Goal: Task Accomplishment & Management: Use online tool/utility

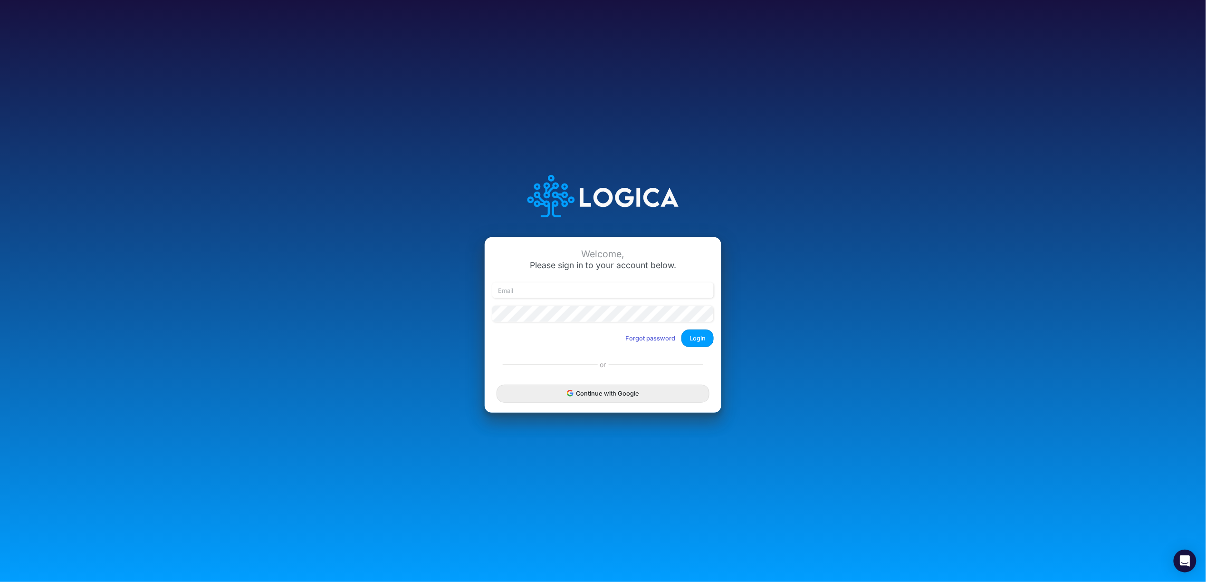
click at [568, 390] on icon "submit" at bounding box center [570, 393] width 7 height 7
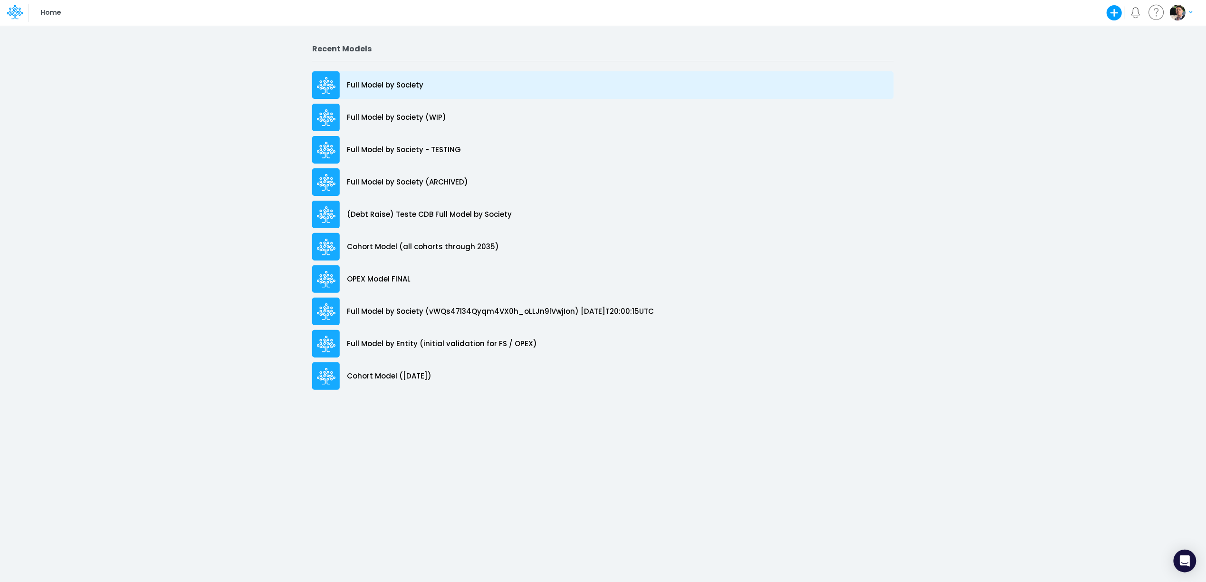
click at [411, 80] on p "Full Model by Society" at bounding box center [385, 85] width 77 height 11
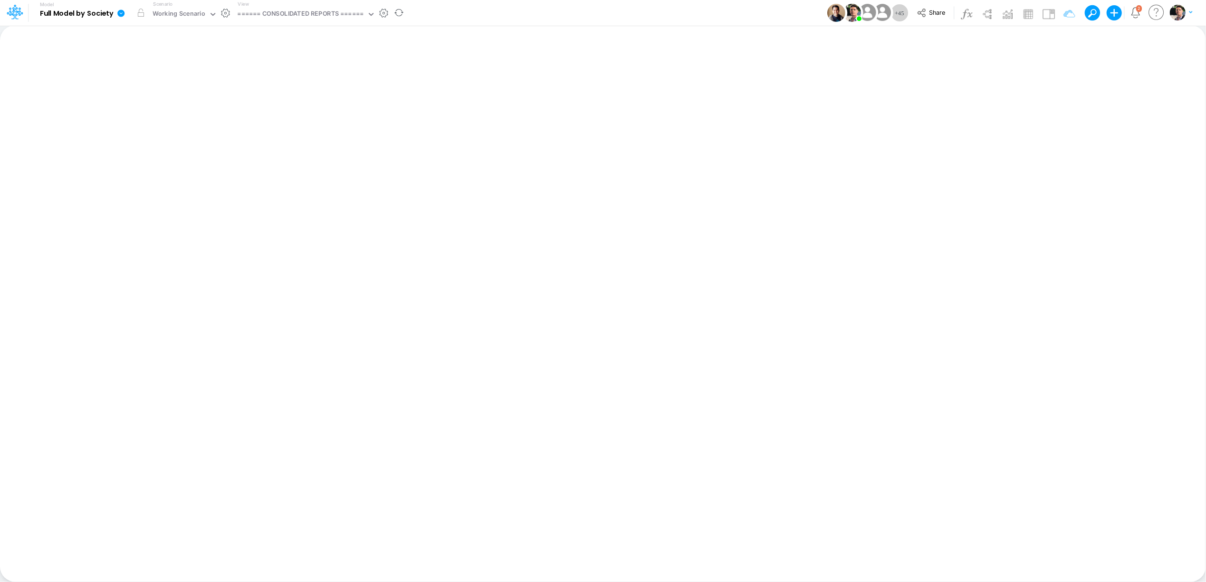
click at [121, 14] on icon at bounding box center [120, 13] width 7 height 7
click at [144, 114] on button "Sync Scenarios" at bounding box center [169, 113] width 102 height 15
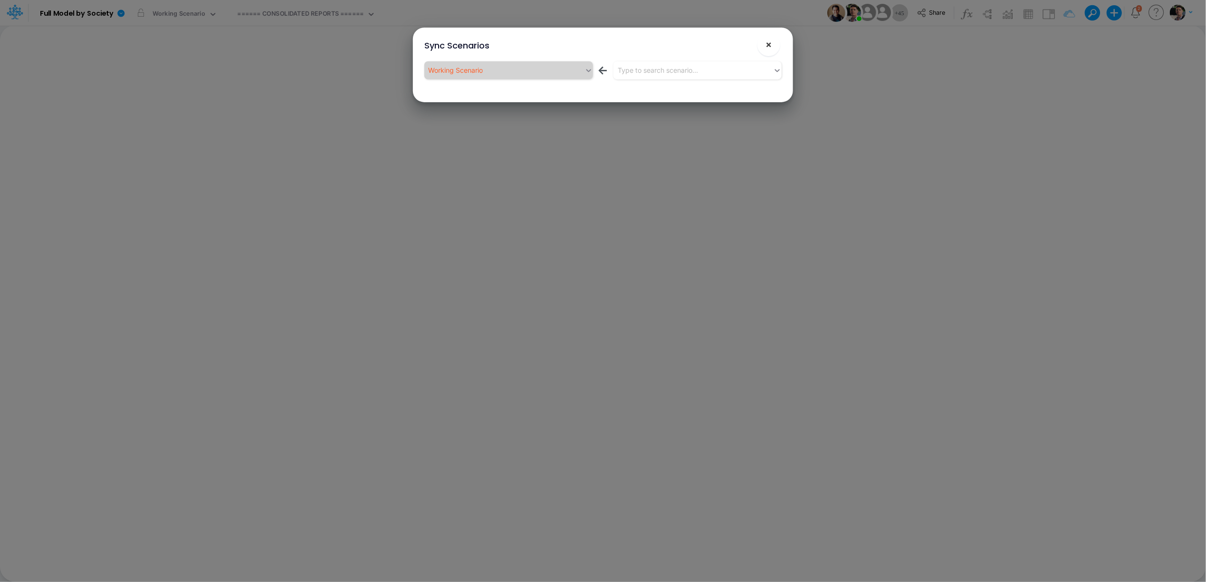
drag, startPoint x: 765, startPoint y: 54, endPoint x: 658, endPoint y: 55, distance: 106.9
click at [765, 54] on button "×" at bounding box center [768, 44] width 23 height 23
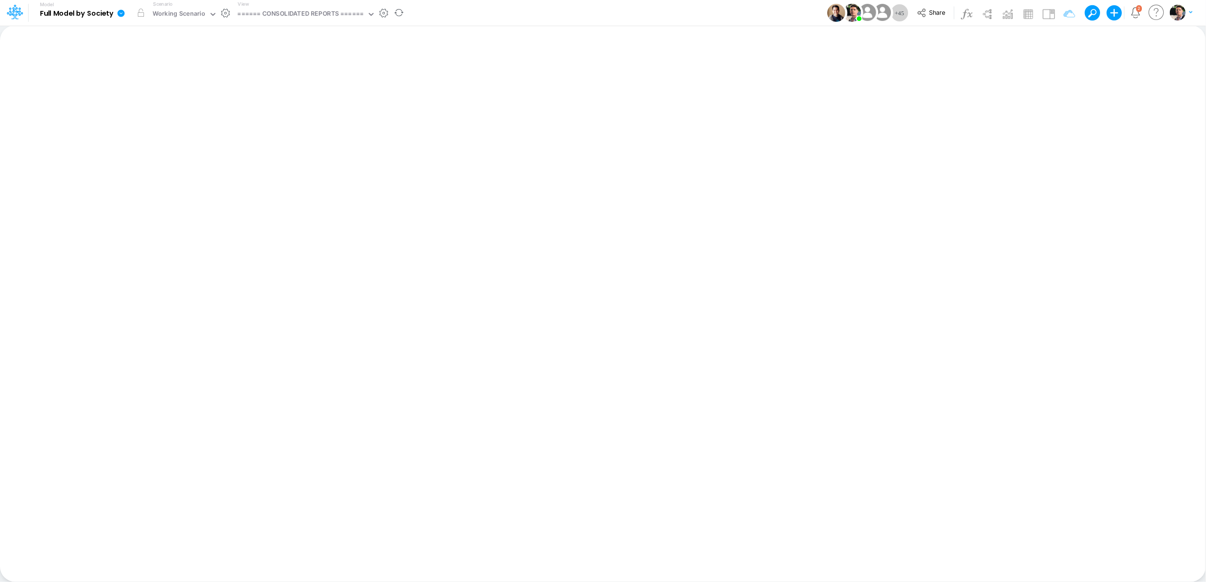
click at [125, 11] on icon at bounding box center [121, 13] width 9 height 9
click at [166, 103] on button "View model info" at bounding box center [169, 98] width 102 height 15
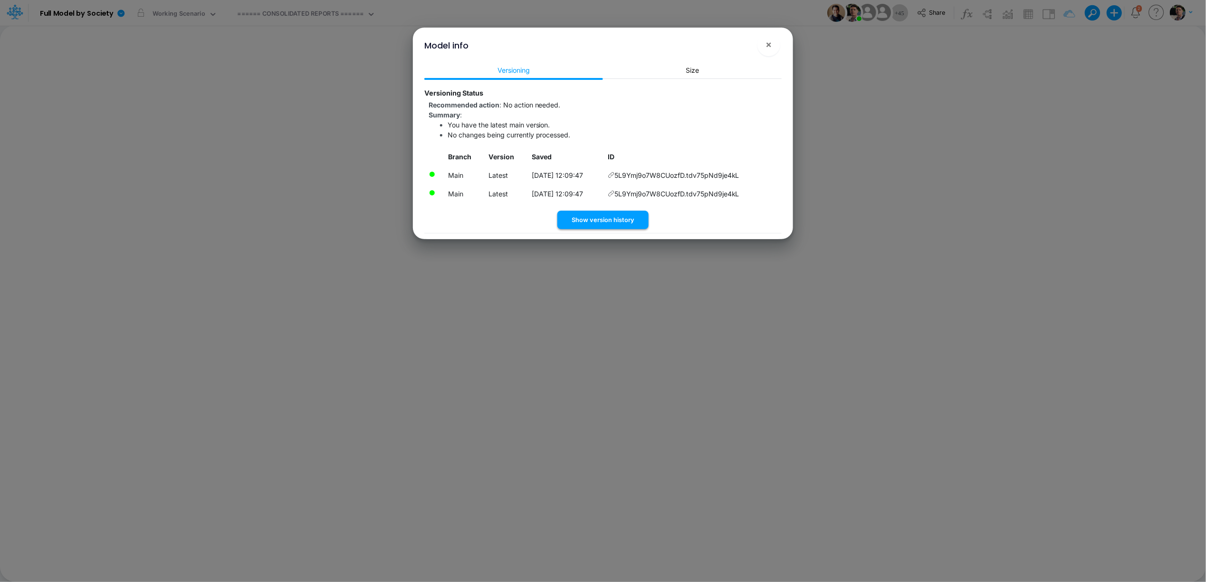
click at [593, 217] on button "Show version history" at bounding box center [602, 220] width 91 height 19
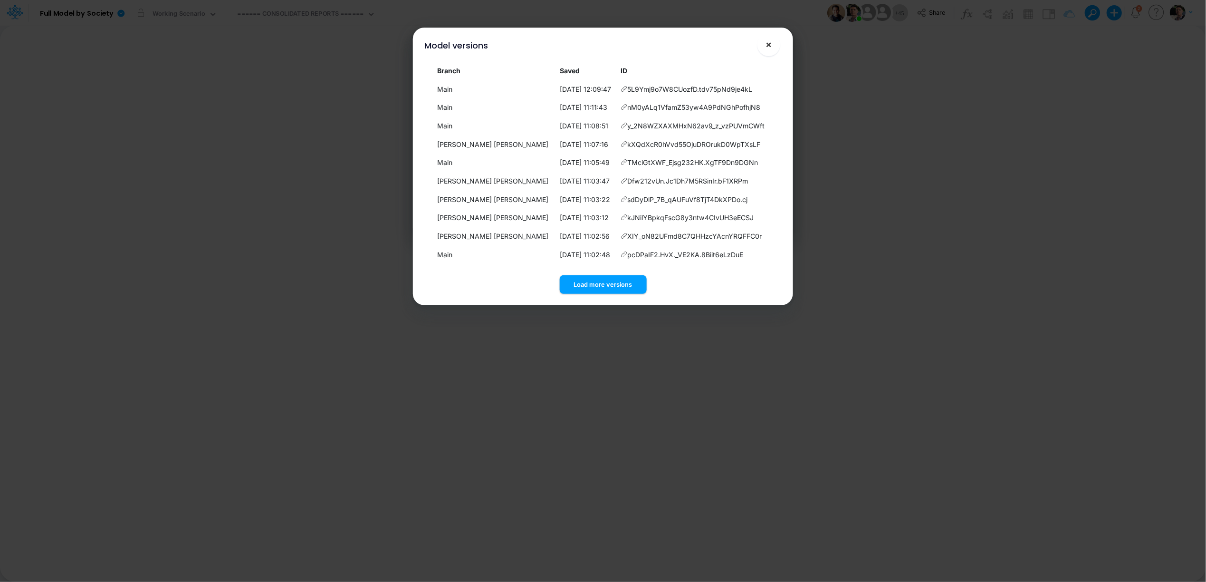
click at [773, 46] on button "×" at bounding box center [768, 44] width 23 height 23
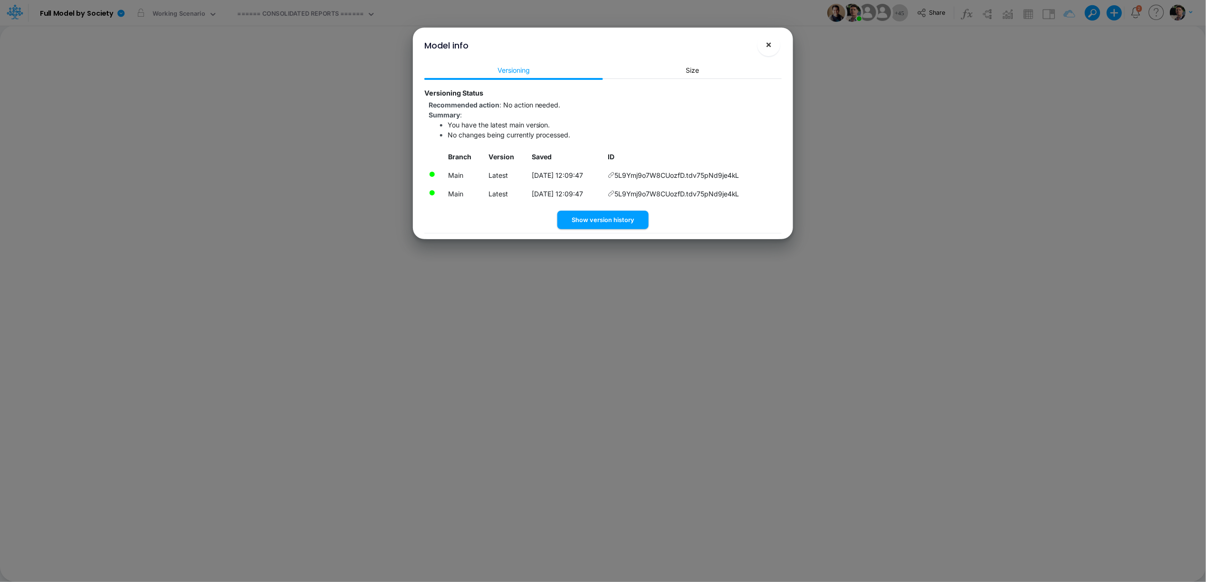
click at [778, 47] on button "×" at bounding box center [768, 44] width 23 height 23
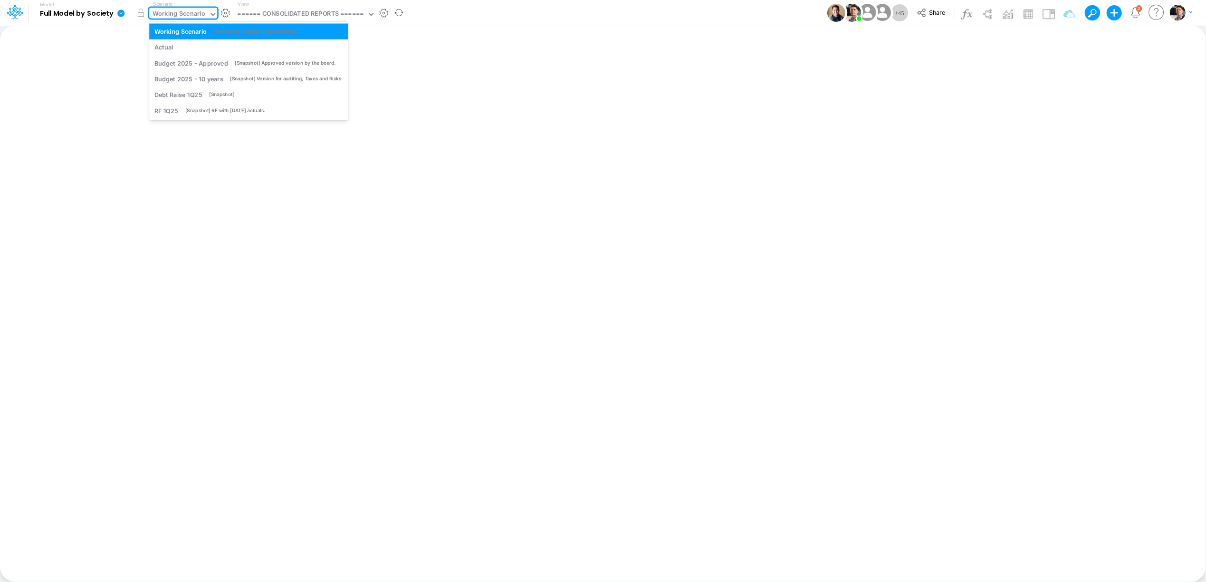
click at [190, 16] on div "Working Scenario" at bounding box center [179, 14] width 53 height 11
click at [314, 18] on div "====== CONSOLIDATED REPORTS ======" at bounding box center [301, 14] width 126 height 11
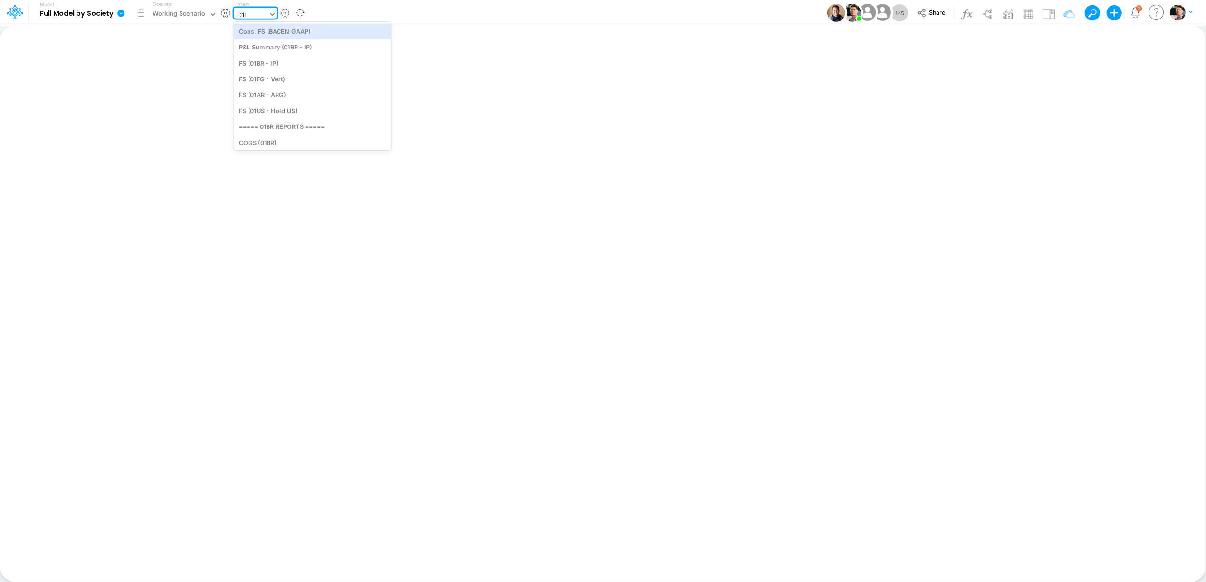
type input "01br"
click at [289, 115] on div "BS (01BR - IP)" at bounding box center [298, 111] width 128 height 16
type input "BS (01BR - IP)"
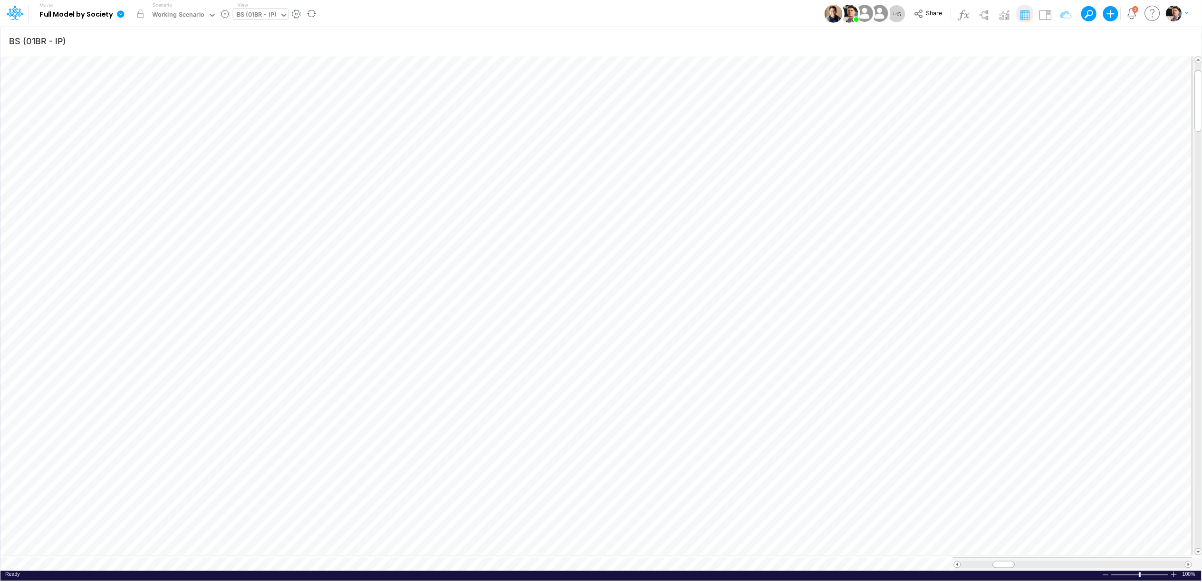
scroll to position [0, 0]
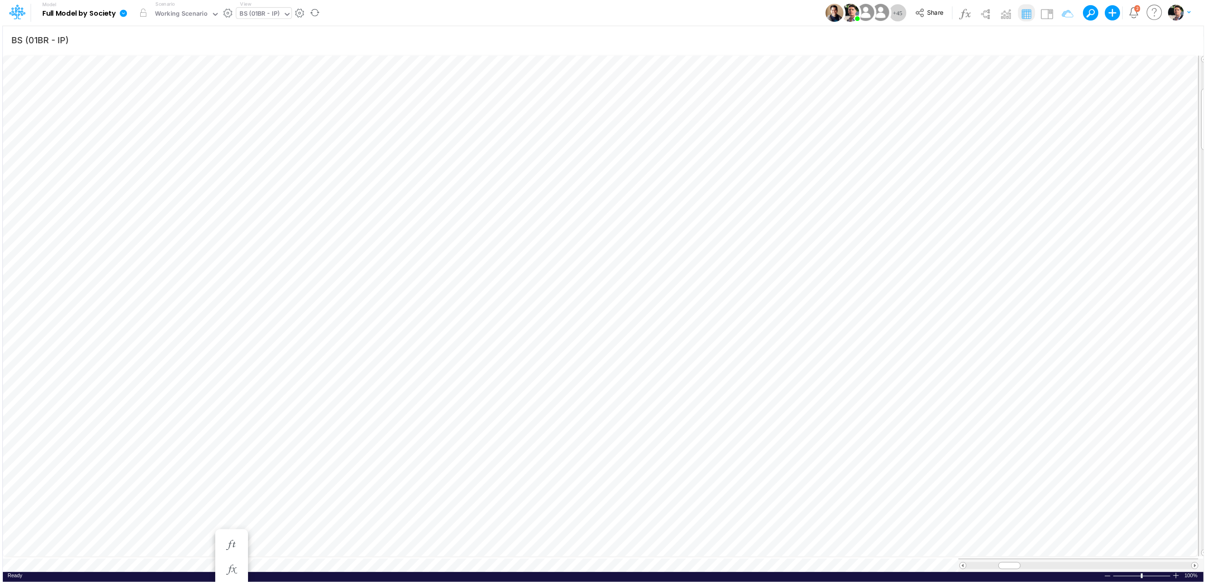
scroll to position [0, 0]
click at [653, 422] on icon "button" at bounding box center [660, 427] width 14 height 10
click at [192, 22] on div "Scenario Working Scenario" at bounding box center [184, 12] width 71 height 25
click at [193, 16] on div "Working Scenario" at bounding box center [179, 14] width 53 height 11
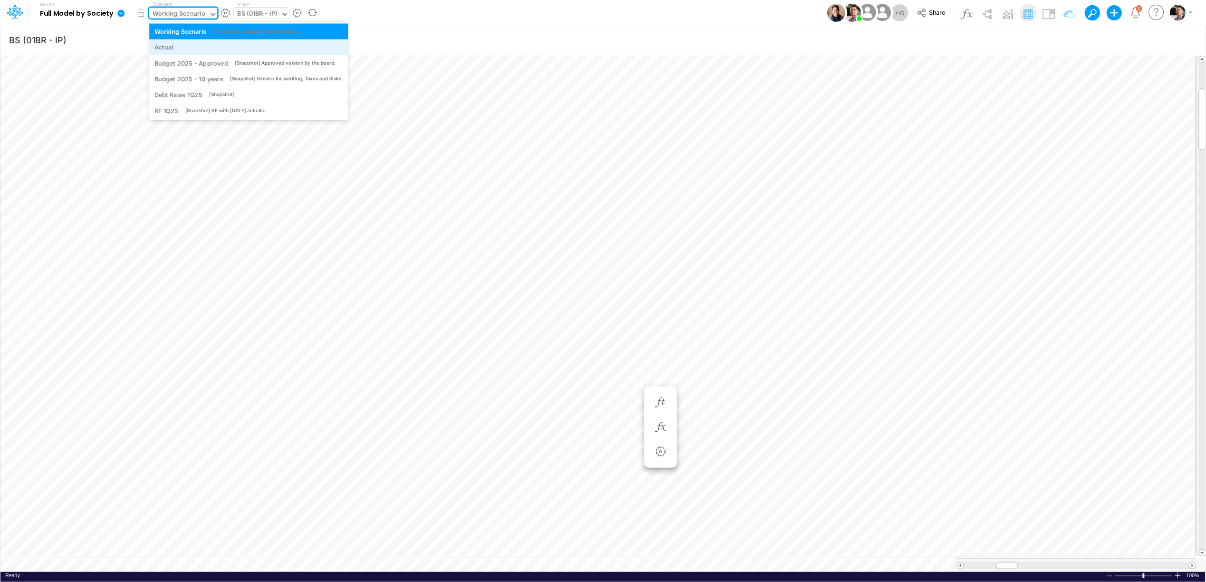
click at [188, 46] on div "Actual" at bounding box center [248, 47] width 189 height 9
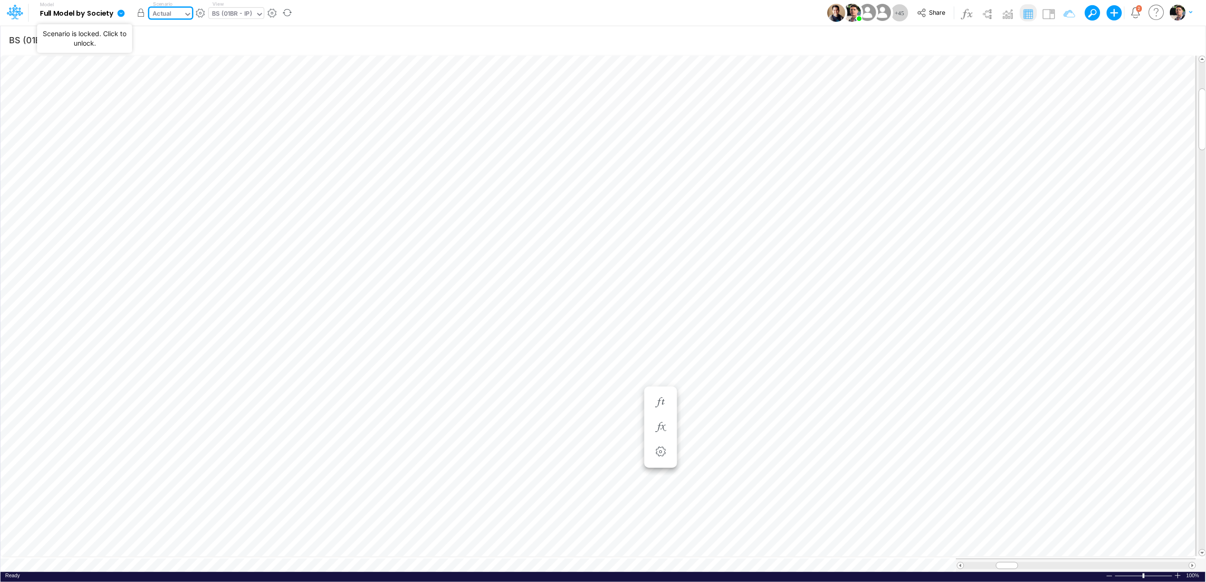
click at [138, 13] on button "button" at bounding box center [140, 12] width 17 height 17
click at [164, 19] on div "Actual" at bounding box center [162, 14] width 19 height 11
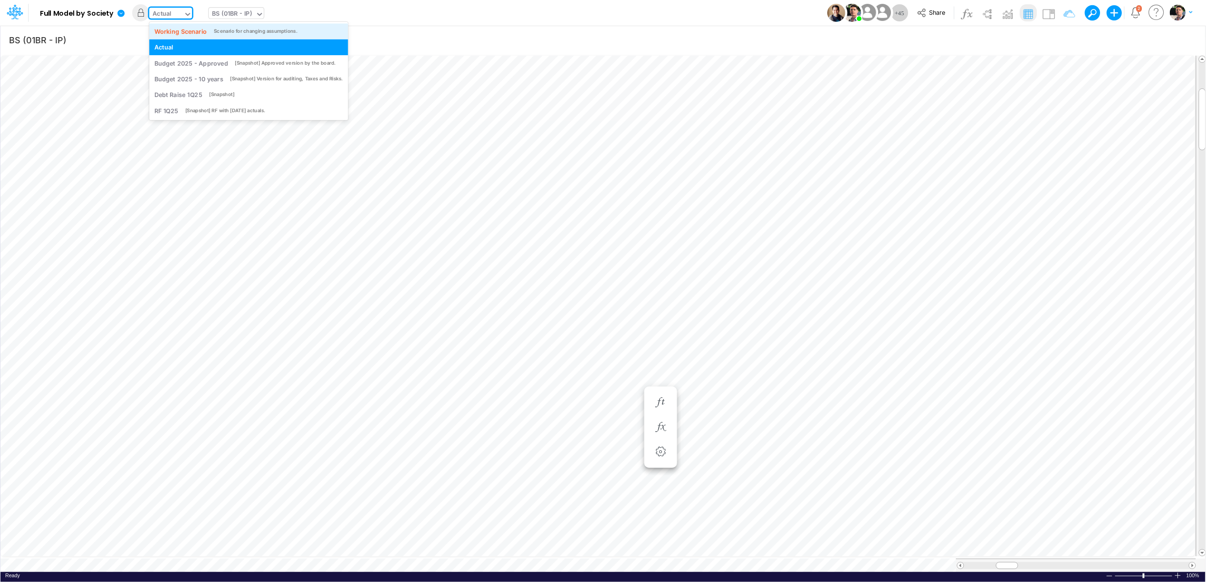
click at [178, 33] on div "Working Scenario" at bounding box center [180, 31] width 53 height 9
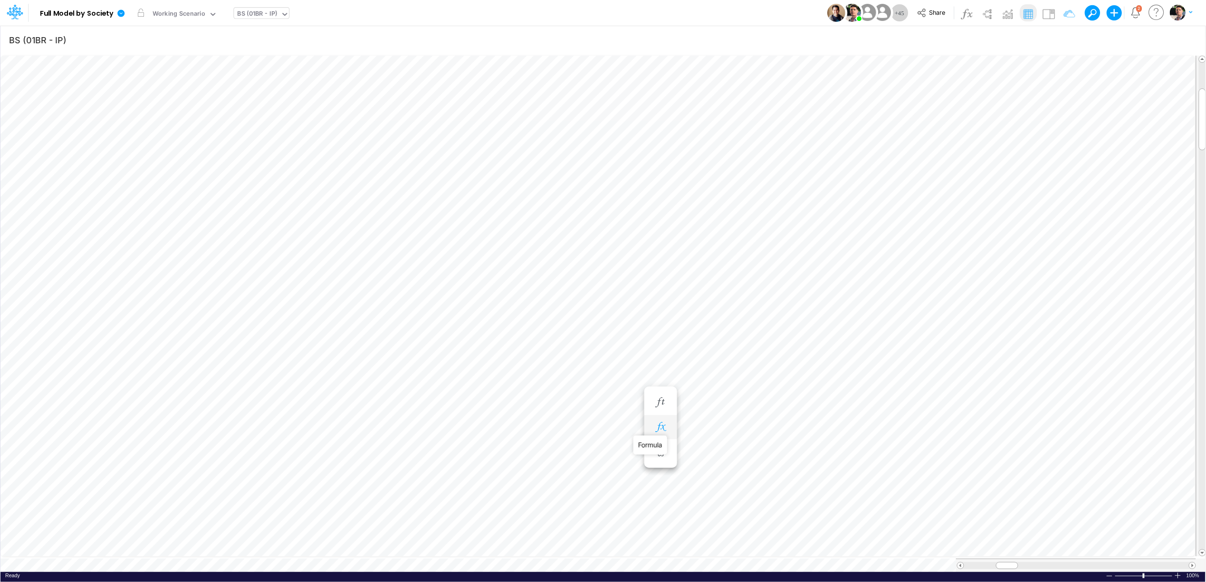
click at [667, 427] on icon "button" at bounding box center [660, 427] width 14 height 10
click at [659, 357] on icon "button" at bounding box center [660, 360] width 14 height 10
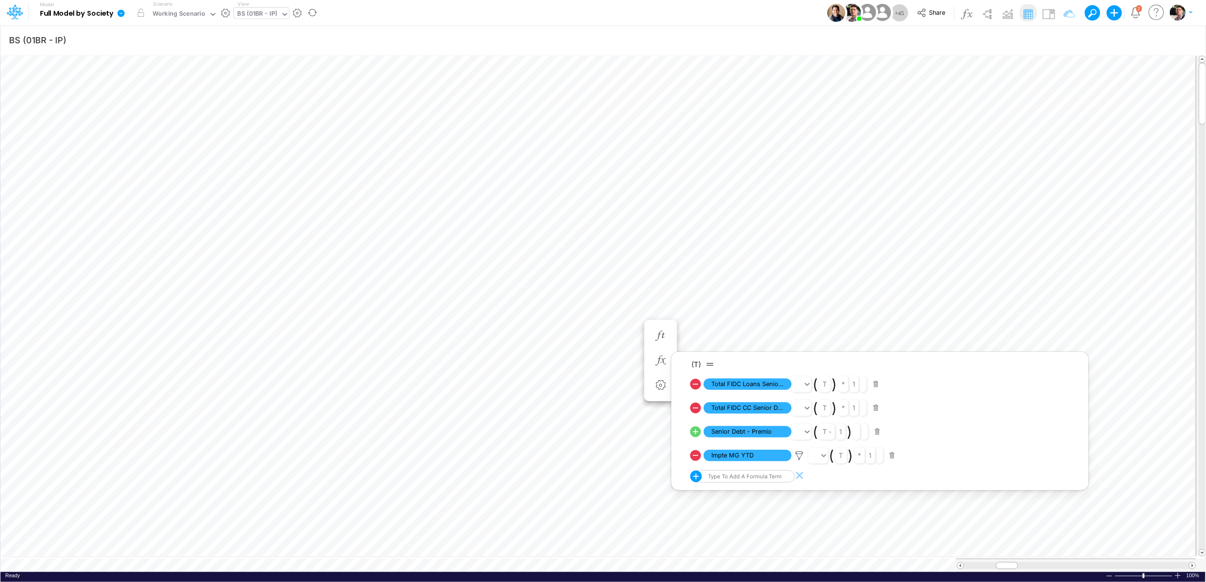
click at [125, 6] on link at bounding box center [123, 12] width 19 height 25
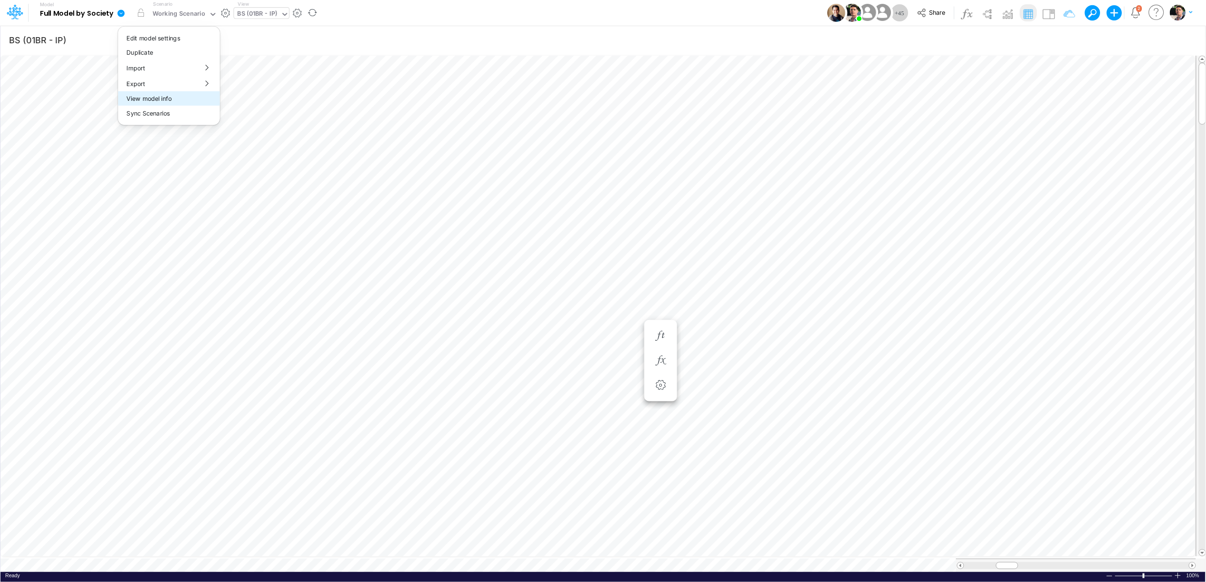
click at [140, 94] on button "View model info" at bounding box center [169, 98] width 102 height 15
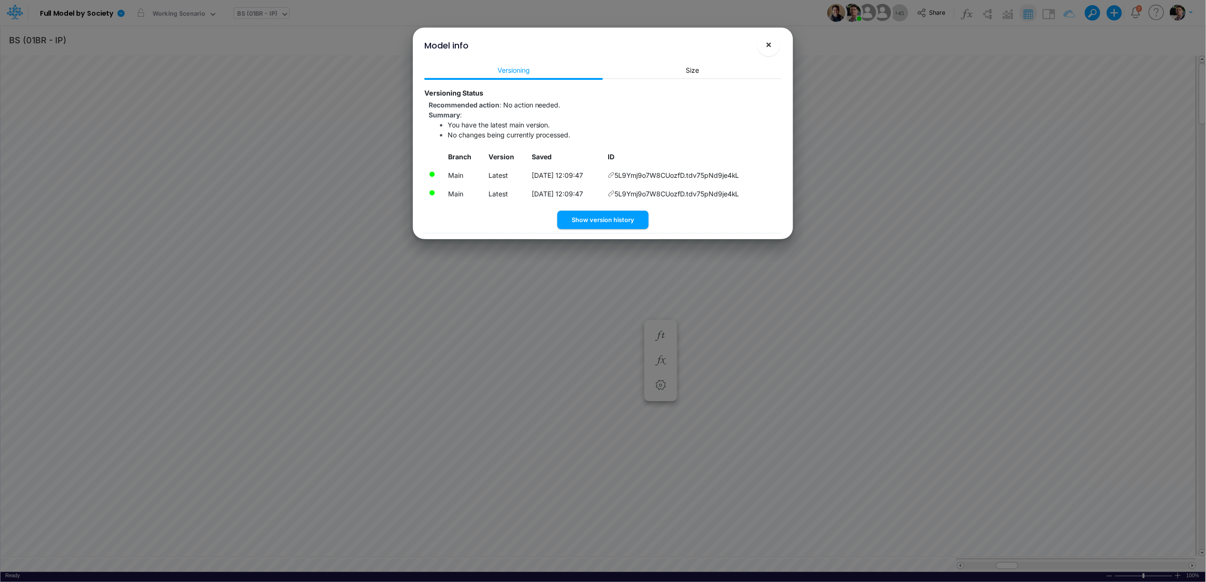
click at [768, 46] on span "×" at bounding box center [769, 43] width 6 height 11
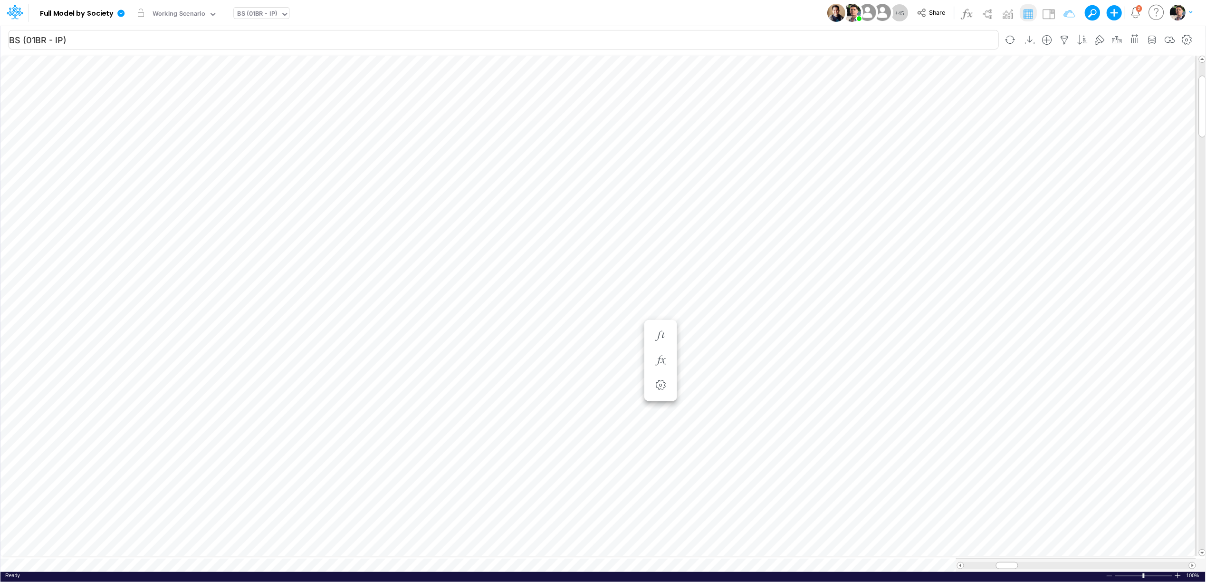
scroll to position [0, 0]
click at [710, 290] on icon "button" at bounding box center [712, 294] width 14 height 10
click at [747, 318] on icon at bounding box center [747, 317] width 11 height 11
click at [710, 270] on icon "button" at bounding box center [712, 269] width 14 height 10
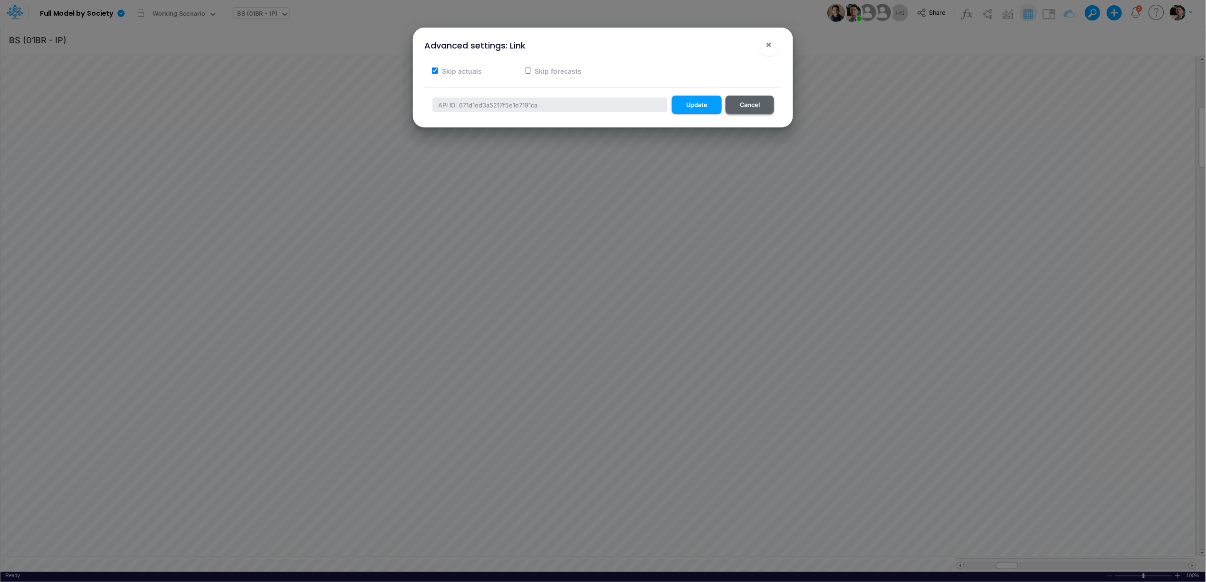
click at [744, 108] on button "Cancel" at bounding box center [750, 105] width 48 height 19
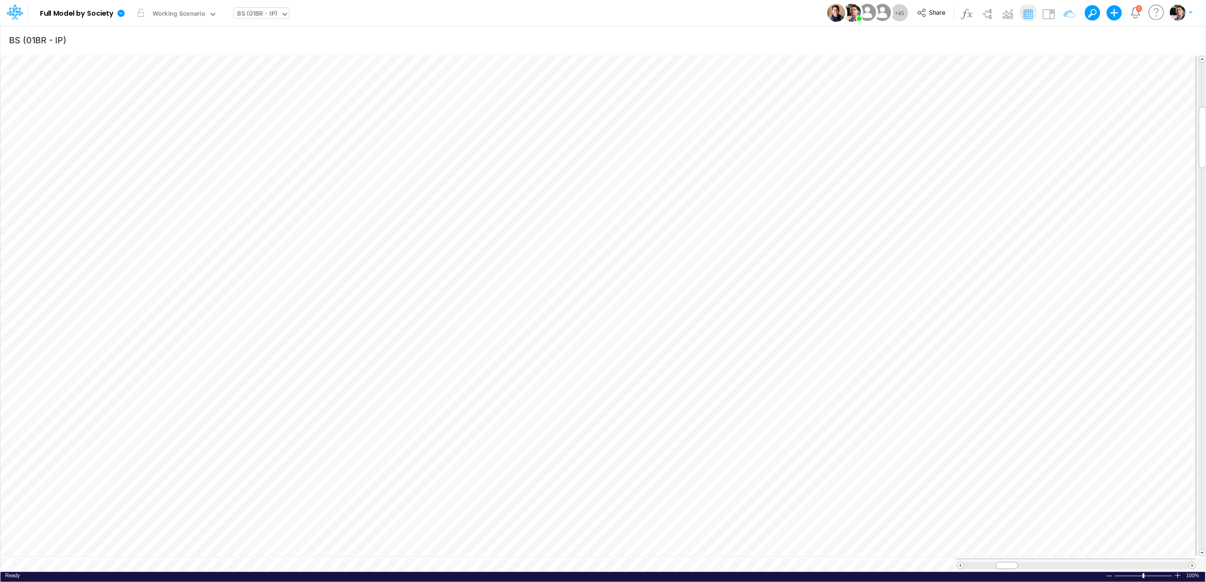
scroll to position [0, 0]
drag, startPoint x: 716, startPoint y: 285, endPoint x: 716, endPoint y: 297, distance: 12.4
click at [716, 285] on button "button" at bounding box center [712, 294] width 18 height 19
click at [712, 403] on icon "button" at bounding box center [712, 398] width 14 height 10
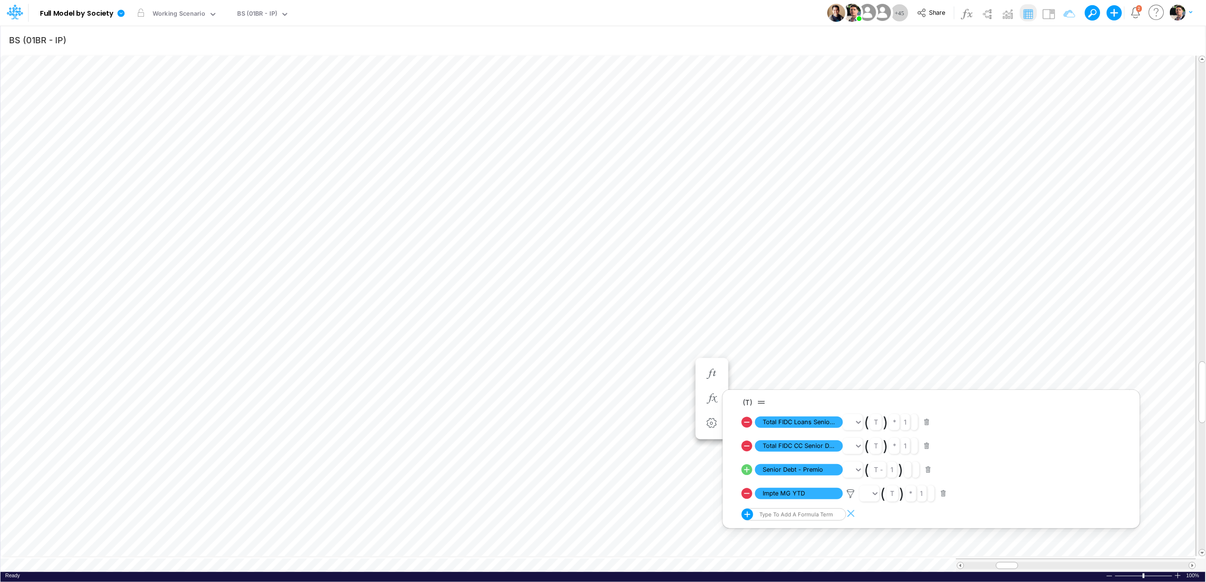
click at [120, 14] on icon at bounding box center [120, 13] width 7 height 7
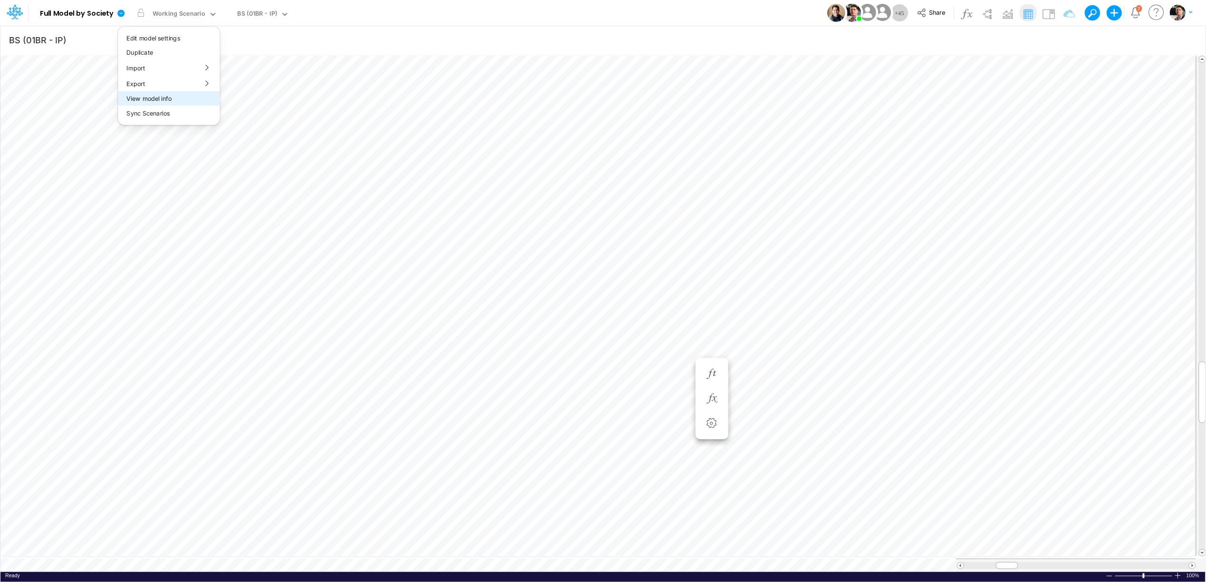
click at [147, 101] on button "View model info" at bounding box center [169, 98] width 102 height 15
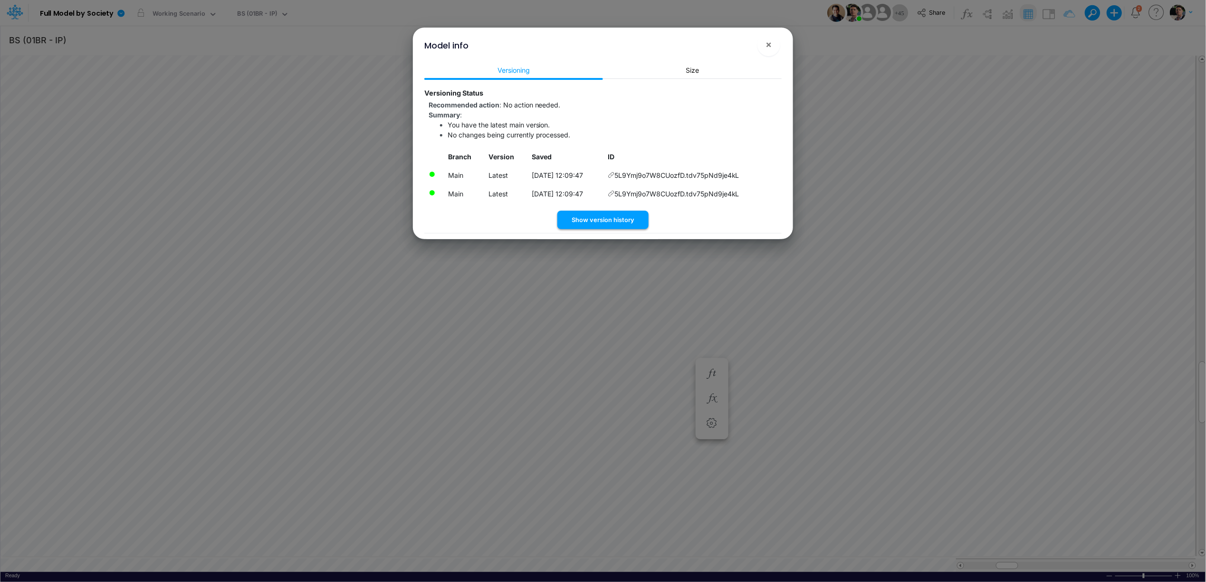
click at [602, 220] on button "Show version history" at bounding box center [602, 220] width 91 height 19
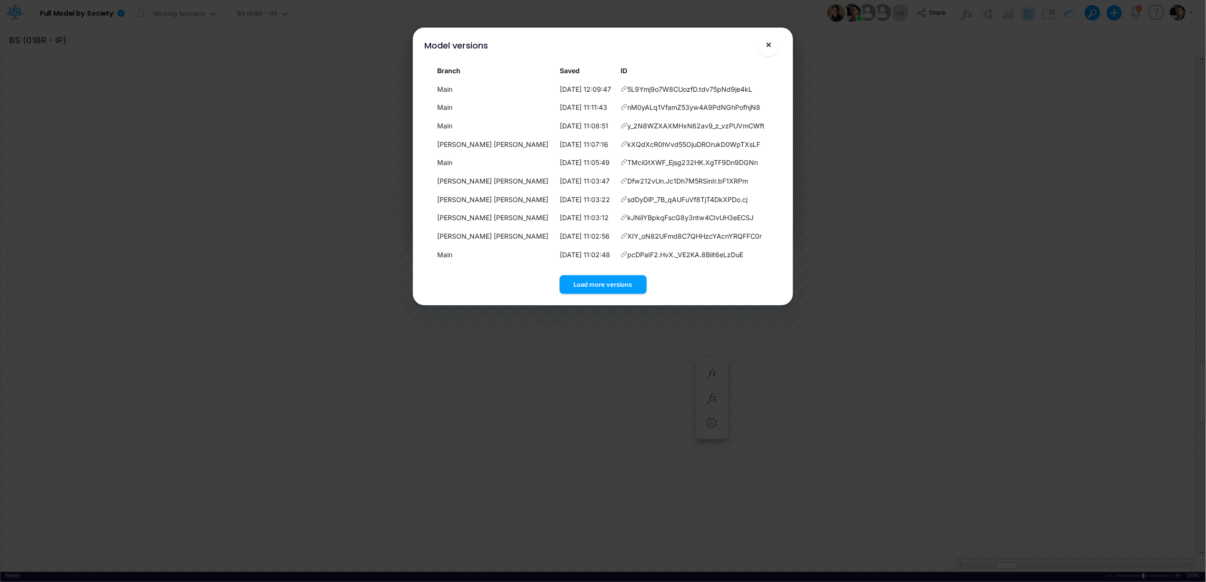
click at [773, 46] on button "×" at bounding box center [768, 44] width 23 height 23
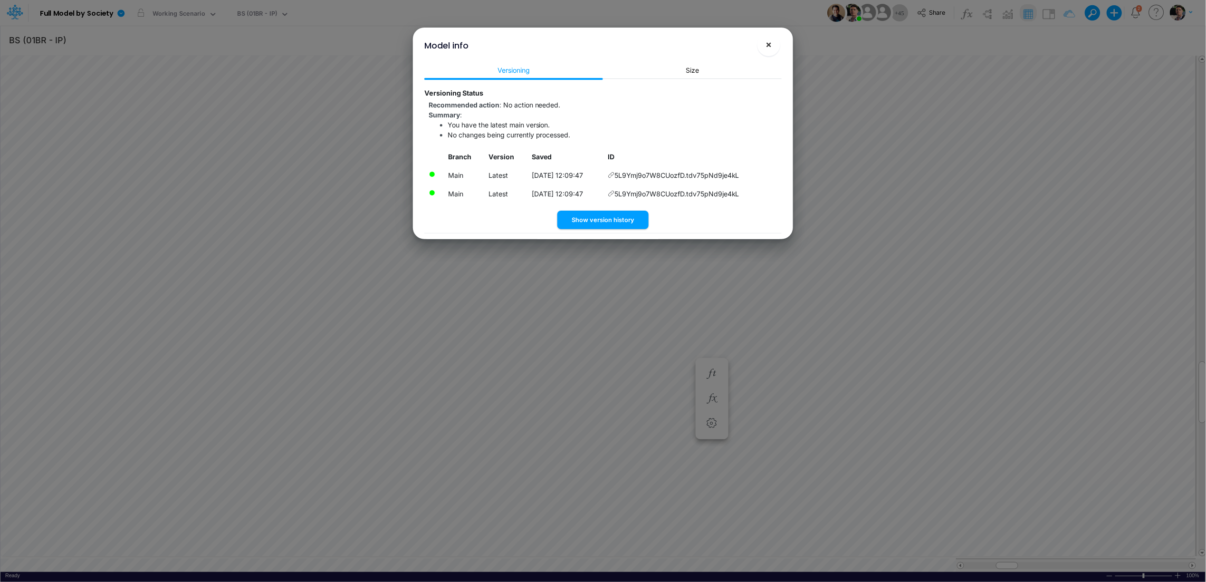
click at [769, 55] on button "×" at bounding box center [768, 44] width 23 height 23
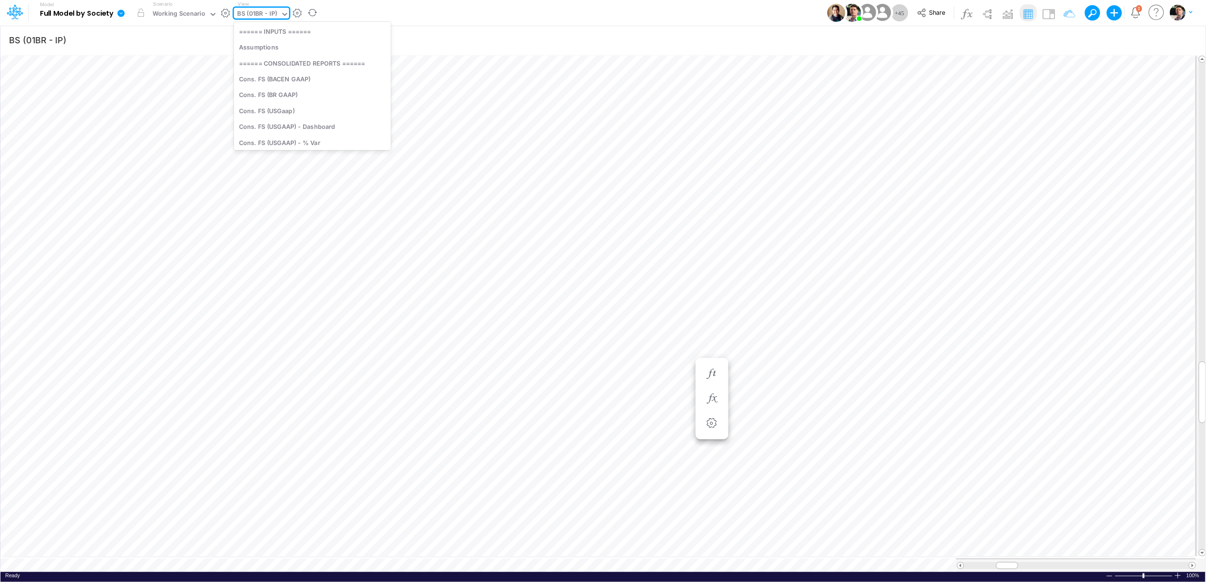
click at [274, 16] on div "BS (01BR - IP)" at bounding box center [258, 14] width 40 height 11
type input "belo"
click at [279, 30] on div "Below EBITDA (01BR)" at bounding box center [312, 31] width 156 height 16
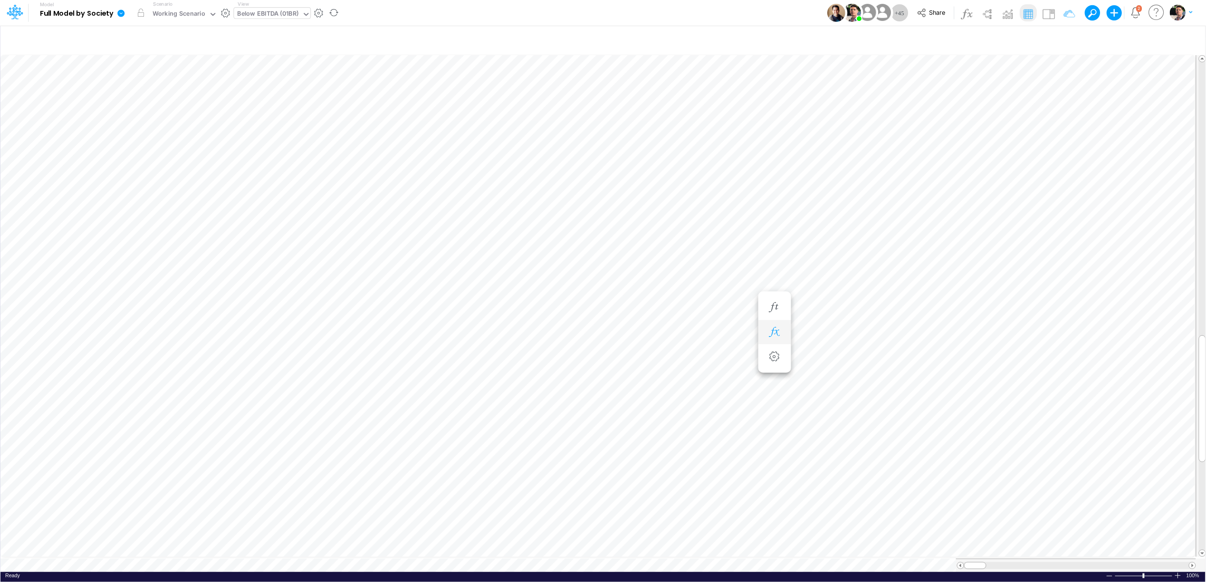
click at [775, 333] on icon "button" at bounding box center [774, 332] width 14 height 10
click at [776, 352] on icon "button" at bounding box center [774, 351] width 14 height 10
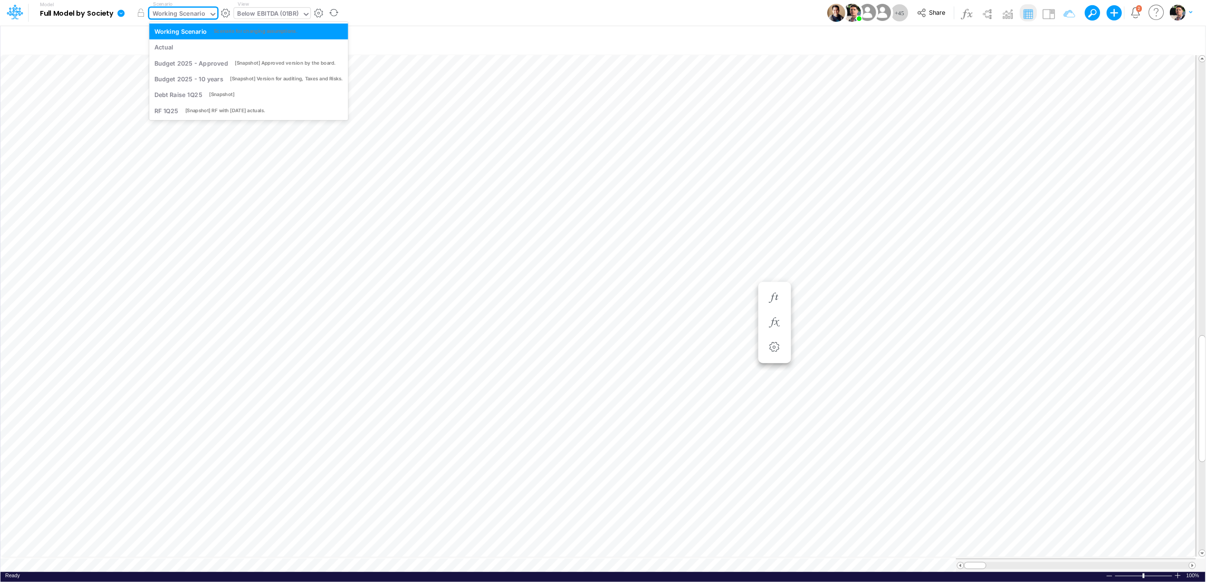
click at [178, 15] on div "Working Scenario" at bounding box center [179, 14] width 53 height 11
click at [255, 14] on div "Below EBITDA (01BR)" at bounding box center [268, 14] width 61 height 11
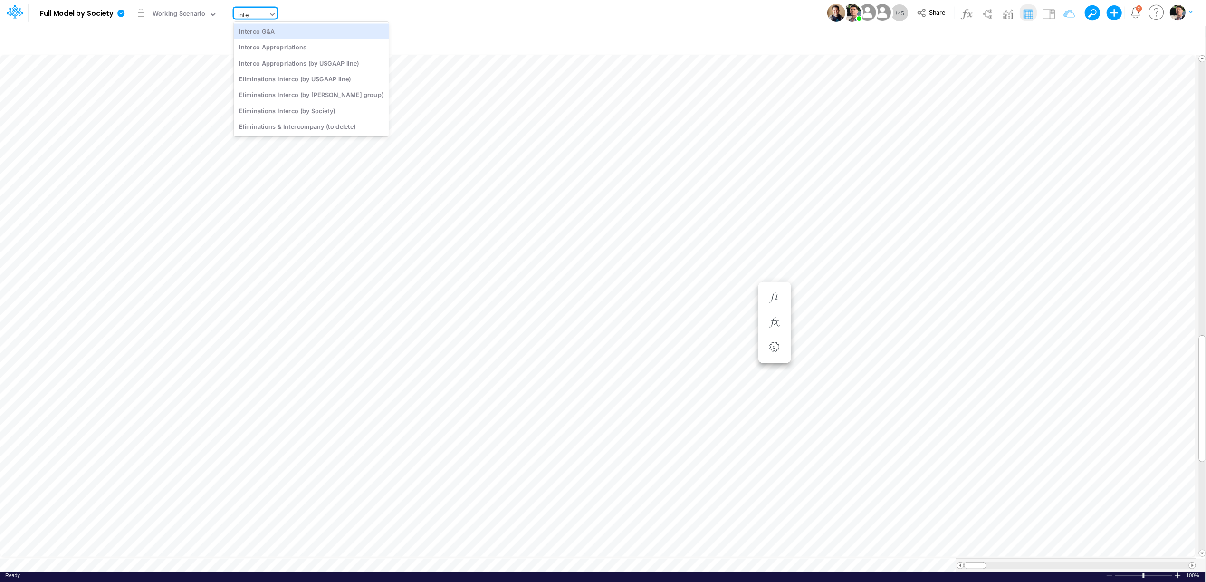
type input "inter"
click at [266, 45] on div "Interco Appropriations" at bounding box center [311, 47] width 155 height 16
click at [886, 316] on icon "button" at bounding box center [888, 313] width 14 height 10
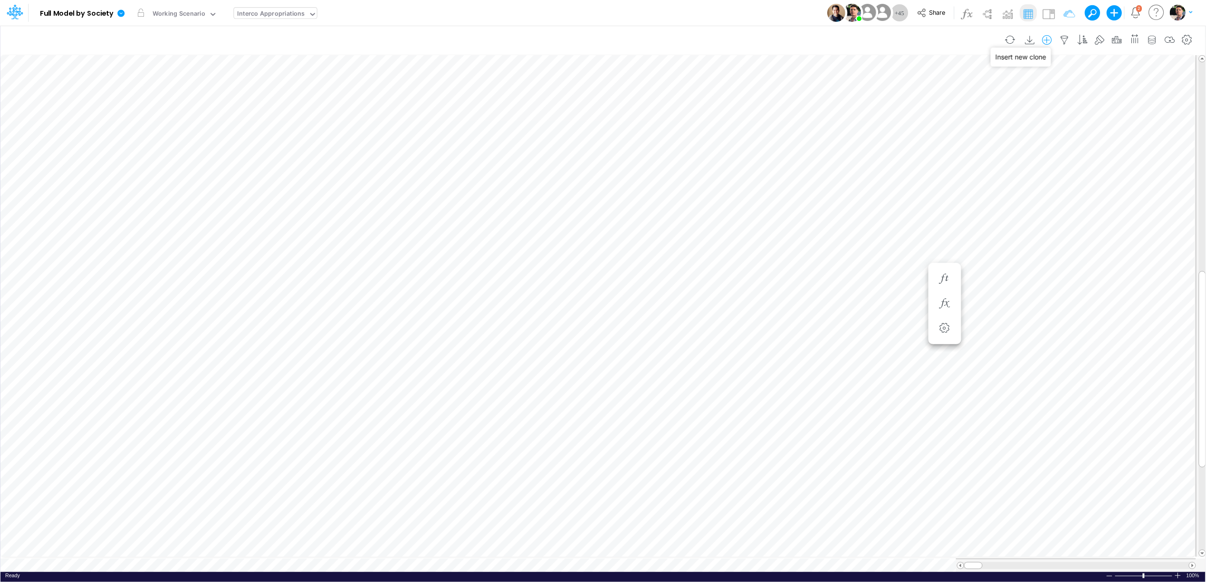
click at [1044, 42] on icon "button" at bounding box center [1047, 40] width 14 height 10
click at [122, 16] on icon at bounding box center [120, 13] width 7 height 7
click at [153, 115] on button "Sync Scenarios" at bounding box center [169, 113] width 102 height 15
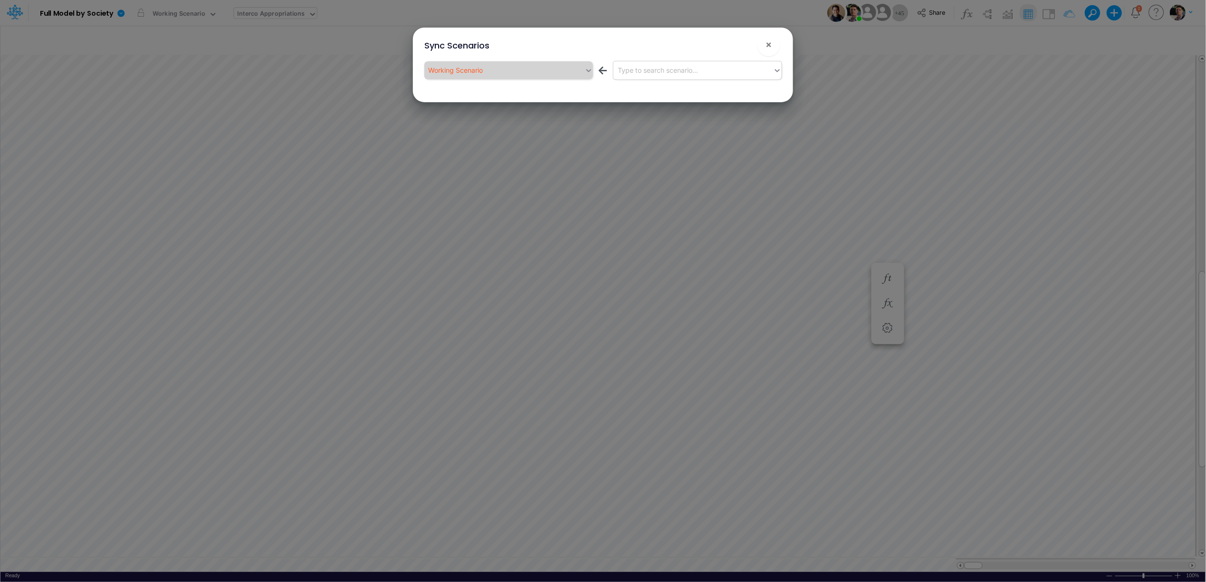
click at [696, 70] on div "Type to search scenario..." at bounding box center [658, 70] width 80 height 10
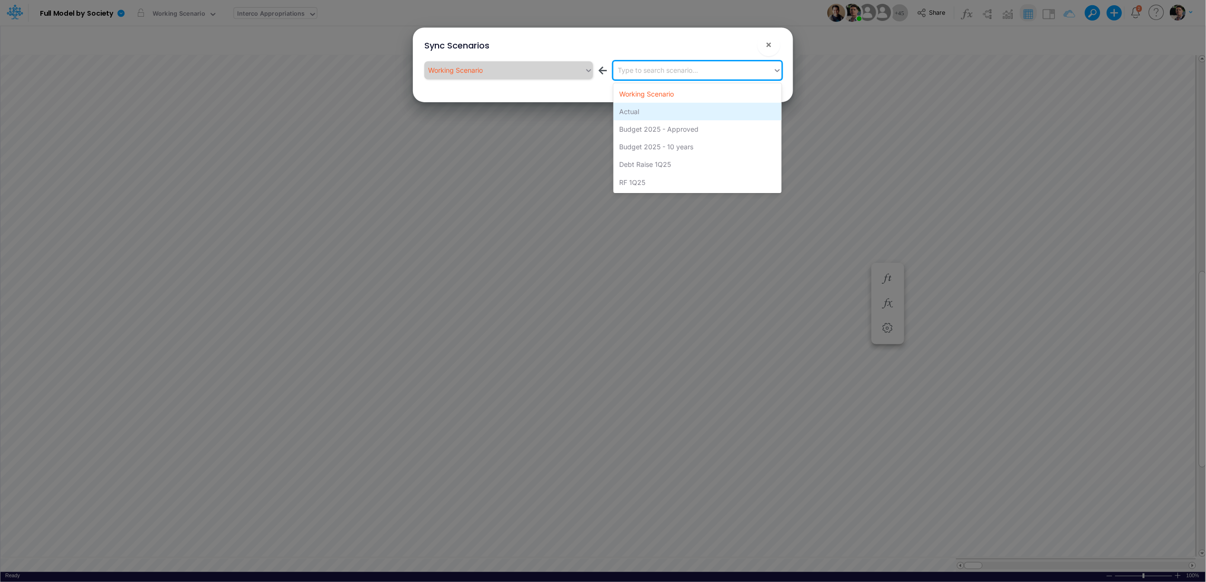
click at [642, 112] on div "Actual" at bounding box center [697, 112] width 168 height 18
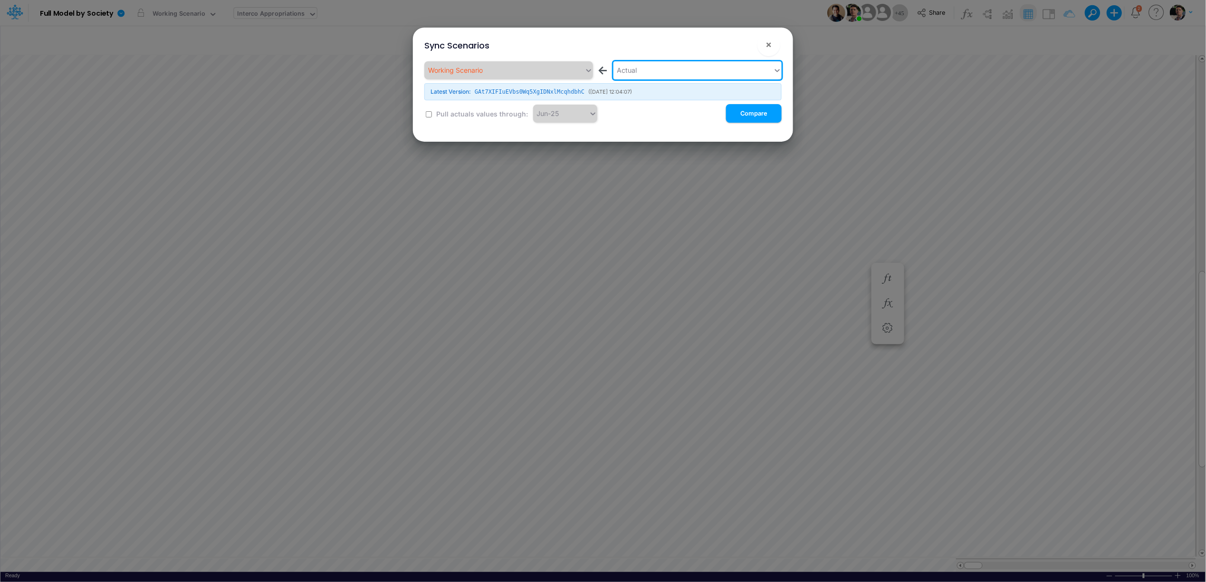
click at [784, 41] on div "Sync Scenarios ×" at bounding box center [603, 44] width 373 height 32
click at [771, 45] on span "×" at bounding box center [769, 43] width 6 height 11
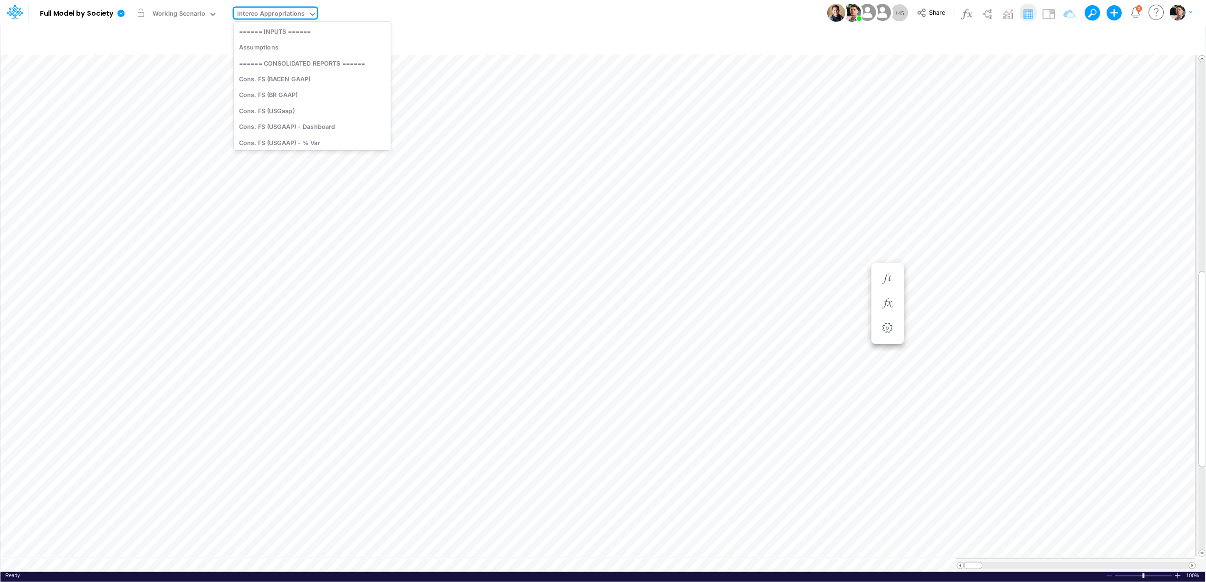
click at [287, 15] on div "Interco Appropriations" at bounding box center [271, 14] width 67 height 11
type input "elim"
click at [299, 50] on div "FS (ELIM-BACEN)" at bounding box center [311, 47] width 155 height 16
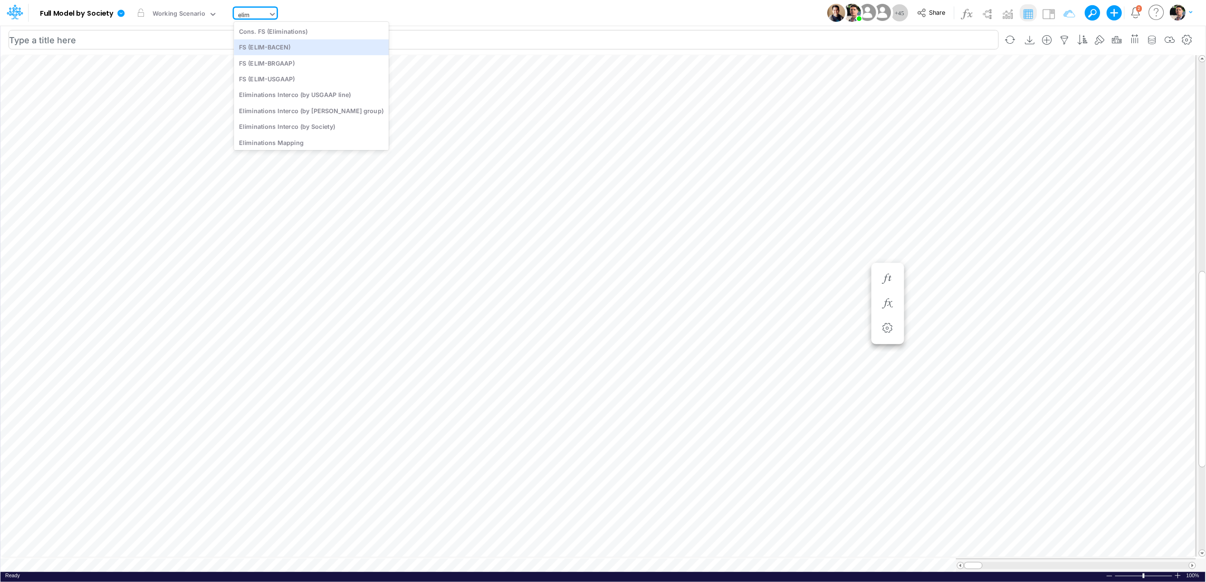
type input "FS - Eliminations Bacen GAAP"
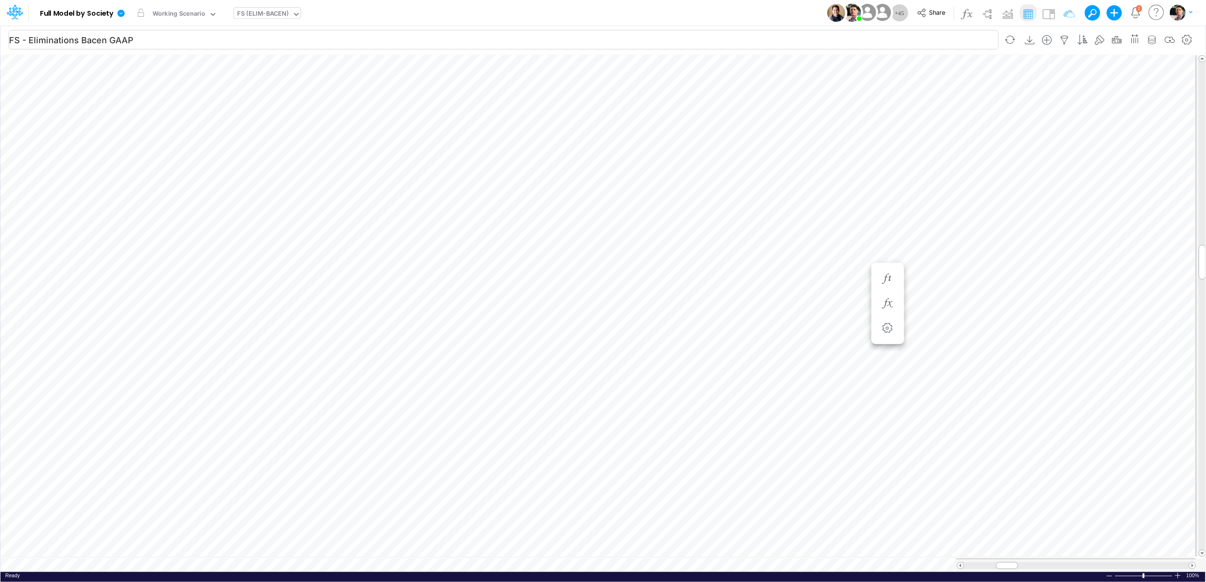
scroll to position [0, 0]
click at [1099, 40] on icon "button" at bounding box center [1100, 40] width 14 height 10
click at [866, 100] on icon "button" at bounding box center [867, 102] width 6 height 6
click at [757, 122] on div "Type to search..." at bounding box center [711, 116] width 127 height 16
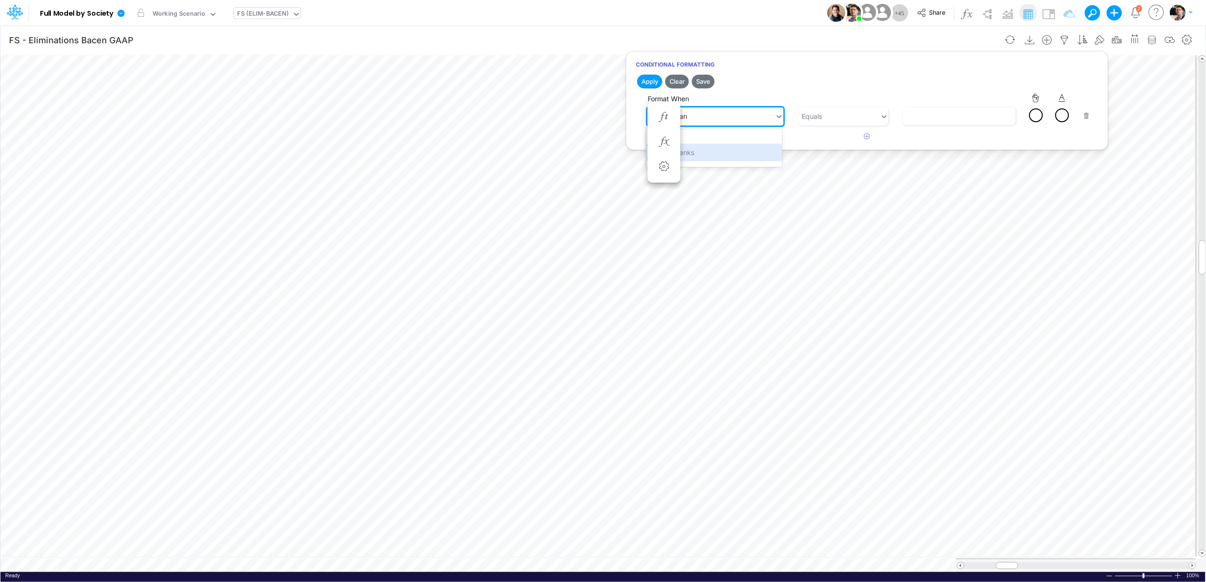
type input "cash & bank"
click at [719, 148] on div "Cash & Banks" at bounding box center [714, 153] width 136 height 18
click at [921, 115] on input "text" at bounding box center [959, 116] width 113 height 18
click at [865, 116] on div "Equals" at bounding box center [839, 116] width 82 height 16
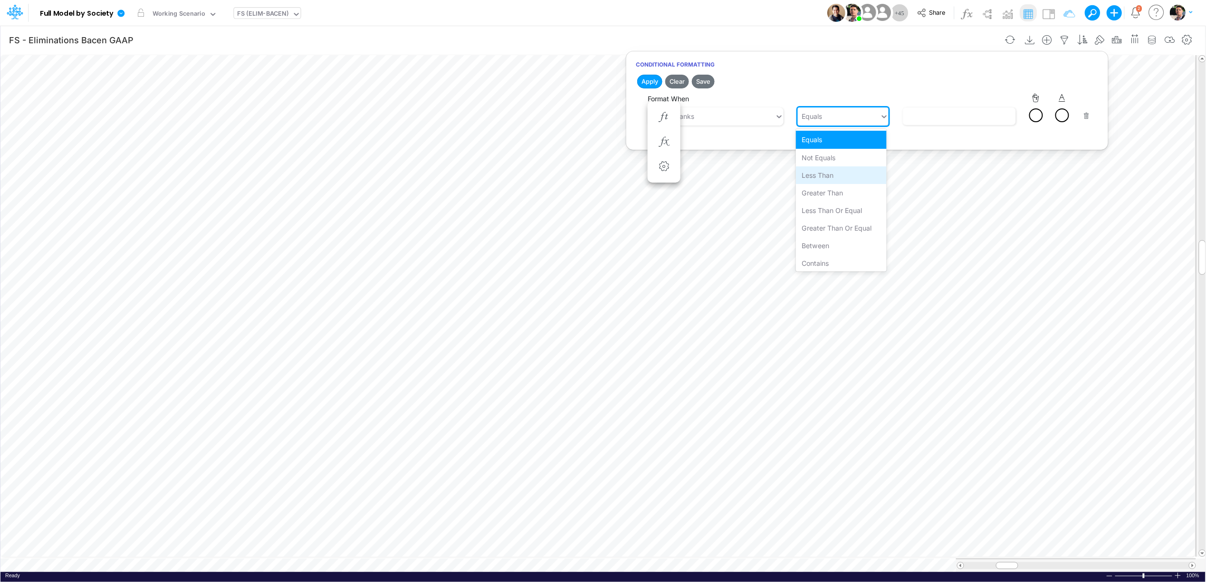
click at [857, 177] on div "Less than" at bounding box center [841, 175] width 91 height 18
click at [926, 125] on input "text" at bounding box center [959, 116] width 113 height 18
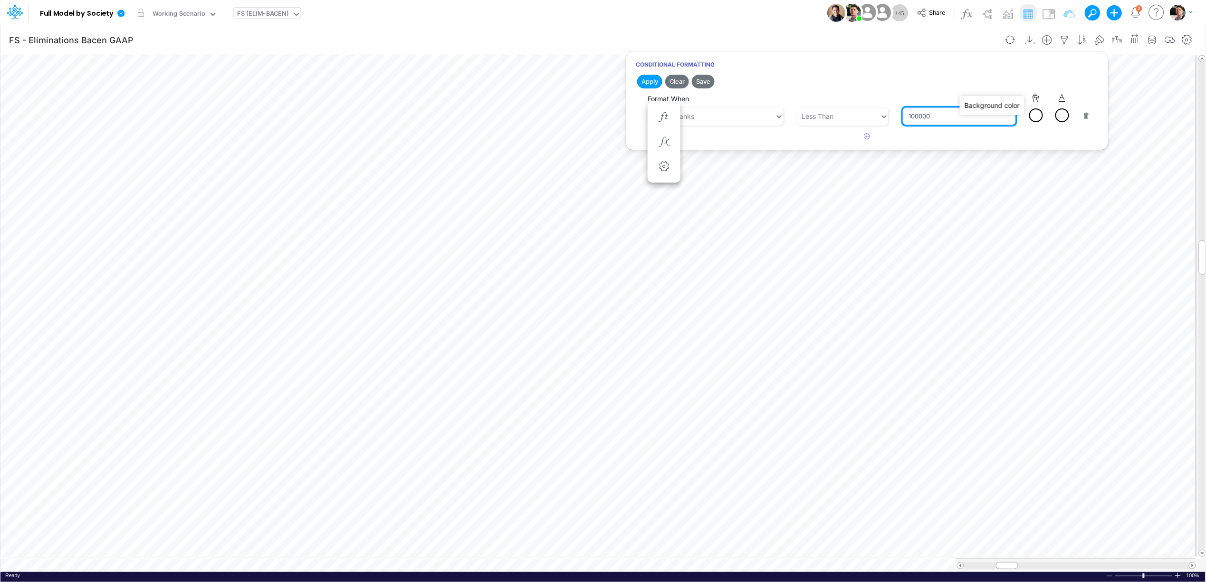
type input "100000"
click at [1056, 115] on div at bounding box center [1062, 115] width 12 height 12
click at [1061, 130] on div at bounding box center [1063, 130] width 12 height 12
click at [706, 77] on button "Save" at bounding box center [703, 82] width 23 height 14
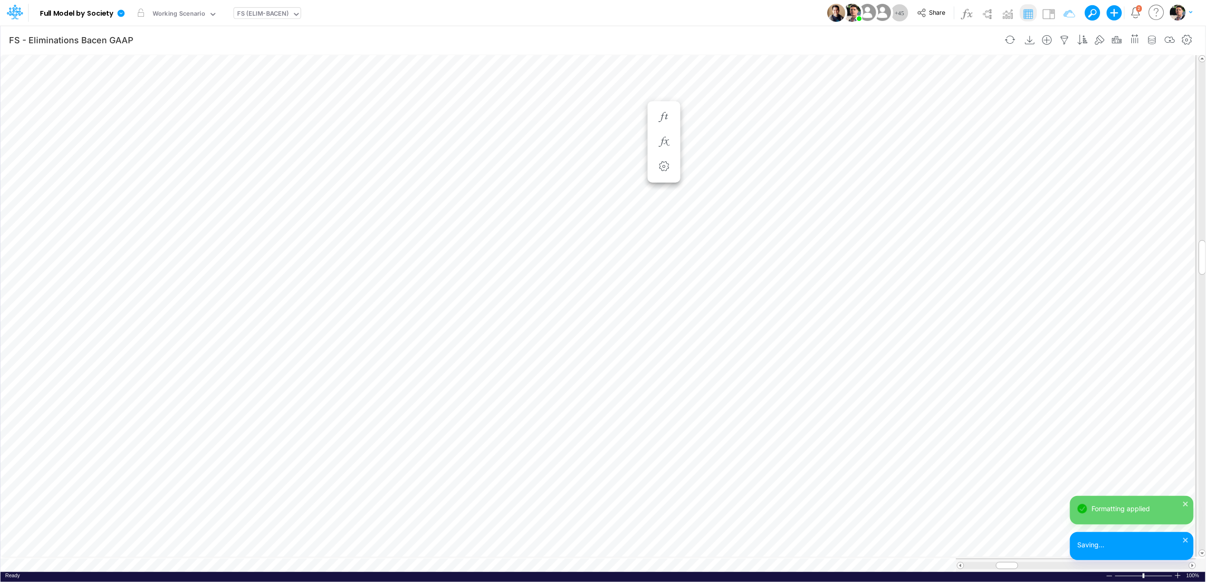
scroll to position [0, 0]
click at [666, 460] on icon "button" at bounding box center [664, 459] width 14 height 10
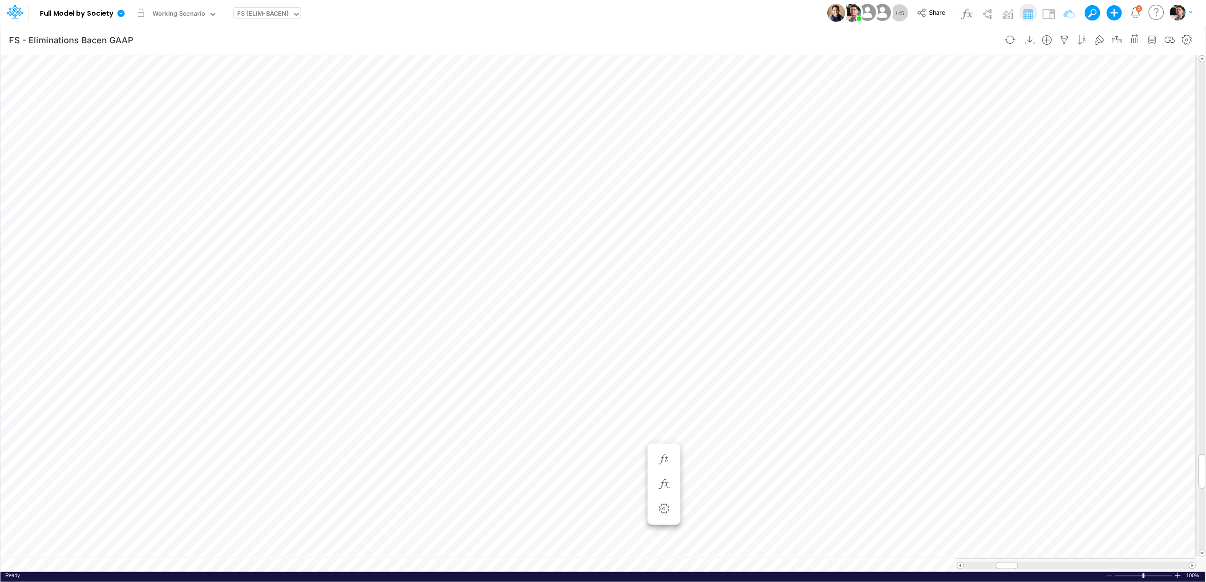
scroll to position [0, 0]
click at [1064, 39] on icon "button" at bounding box center [1065, 40] width 14 height 10
select select "tableSearchOR"
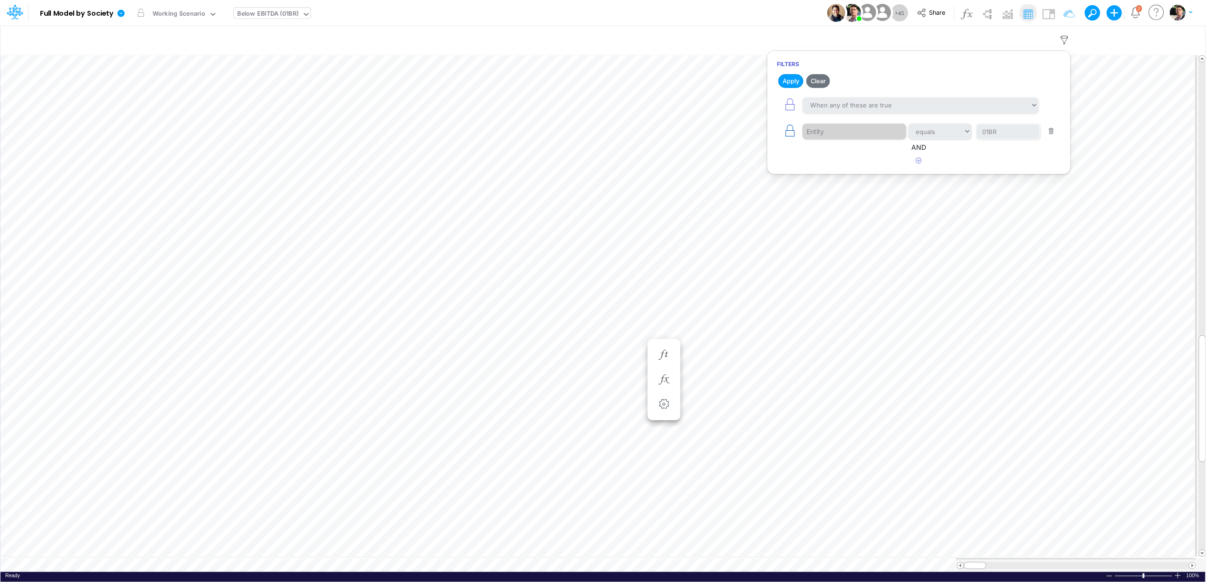
click at [792, 133] on icon "button" at bounding box center [789, 130] width 13 height 13
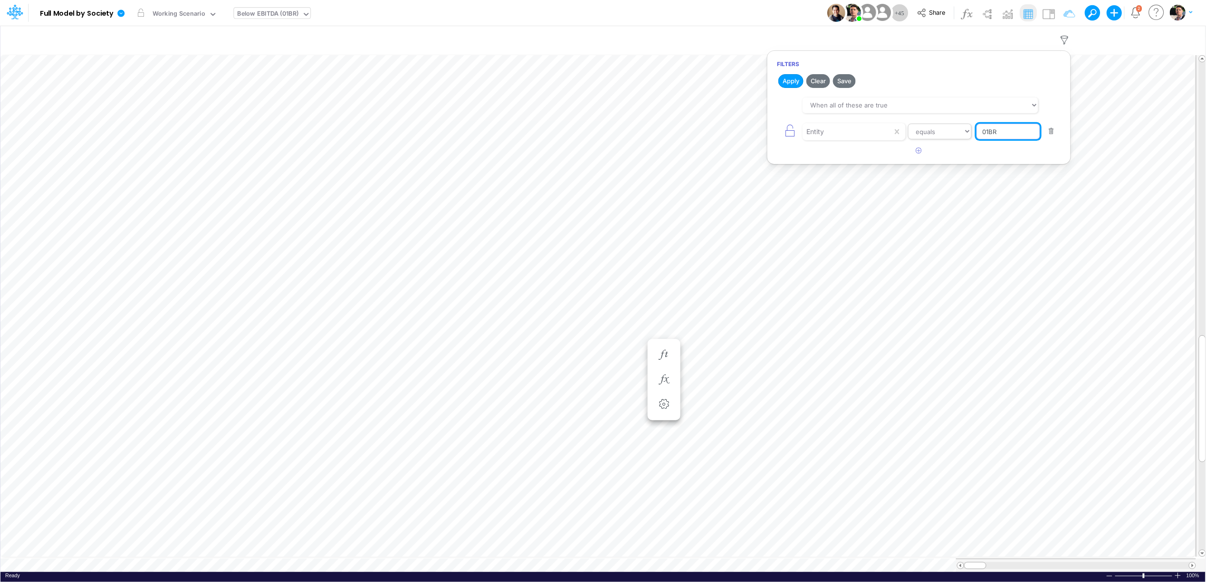
drag, startPoint x: 1011, startPoint y: 131, endPoint x: 937, endPoint y: 135, distance: 74.2
click at [937, 135] on div "Entity equals not equal starts with ends with contains 01BR" at bounding box center [919, 131] width 284 height 21
type input "ELIM-BACEN"
click at [791, 80] on button "Apply" at bounding box center [790, 81] width 25 height 14
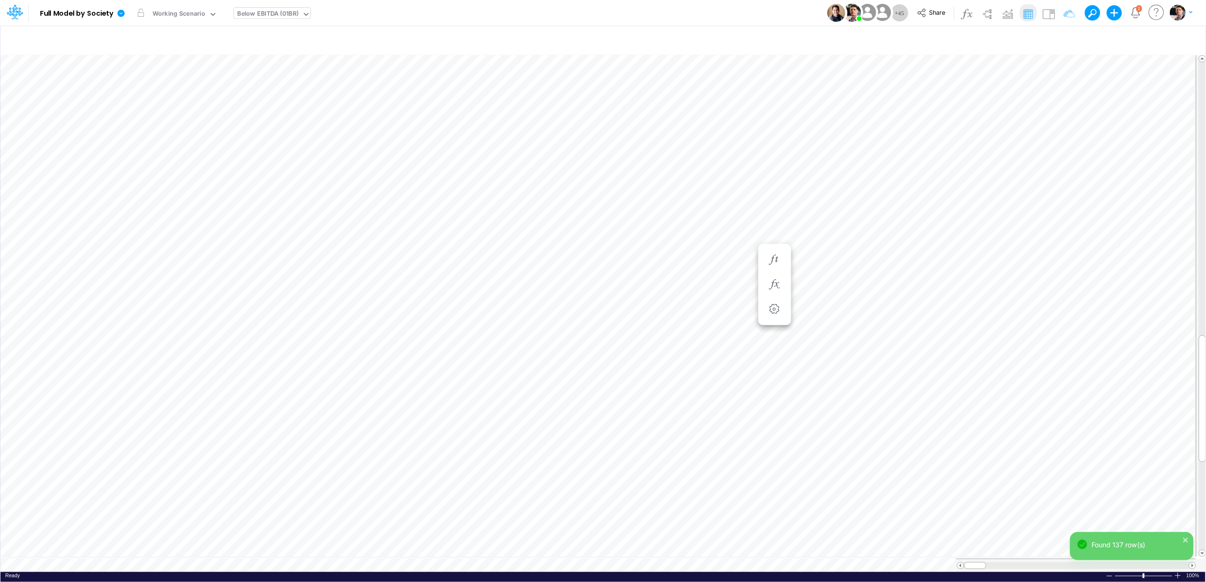
type input "FS - Eliminations Bacen GAAP"
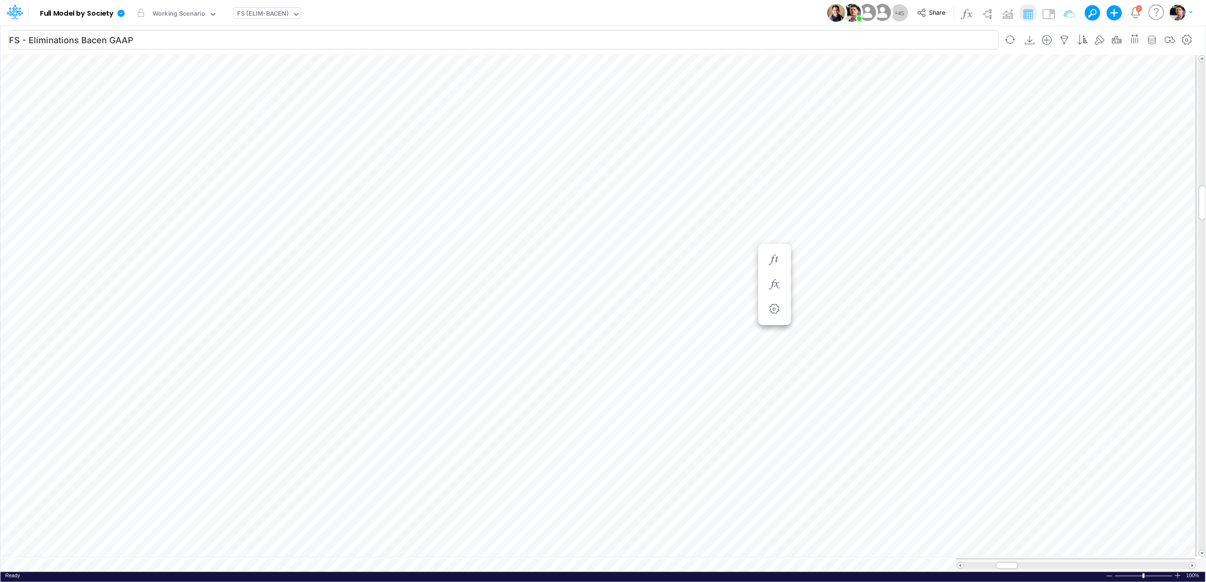
scroll to position [0, 0]
click at [186, 14] on div "Working Scenario" at bounding box center [179, 14] width 53 height 11
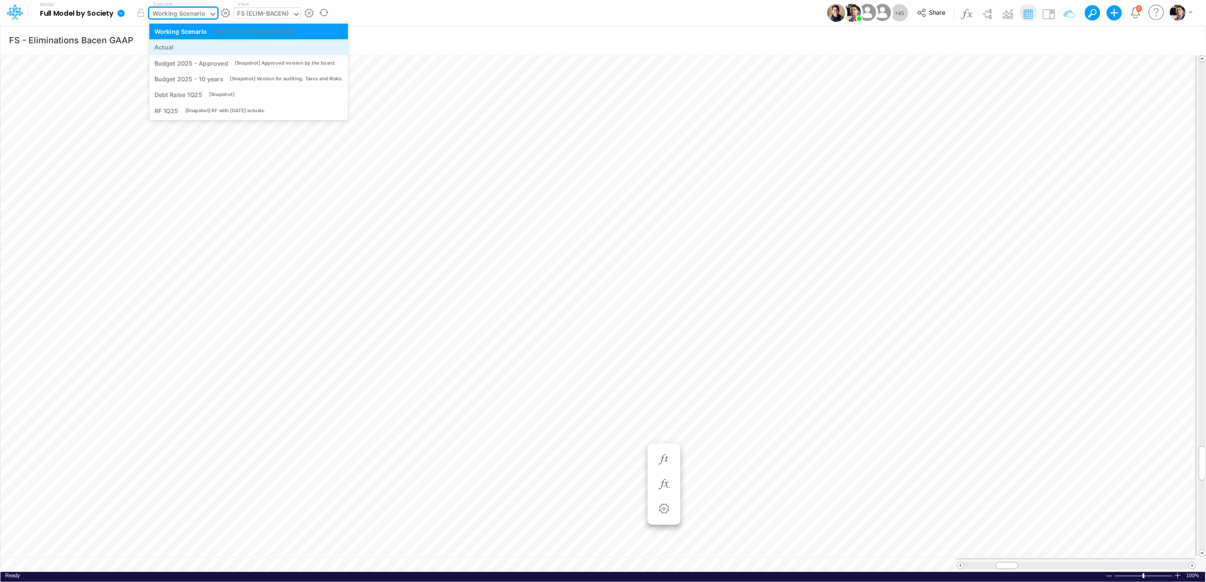
click at [187, 48] on div "Actual" at bounding box center [248, 47] width 189 height 9
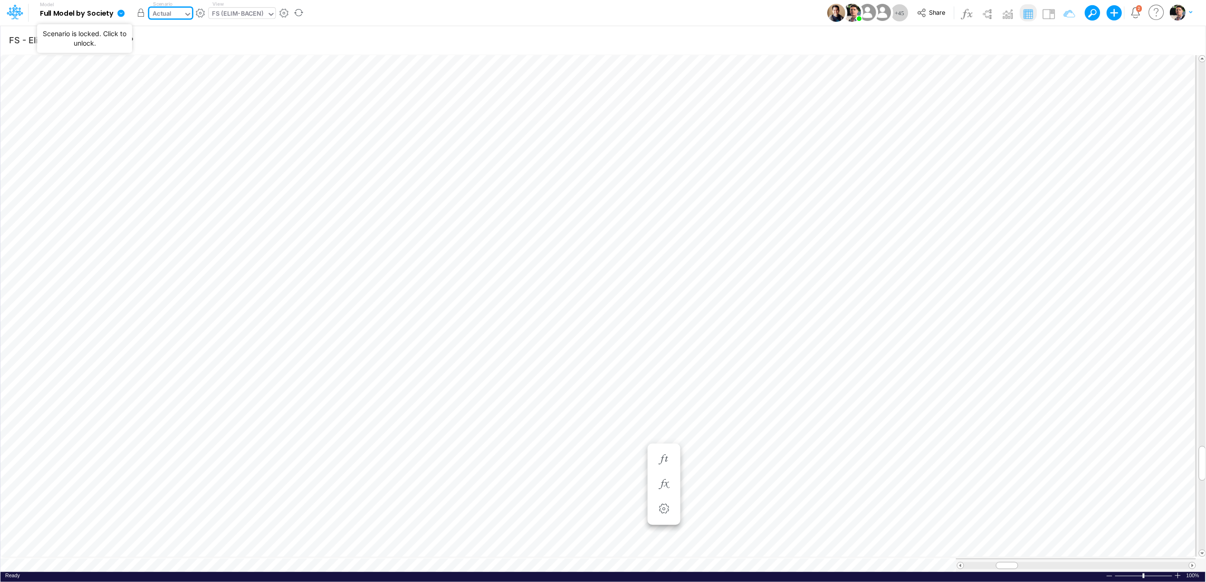
click at [143, 16] on button "button" at bounding box center [140, 12] width 17 height 17
click at [173, 15] on input "text" at bounding box center [173, 14] width 1 height 9
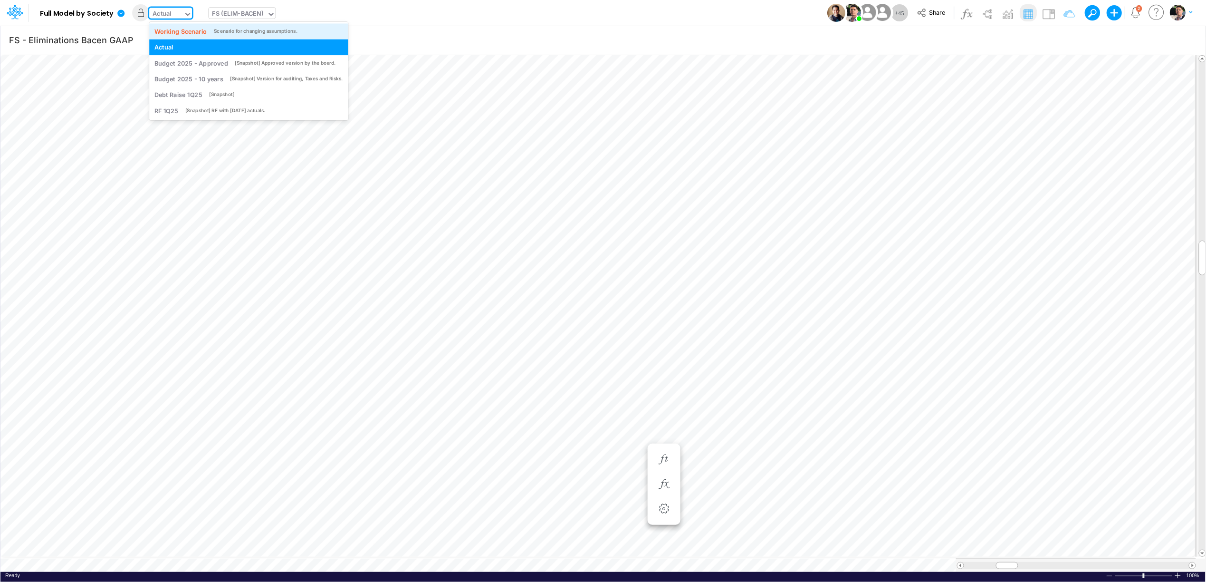
click at [175, 35] on div "Working Scenario" at bounding box center [180, 31] width 53 height 9
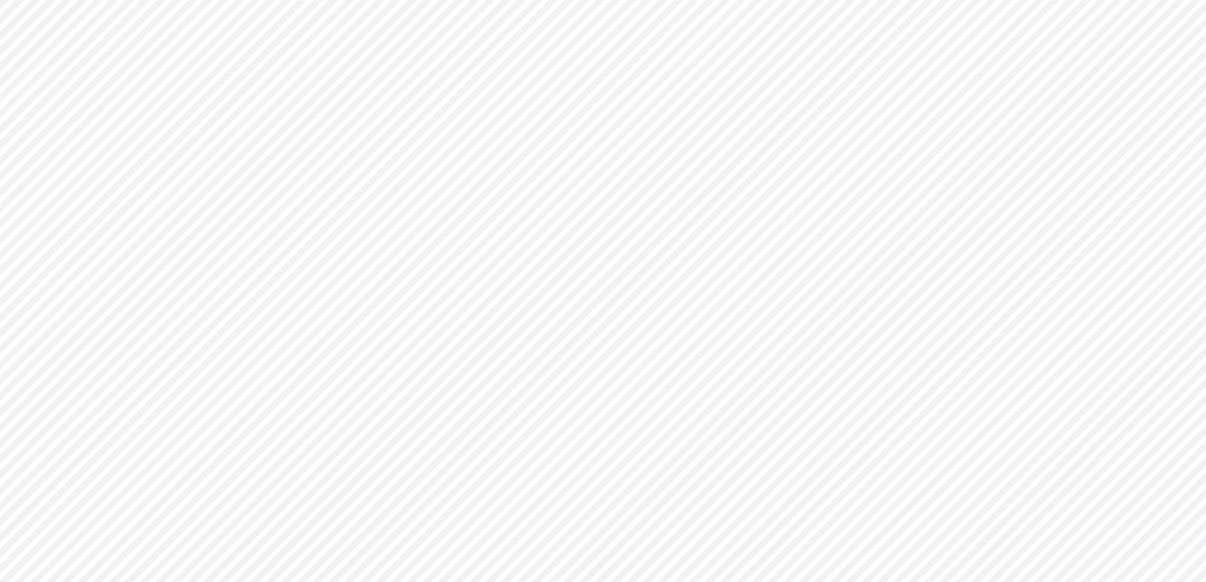
type input "BS (01BR - IP)"
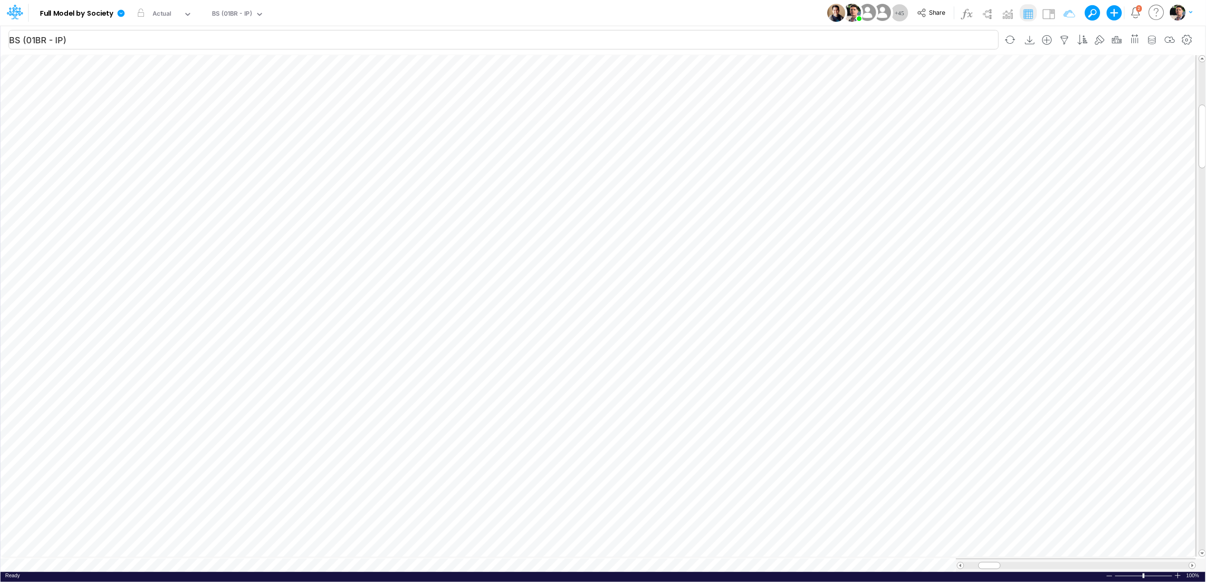
scroll to position [0, 0]
click at [664, 318] on button "button" at bounding box center [661, 313] width 18 height 19
click at [121, 14] on icon at bounding box center [121, 13] width 9 height 9
click at [148, 114] on button "Sync Scenarios" at bounding box center [169, 113] width 102 height 15
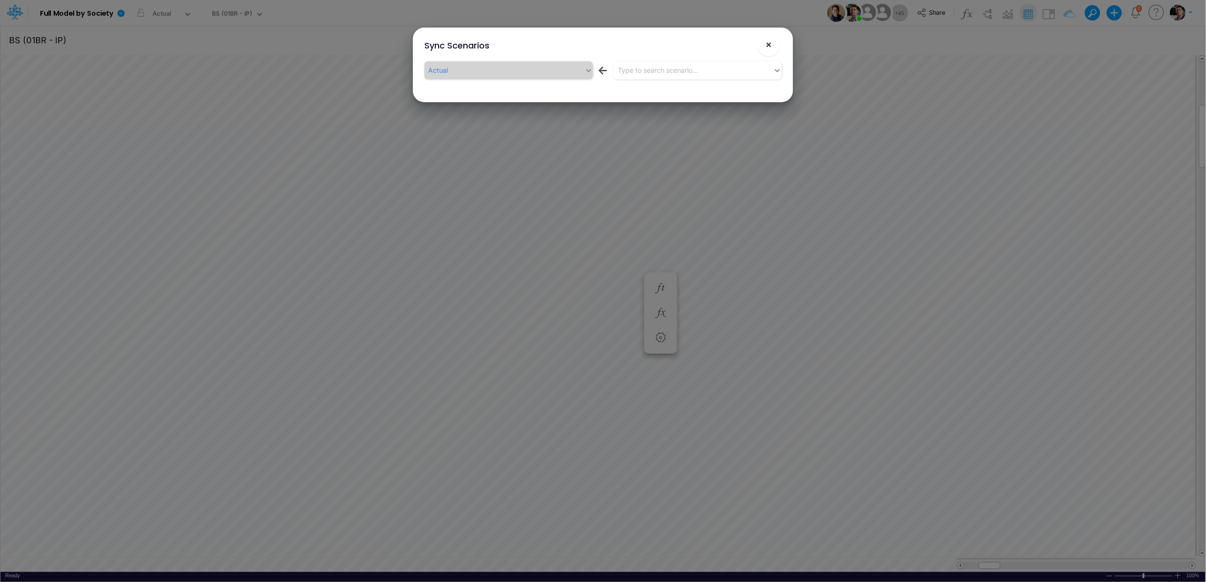
click at [776, 51] on button "×" at bounding box center [768, 44] width 23 height 23
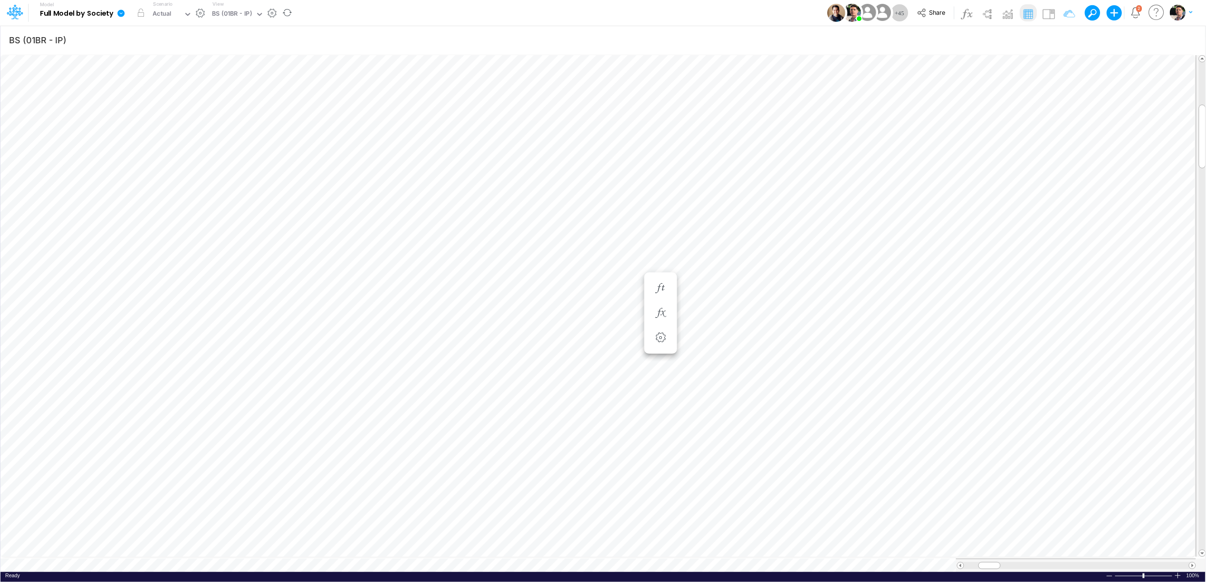
click at [127, 16] on link at bounding box center [123, 12] width 19 height 25
click at [129, 99] on button "View model info" at bounding box center [169, 98] width 102 height 15
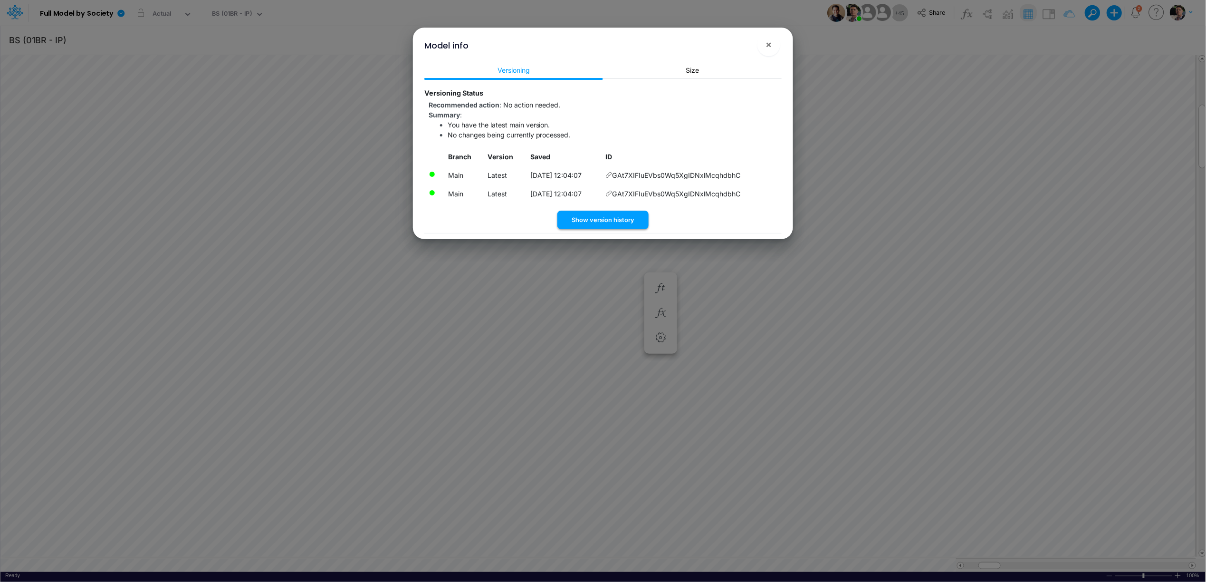
click at [623, 218] on button "Show version history" at bounding box center [602, 220] width 91 height 19
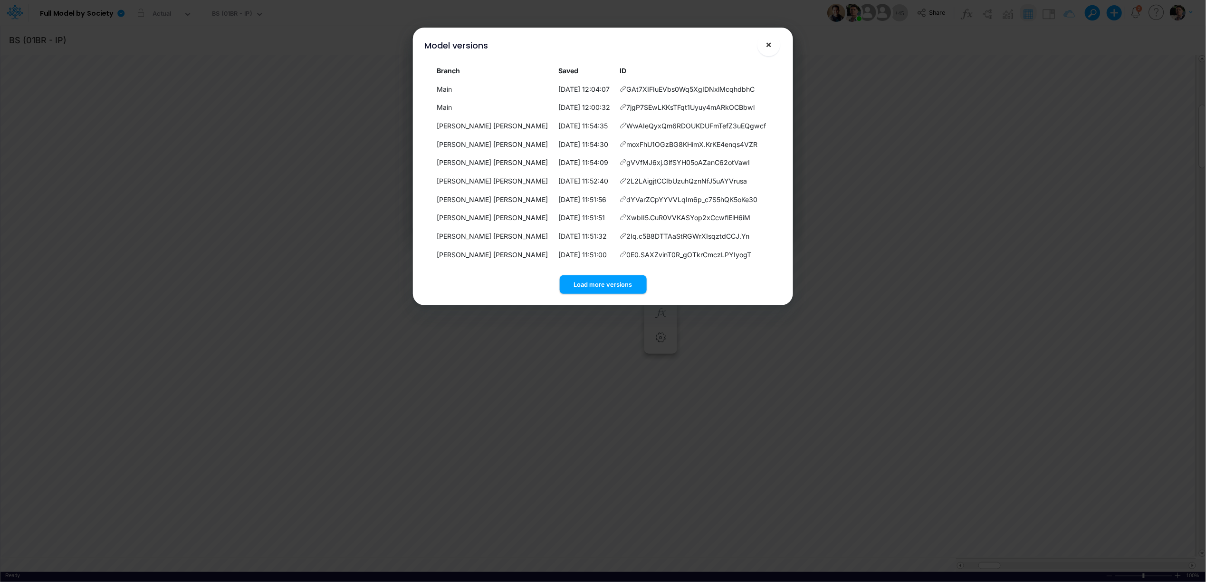
click at [774, 47] on button "×" at bounding box center [768, 44] width 23 height 23
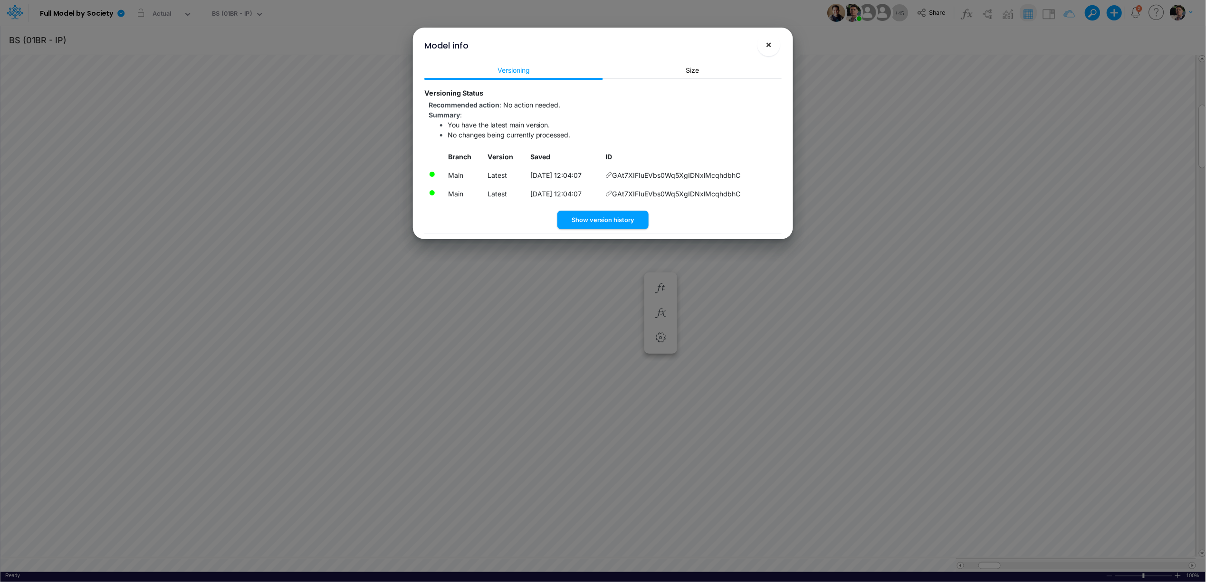
click at [772, 48] on button "×" at bounding box center [768, 44] width 23 height 23
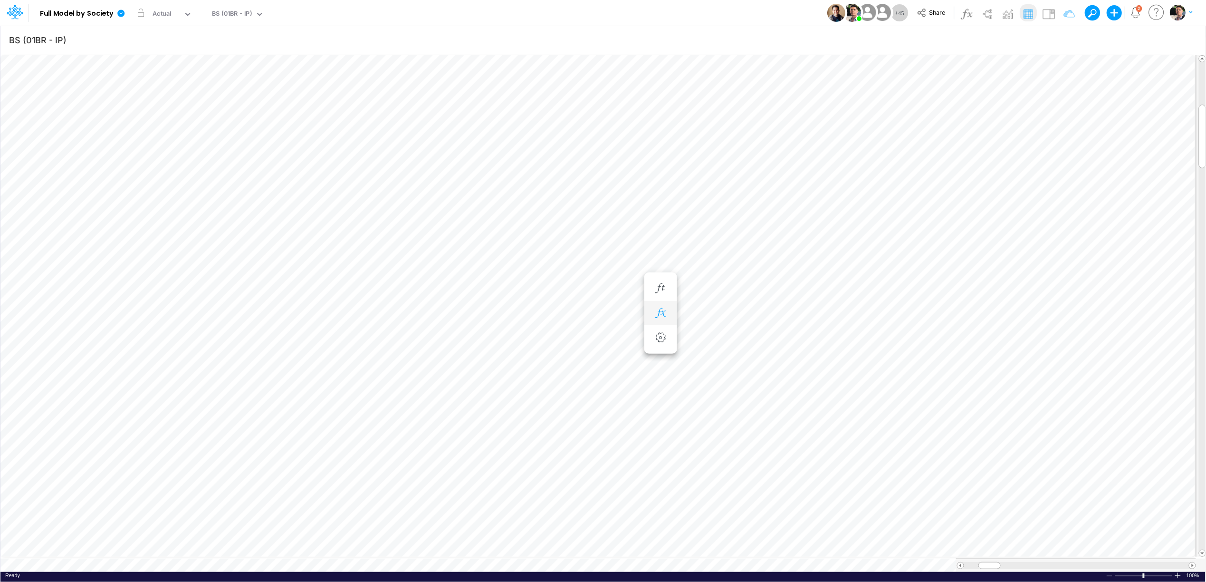
click at [661, 310] on icon "button" at bounding box center [660, 313] width 14 height 10
click at [709, 308] on icon "button" at bounding box center [712, 313] width 14 height 10
click at [744, 336] on icon at bounding box center [747, 336] width 11 height 11
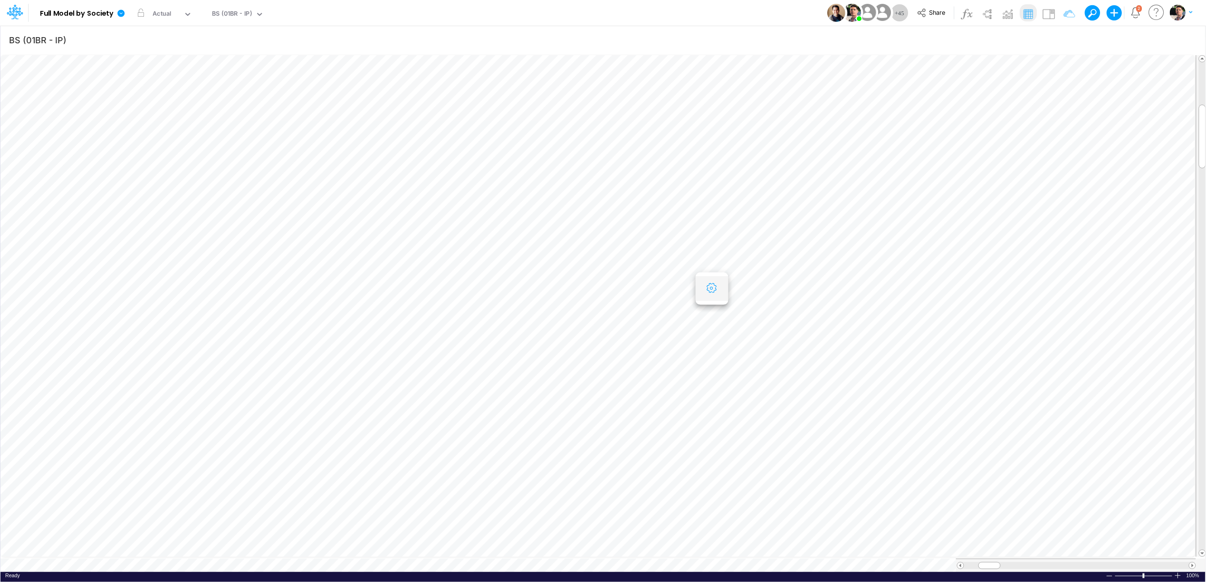
click at [713, 288] on icon "button" at bounding box center [712, 288] width 14 height 10
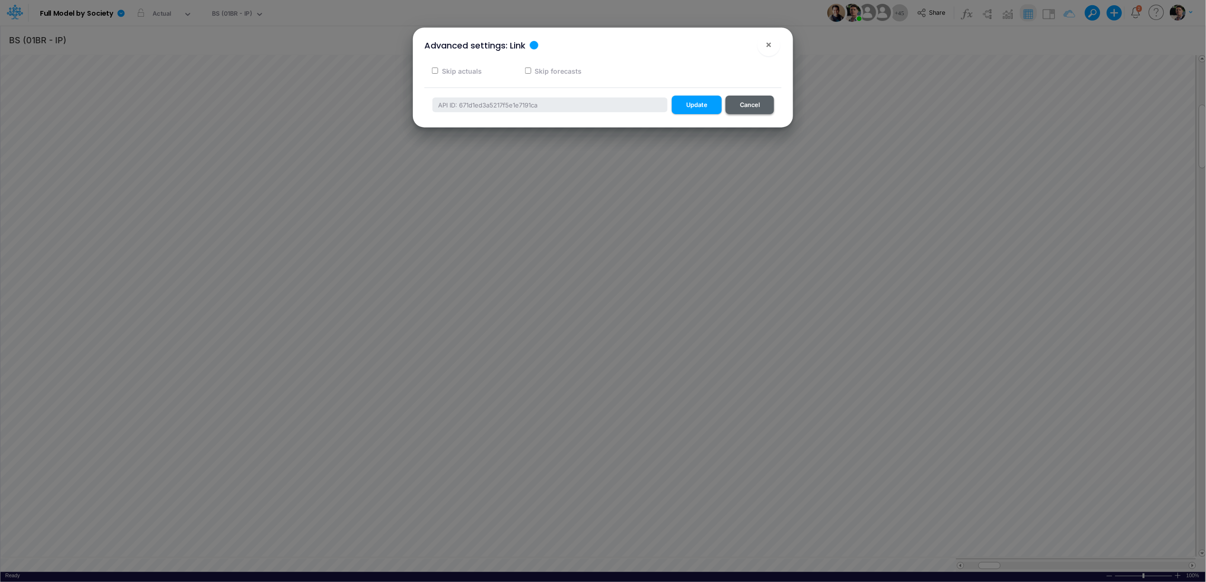
click at [747, 107] on button "Cancel" at bounding box center [750, 105] width 48 height 19
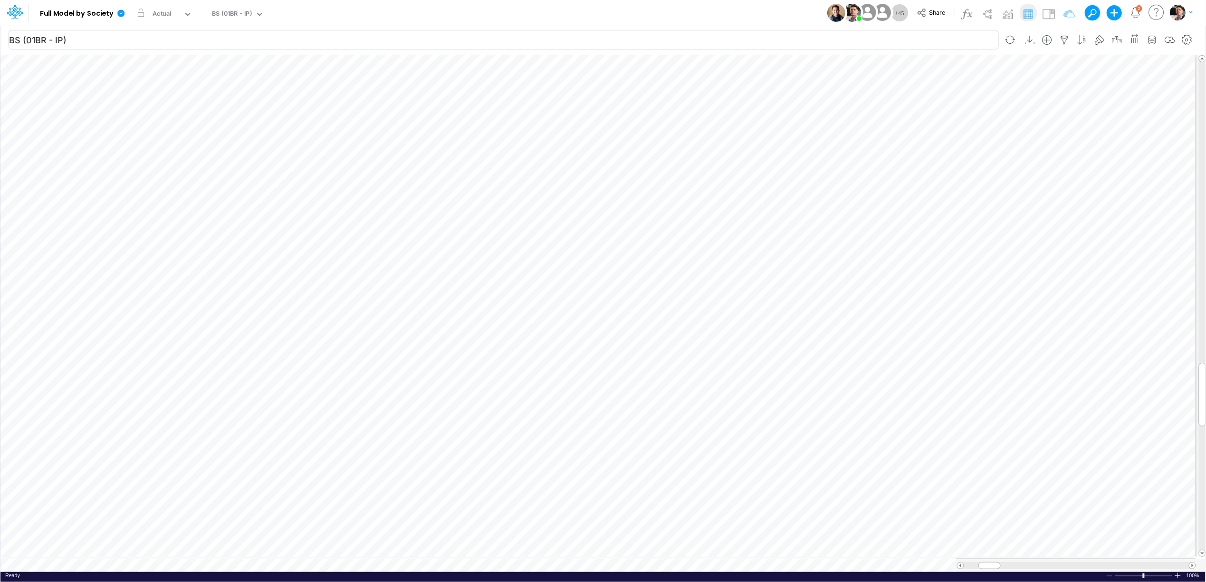
scroll to position [0, 0]
click at [720, 409] on button "button" at bounding box center [712, 408] width 18 height 19
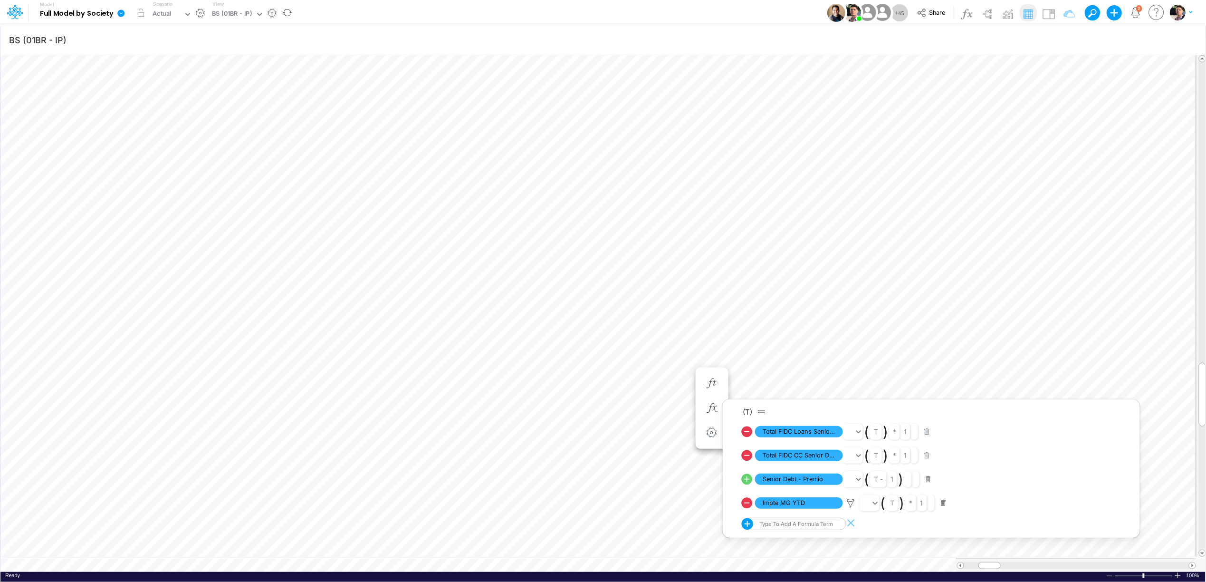
click at [122, 15] on icon at bounding box center [120, 13] width 7 height 7
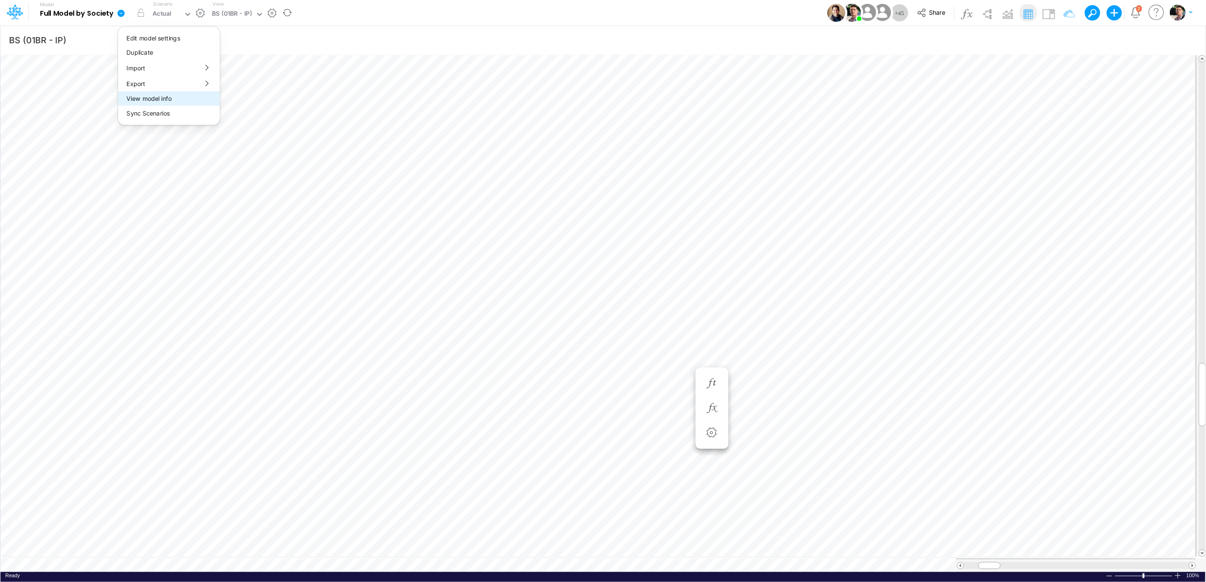
click at [165, 100] on button "View model info" at bounding box center [169, 98] width 102 height 15
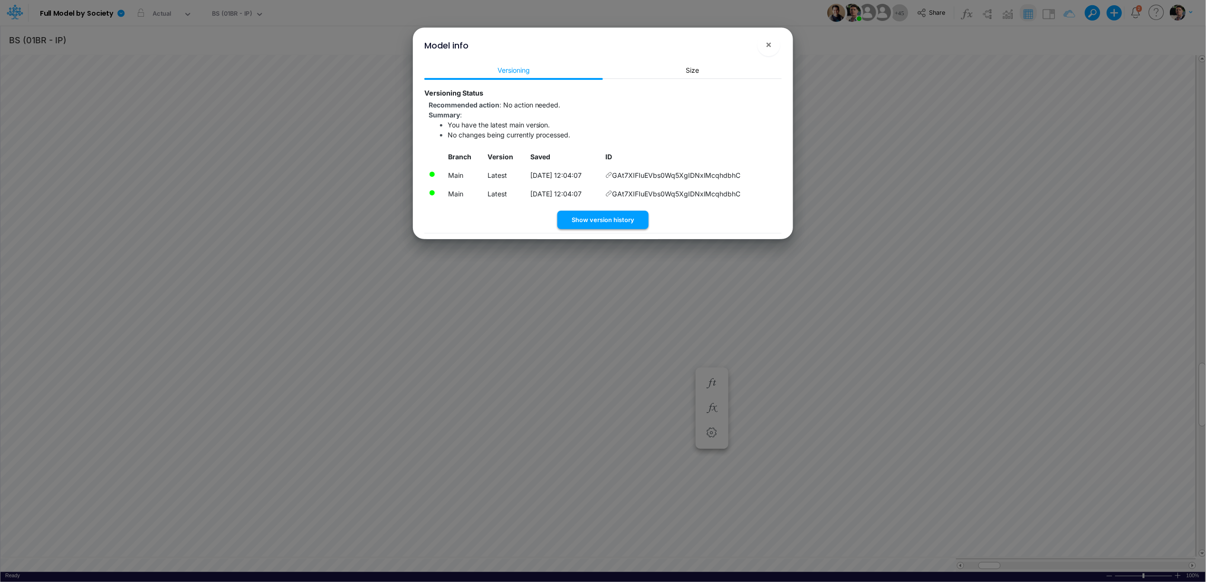
click at [589, 218] on button "Show version history" at bounding box center [602, 220] width 91 height 19
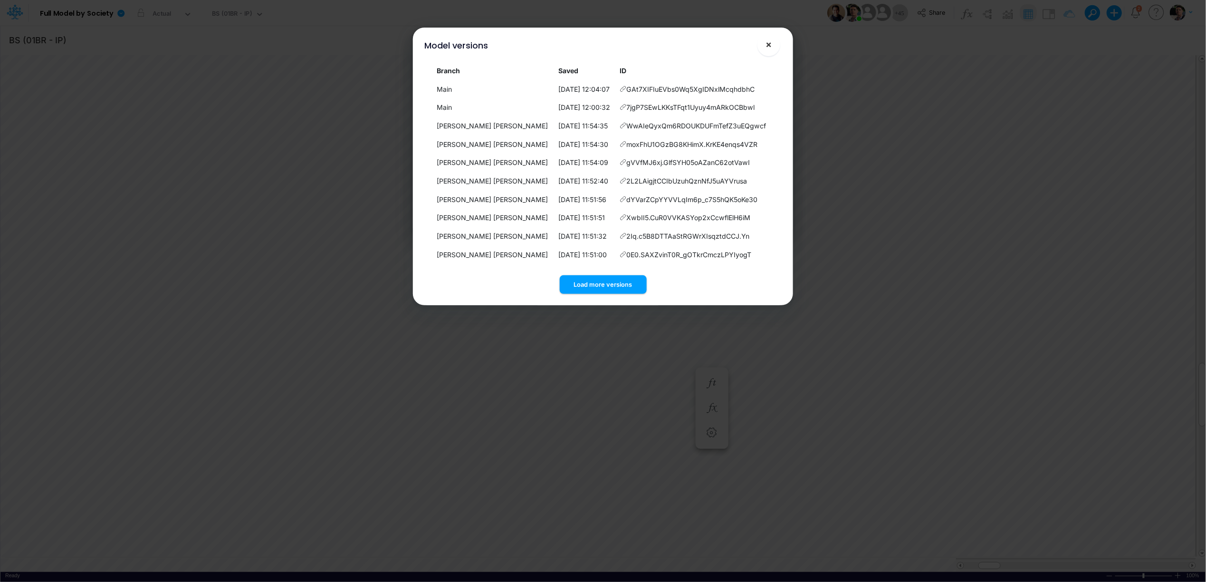
click at [771, 48] on span "×" at bounding box center [769, 43] width 6 height 11
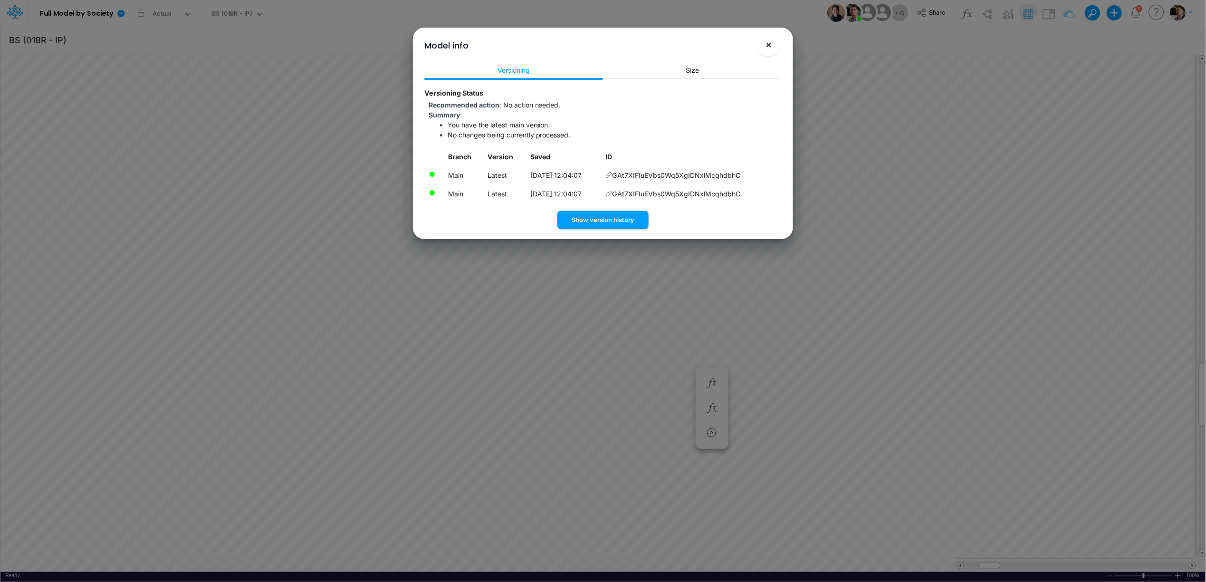
click at [767, 42] on span "×" at bounding box center [769, 43] width 6 height 11
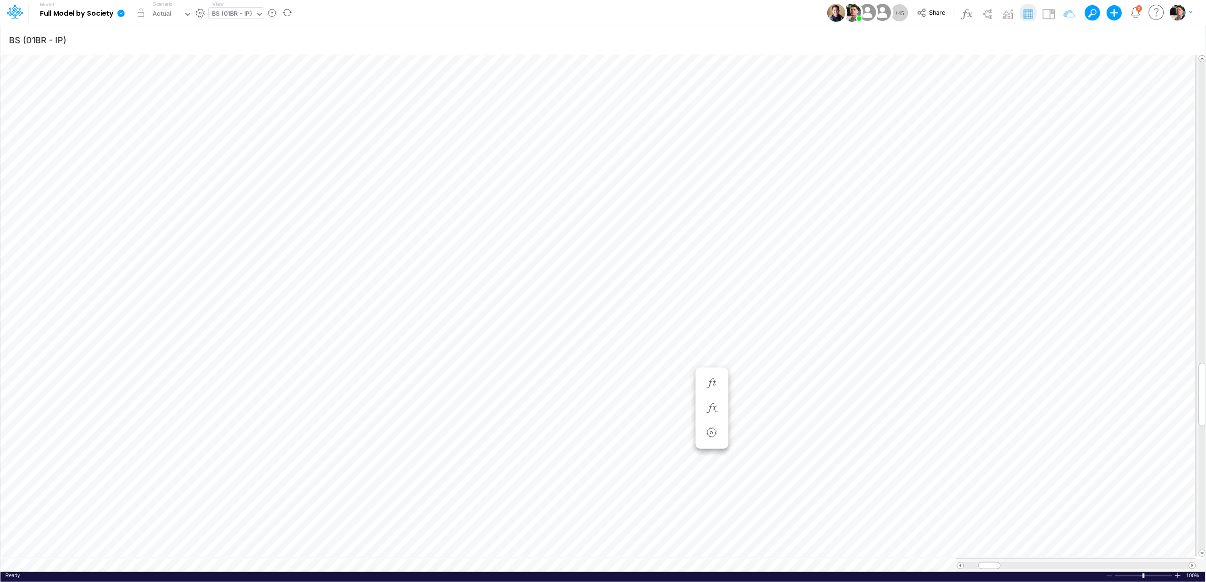
click at [234, 14] on div "BS (01BR - IP)" at bounding box center [232, 14] width 40 height 11
type input "interco"
click at [253, 47] on div "Interco Appropriations" at bounding box center [286, 47] width 155 height 16
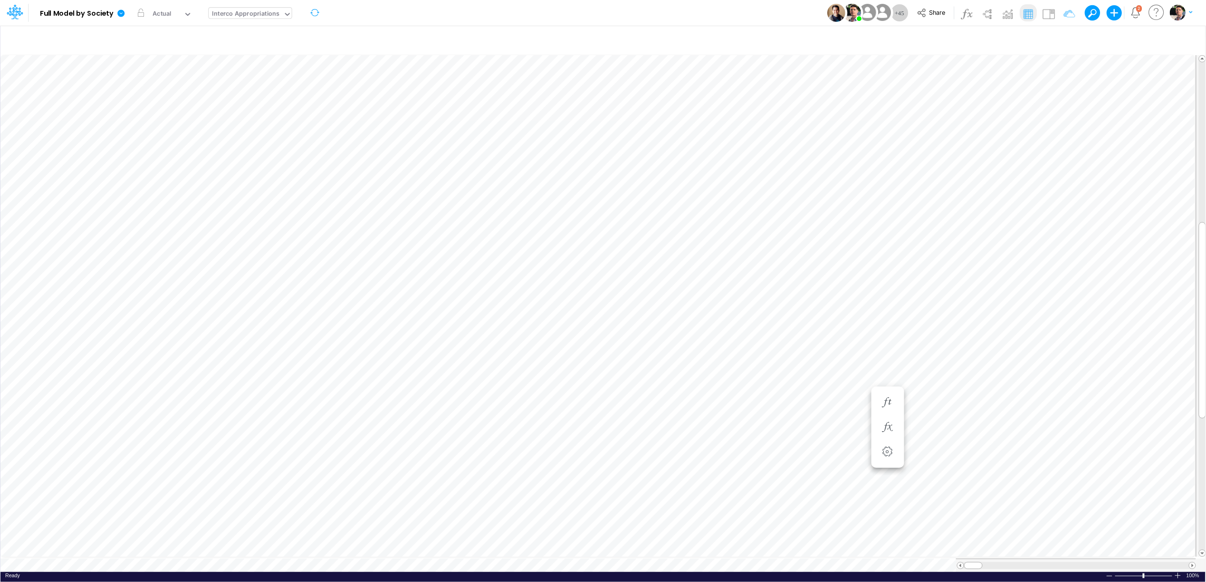
scroll to position [0, 0]
click at [1060, 40] on icon "button" at bounding box center [1065, 40] width 14 height 10
select select "tableSearchOR"
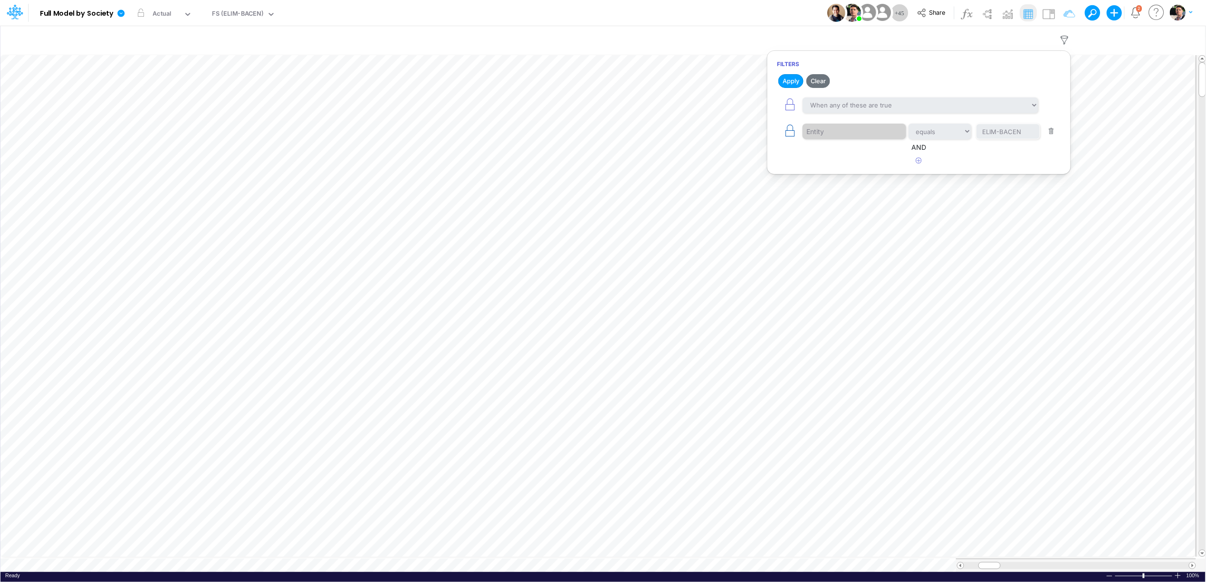
click at [783, 137] on icon "button" at bounding box center [789, 130] width 13 height 13
select select "tableSearchOR"
drag, startPoint x: 1025, startPoint y: 135, endPoint x: 937, endPoint y: 134, distance: 88.4
click at [937, 134] on div "Entity equals not equal starts with ends with contains ELIM-BACEN" at bounding box center [919, 131] width 284 height 21
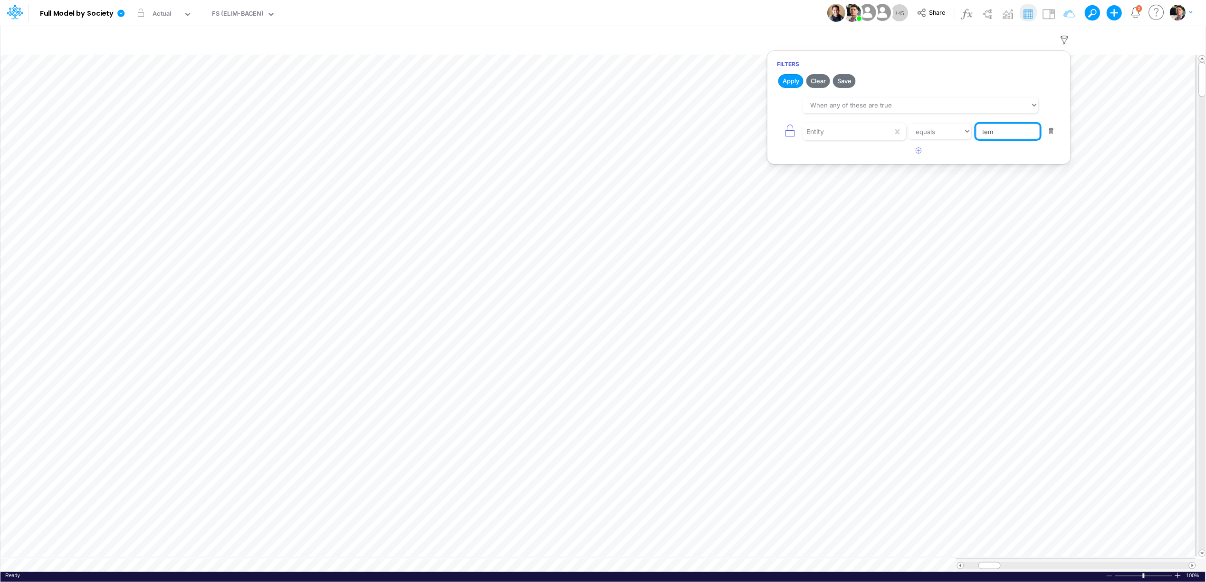
type input "Template"
click at [793, 78] on button "Apply" at bounding box center [790, 81] width 25 height 14
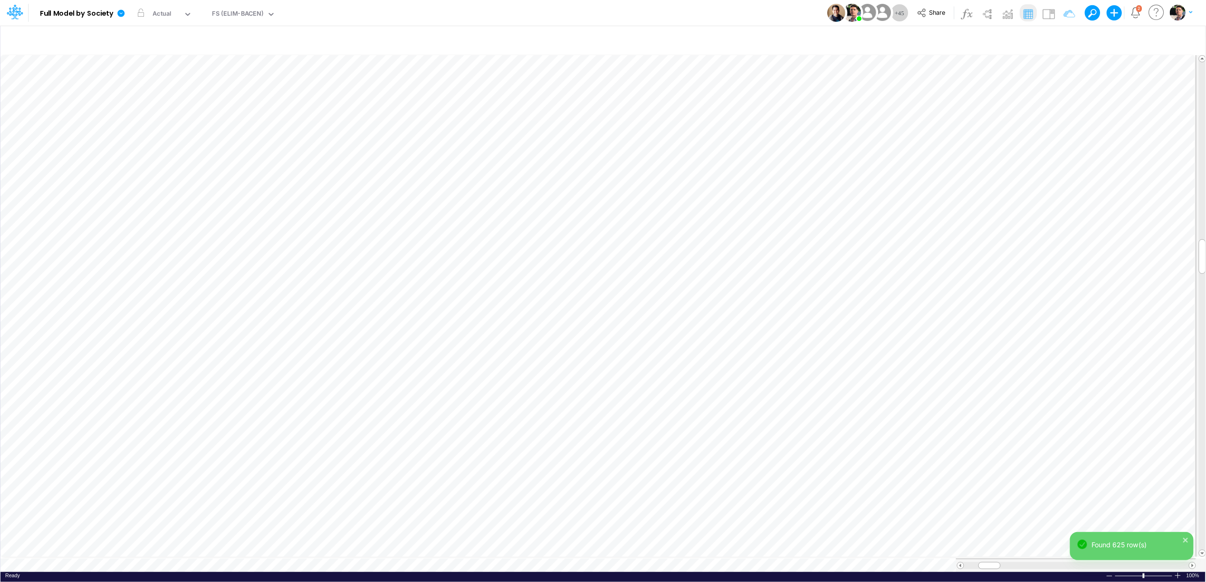
scroll to position [0, 0]
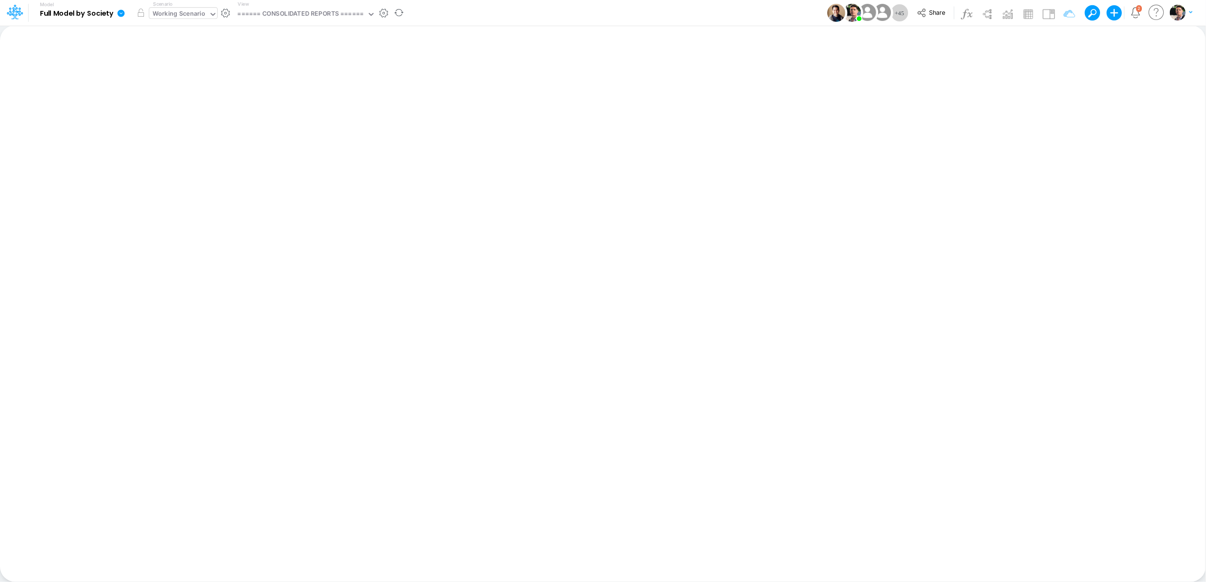
click at [184, 16] on div "Working Scenario" at bounding box center [179, 14] width 53 height 11
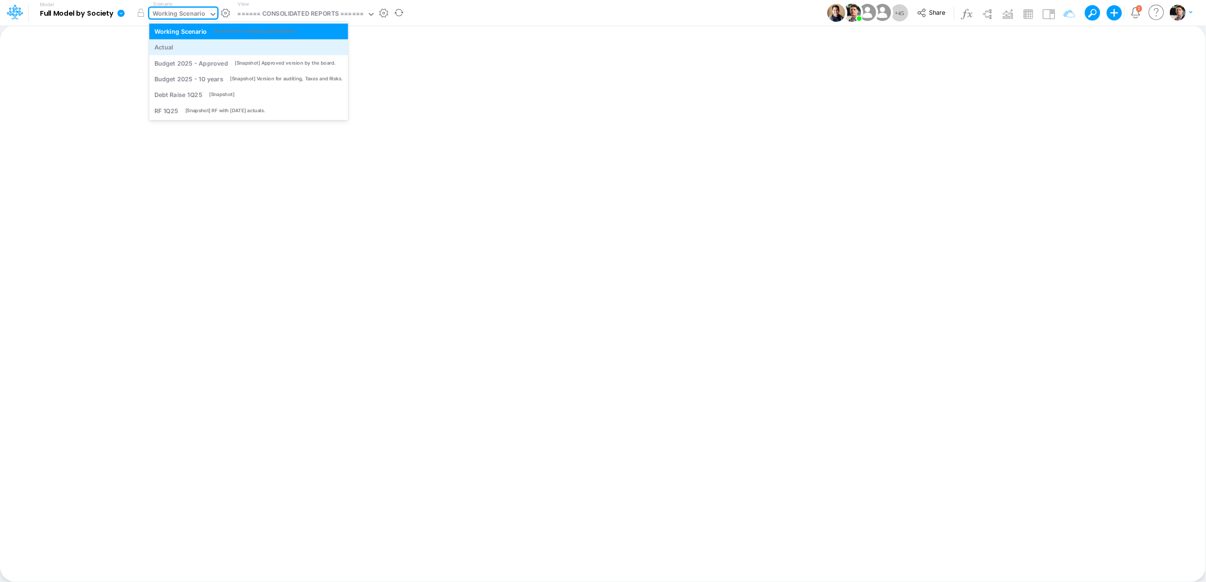
click at [188, 47] on div "Actual" at bounding box center [248, 47] width 189 height 9
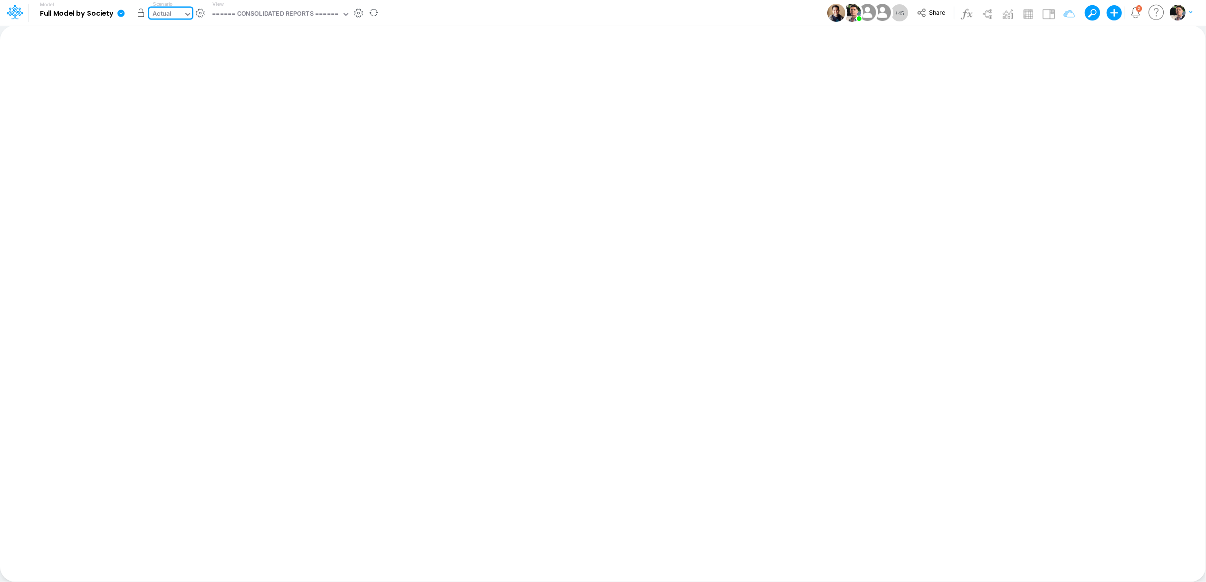
click at [140, 14] on button "button" at bounding box center [140, 12] width 17 height 17
click at [307, 6] on div "View ====== CONSOLIDATED REPORTS ======" at bounding box center [280, 12] width 142 height 25
click at [167, 16] on div "Actual" at bounding box center [162, 14] width 19 height 11
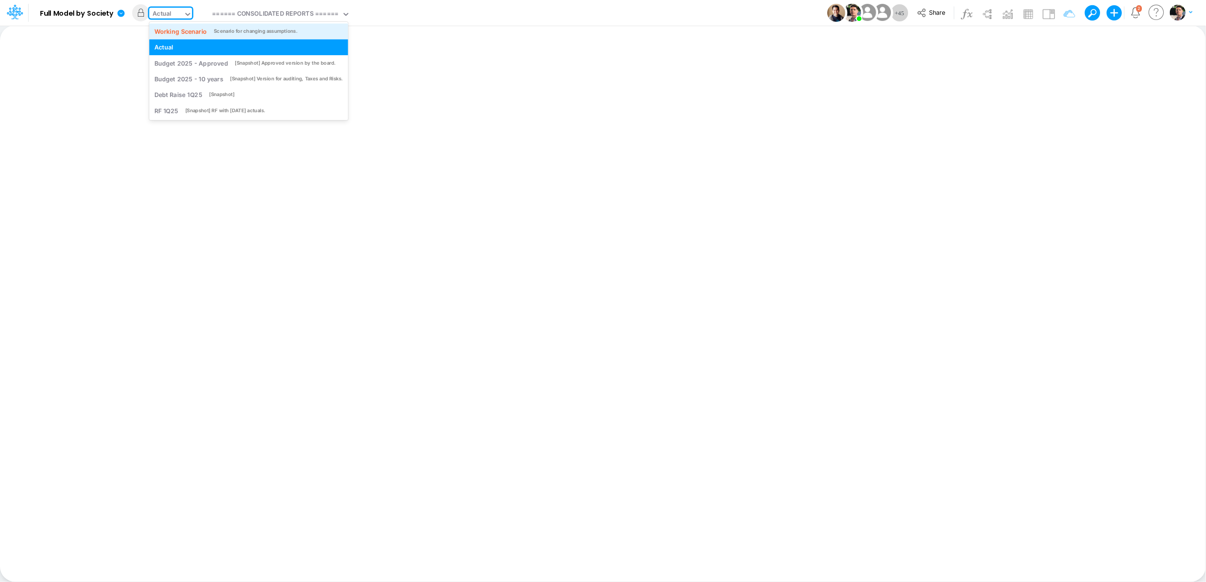
click at [171, 33] on div "Working Scenario" at bounding box center [180, 31] width 53 height 9
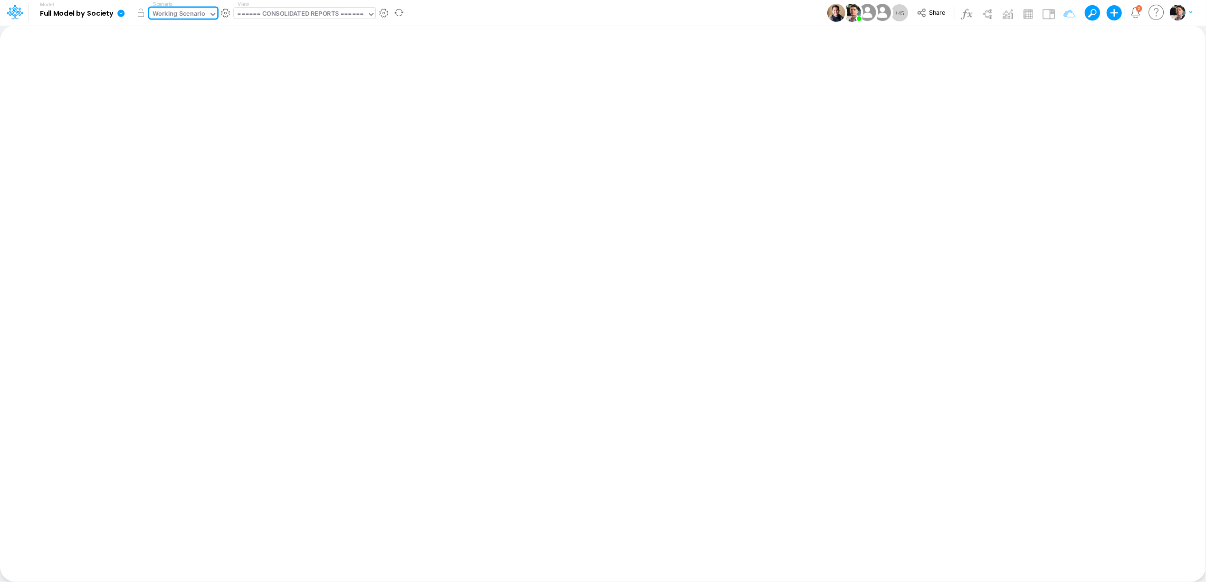
click at [284, 10] on div "====== CONSOLIDATED REPORTS ======" at bounding box center [301, 14] width 126 height 11
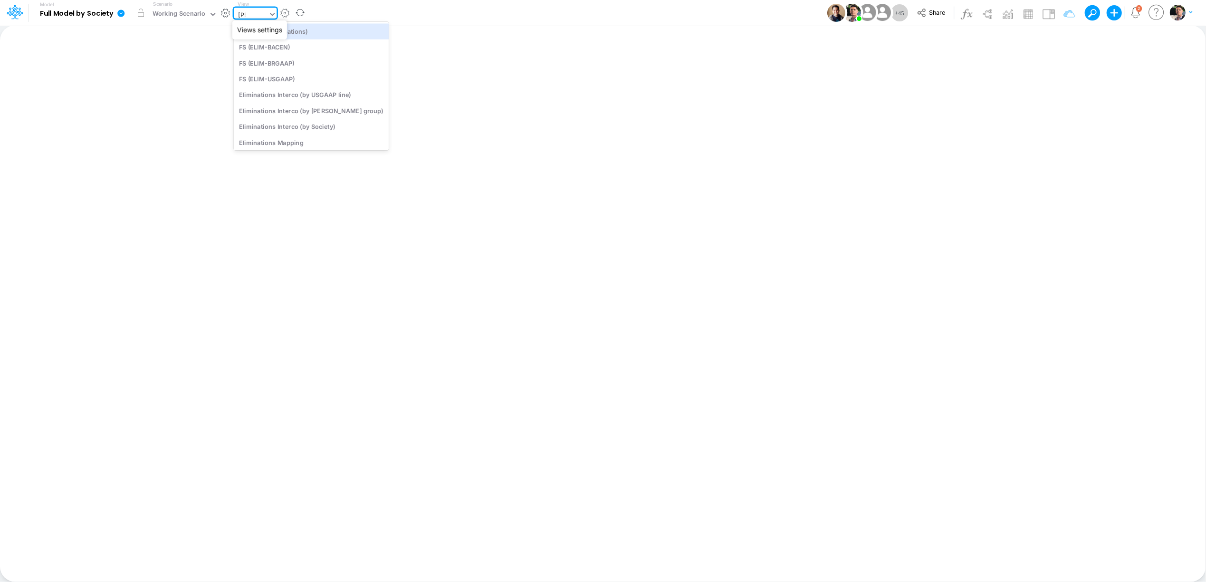
type input "elim"
click at [276, 46] on div "FS (ELIM-BACEN)" at bounding box center [311, 47] width 155 height 16
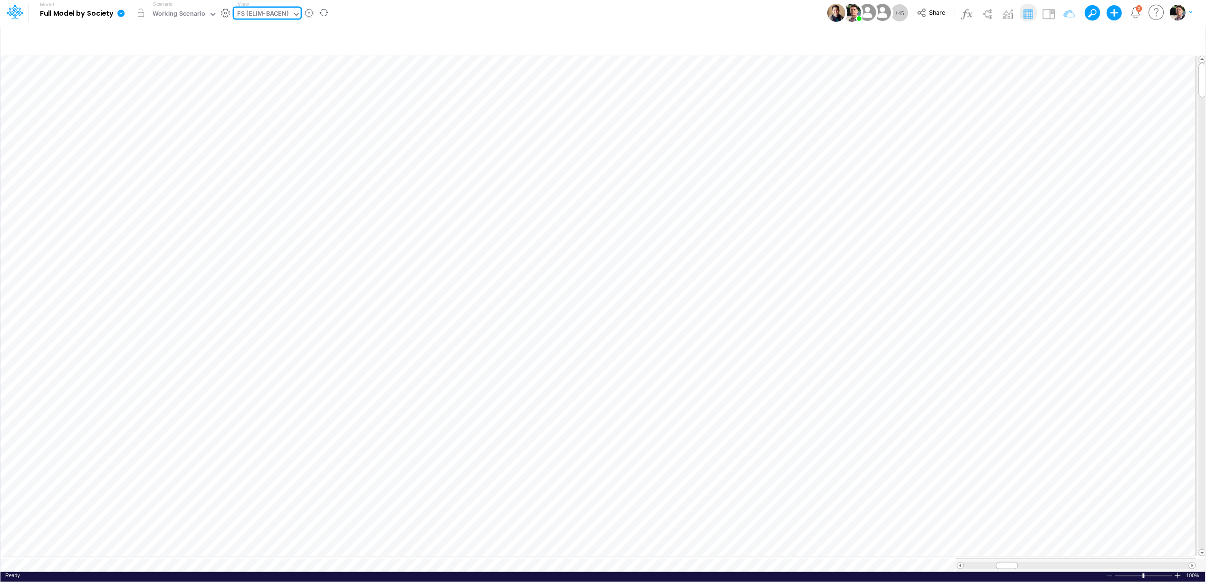
click at [263, 12] on div "FS (ELIM-BACEN)" at bounding box center [263, 14] width 51 height 11
type input "belo"
click at [273, 28] on div "Below EBITDA (01BR)" at bounding box center [312, 31] width 156 height 16
click at [1062, 39] on icon "button" at bounding box center [1065, 40] width 14 height 10
select select "tableSearchOR"
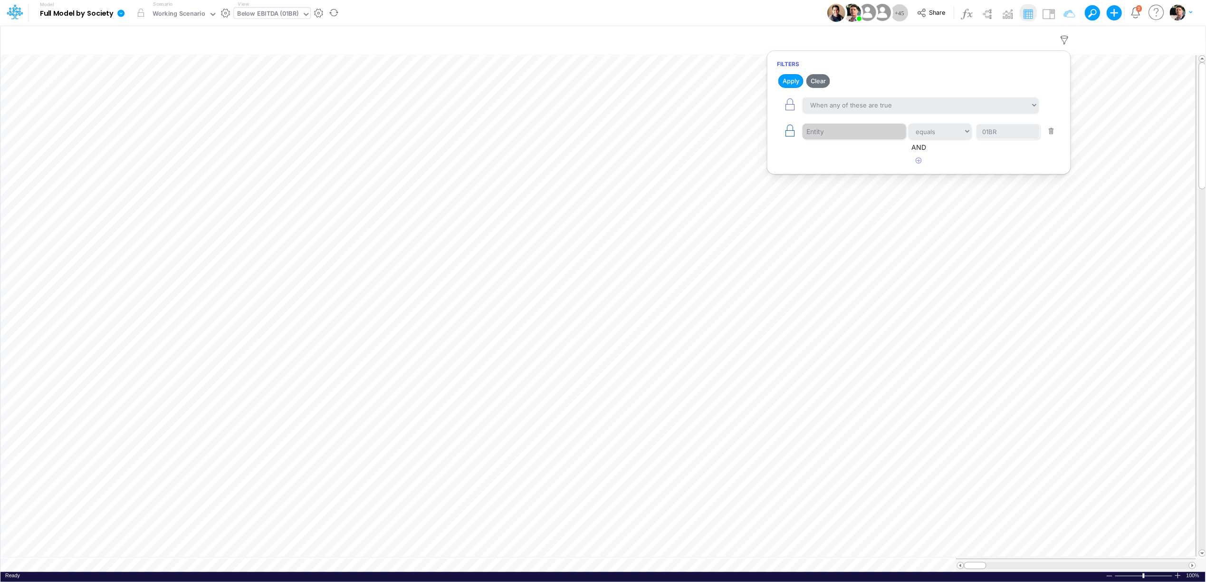
click at [786, 130] on icon "button" at bounding box center [789, 130] width 13 height 13
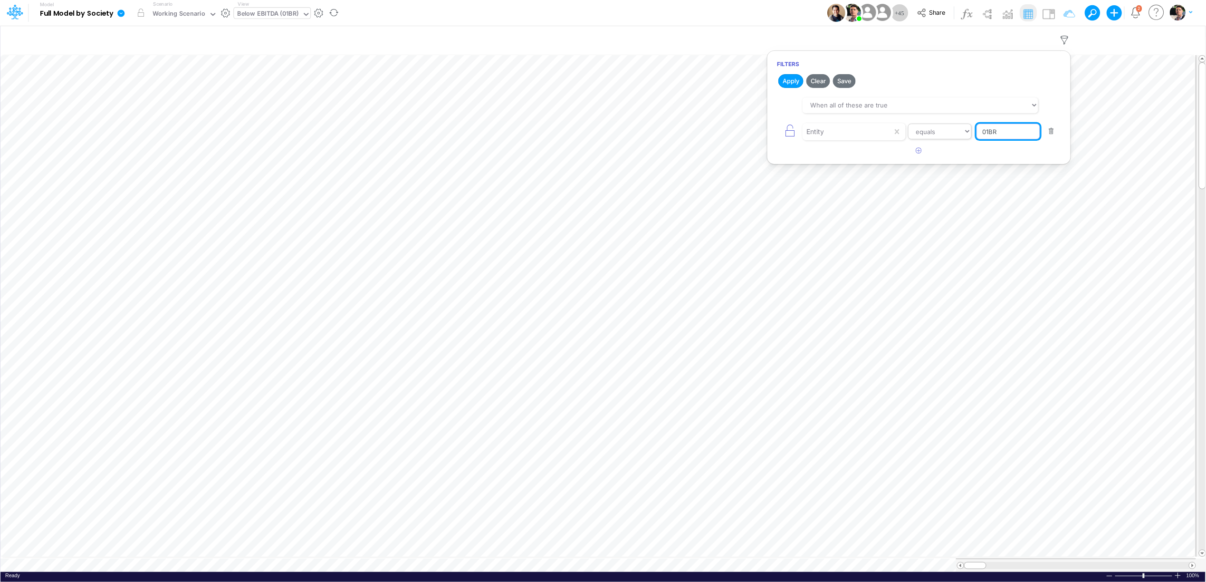
drag, startPoint x: 1008, startPoint y: 134, endPoint x: 945, endPoint y: 131, distance: 62.8
click at [946, 131] on div "Entity equals not equal starts with ends with contains 01BR" at bounding box center [919, 131] width 284 height 21
type input "ELIM-BACEN"
click at [788, 80] on button "Apply" at bounding box center [790, 81] width 25 height 14
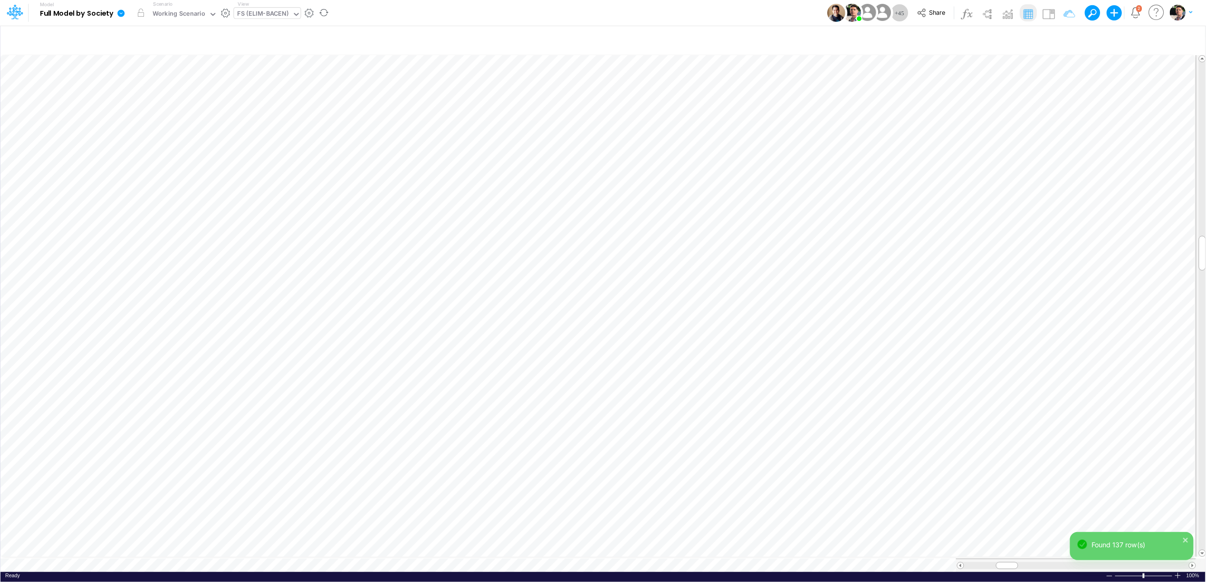
scroll to position [0, 0]
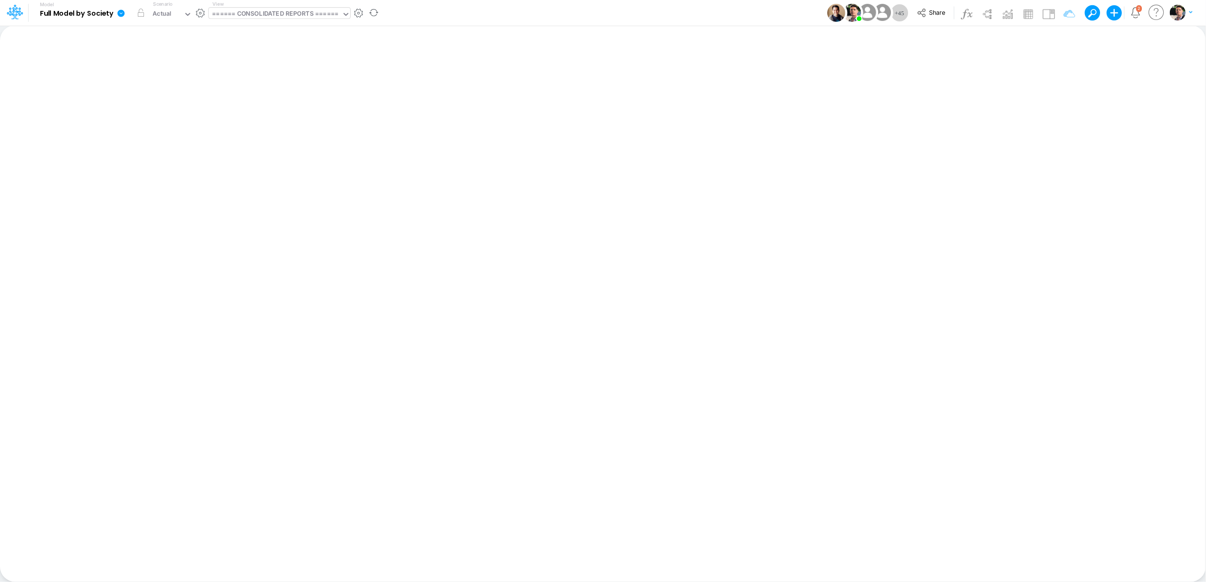
click at [291, 11] on div "====== CONSOLIDATED REPORTS ======" at bounding box center [275, 14] width 126 height 11
type input "01br"
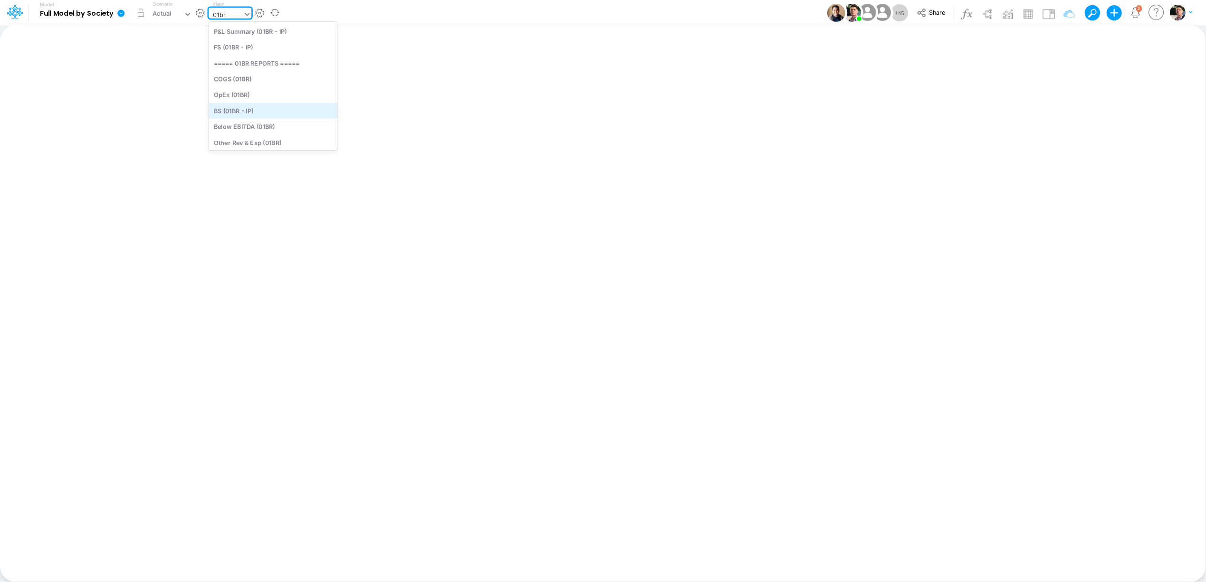
click at [262, 109] on div "BS (01BR - IP)" at bounding box center [273, 111] width 128 height 16
type input "BS (01BR - IP)"
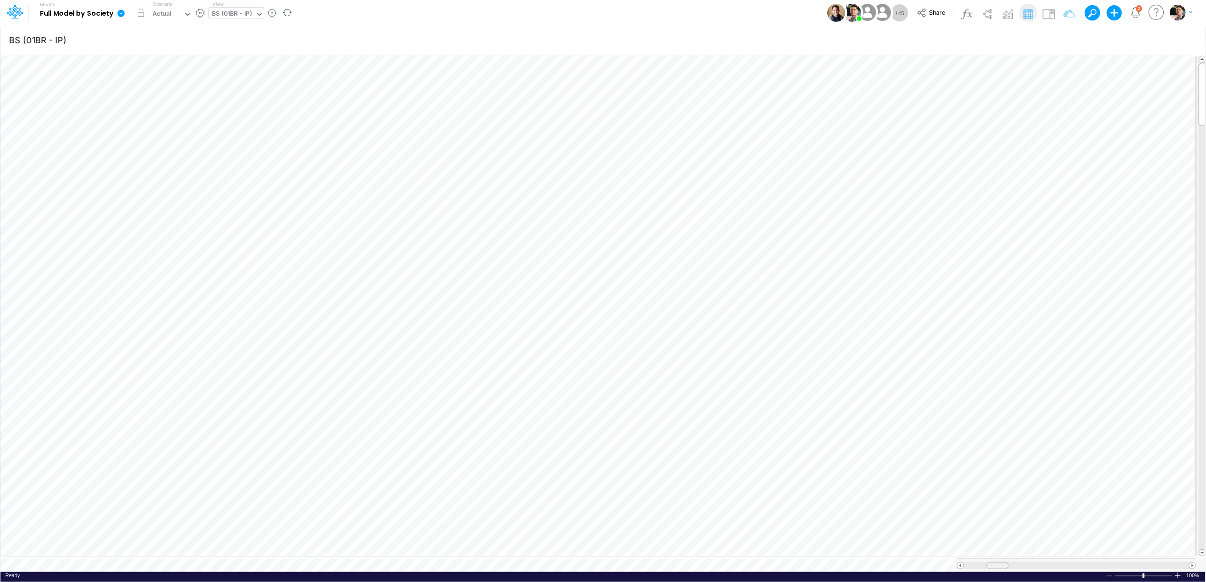
drag, startPoint x: 986, startPoint y: 560, endPoint x: 994, endPoint y: 560, distance: 8.1
click at [994, 562] on span at bounding box center [997, 565] width 6 height 6
click at [1069, 293] on icon "button" at bounding box center [1071, 294] width 14 height 10
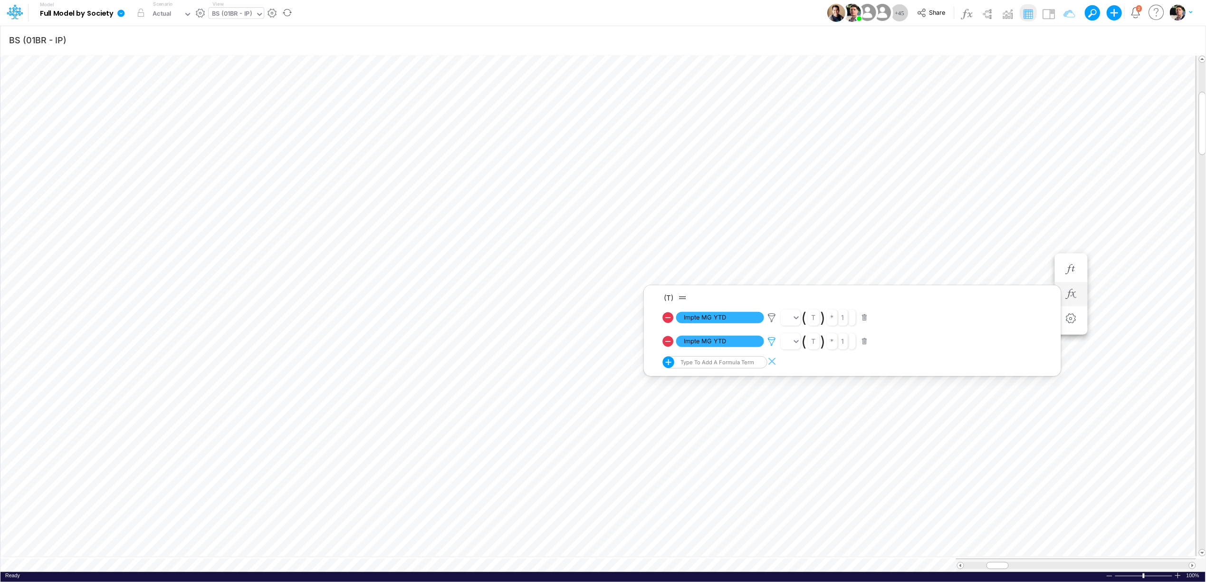
click at [774, 341] on icon at bounding box center [772, 341] width 14 height 10
click at [774, 317] on div at bounding box center [603, 293] width 1206 height 577
click at [772, 318] on icon at bounding box center [772, 318] width 14 height 10
click at [770, 341] on div at bounding box center [603, 293] width 1206 height 577
click at [773, 339] on icon at bounding box center [772, 341] width 14 height 10
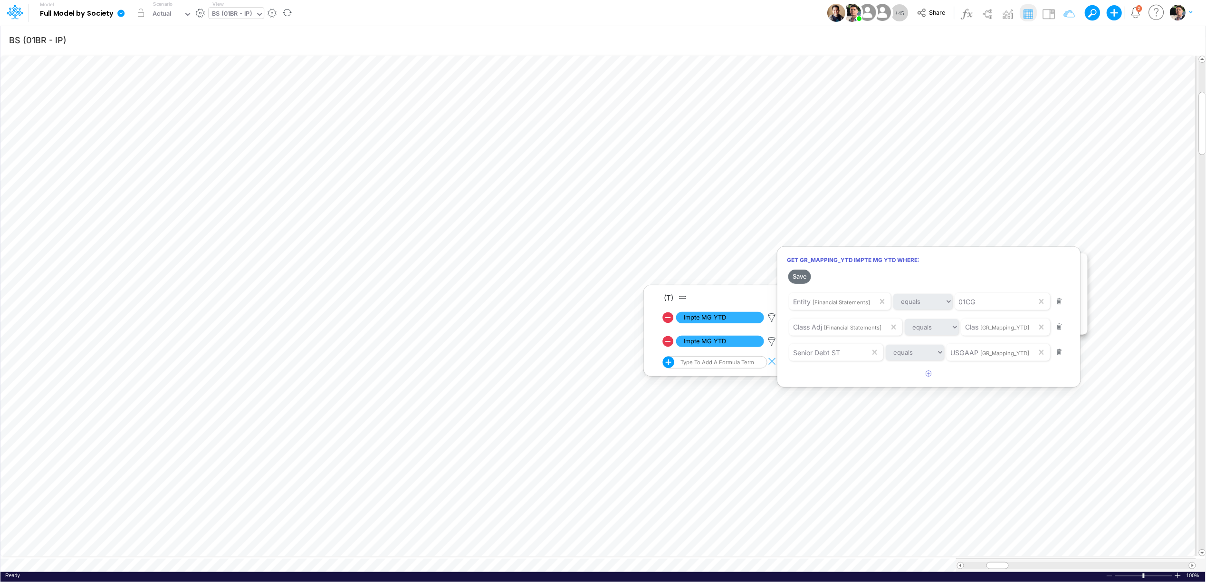
click at [772, 329] on div at bounding box center [603, 293] width 1206 height 577
click at [774, 311] on div at bounding box center [772, 317] width 17 height 12
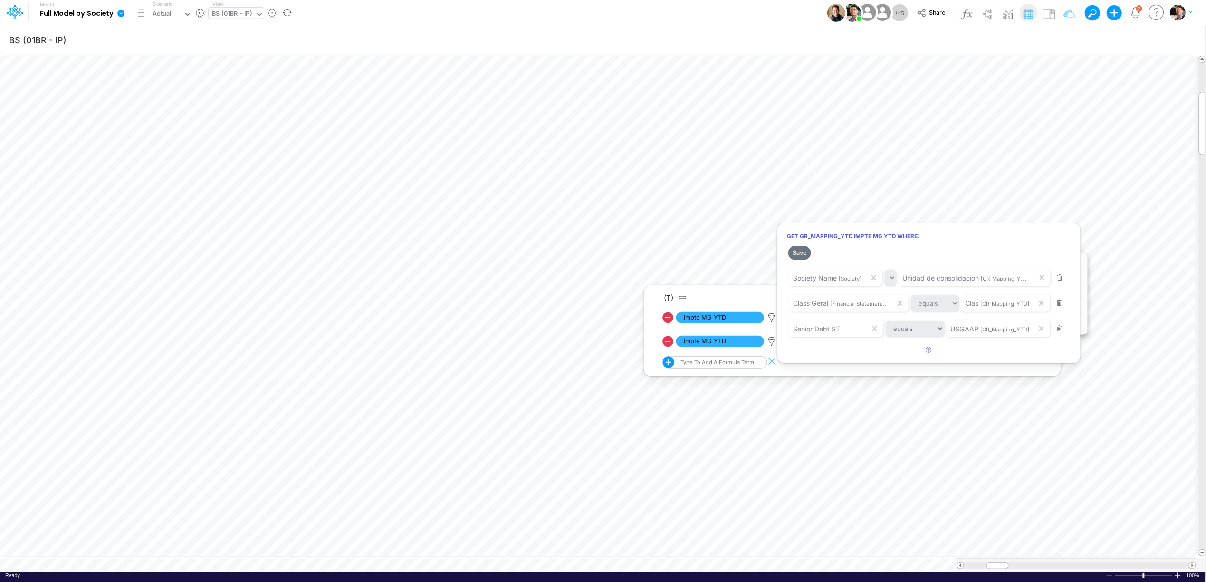
click at [773, 314] on div at bounding box center [603, 293] width 1206 height 577
click at [1067, 38] on icon "button" at bounding box center [1065, 40] width 14 height 10
select select "tableSearchOR"
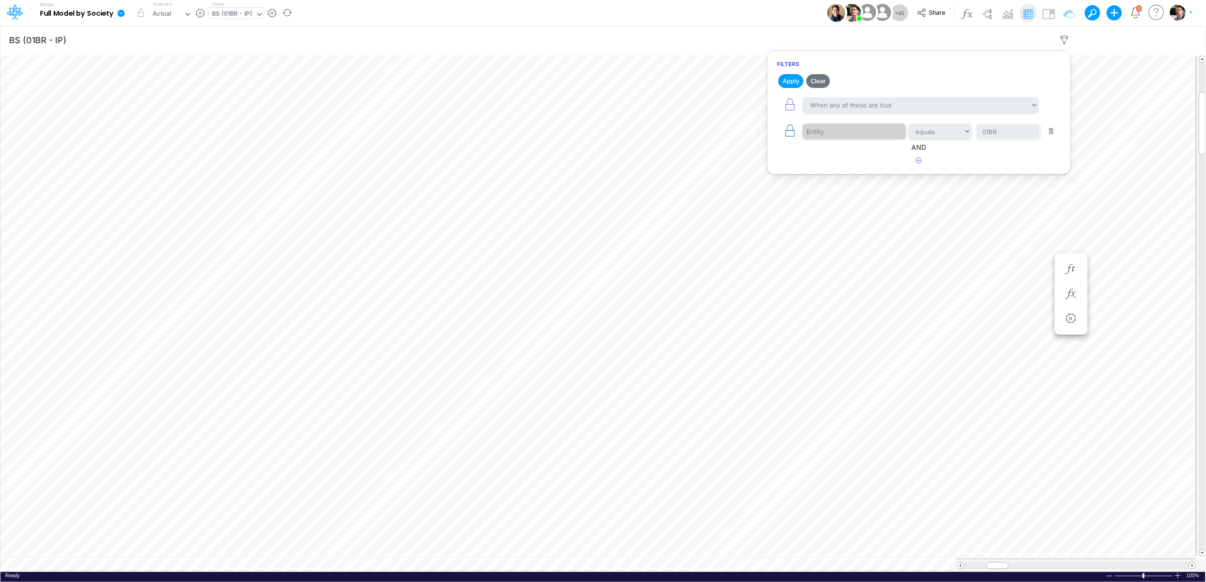
click at [787, 135] on icon "button" at bounding box center [789, 130] width 13 height 13
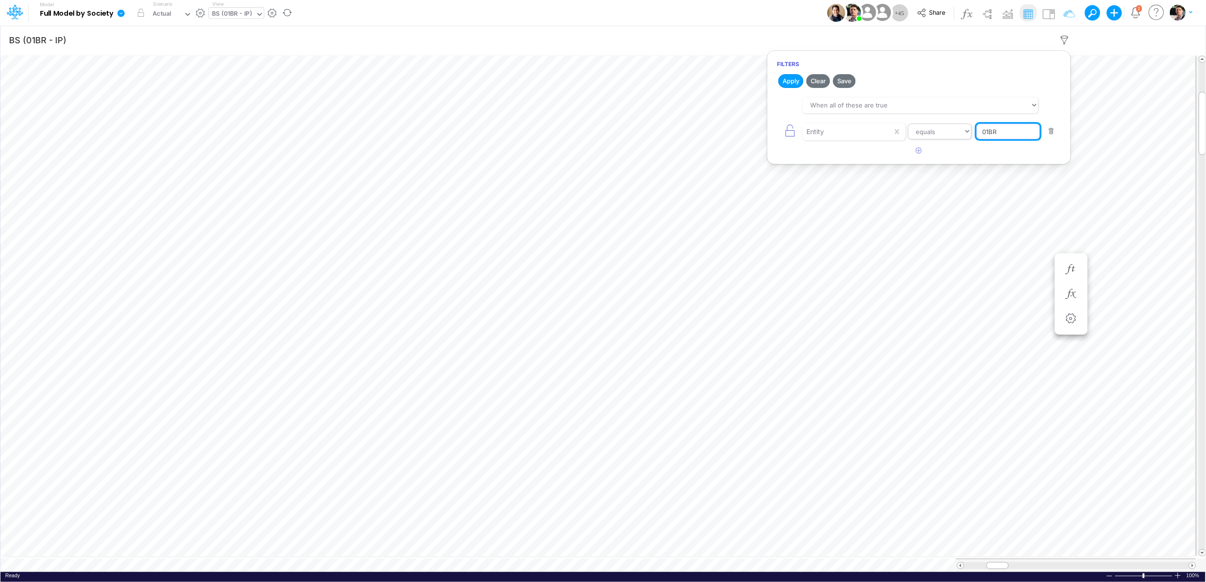
drag, startPoint x: 1017, startPoint y: 134, endPoint x: 931, endPoint y: 127, distance: 85.8
click at [931, 127] on div "Entity equals not equal starts with ends with contains 01BR" at bounding box center [919, 131] width 284 height 21
type input "Template"
click at [795, 78] on button "Apply" at bounding box center [790, 81] width 25 height 14
click at [1073, 294] on icon "button" at bounding box center [1071, 294] width 14 height 10
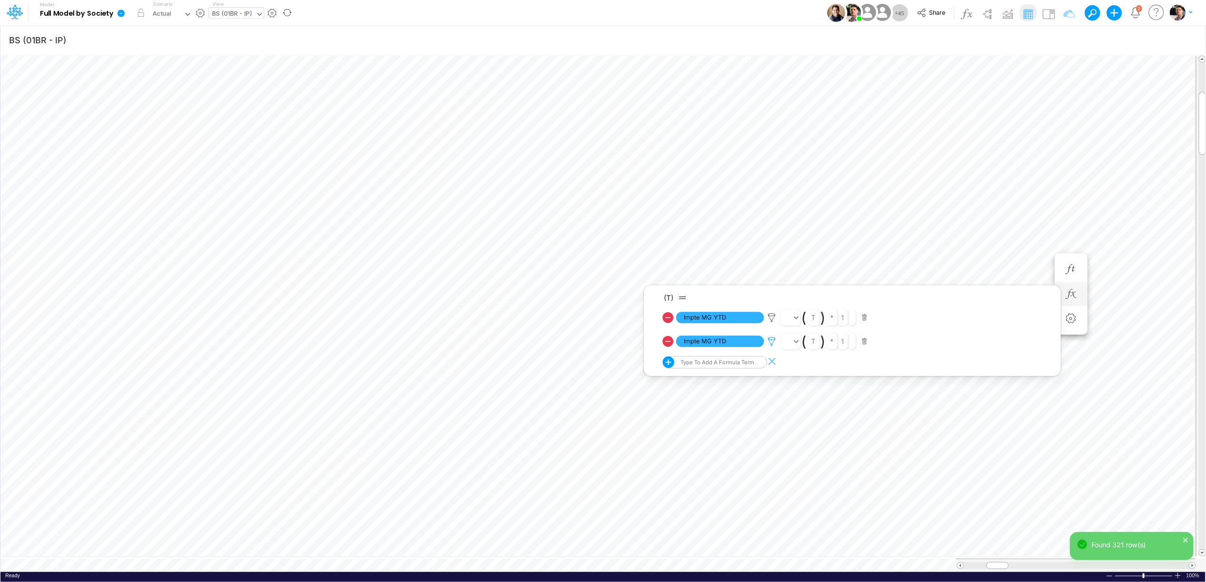
click at [768, 339] on icon at bounding box center [772, 341] width 14 height 10
click at [772, 319] on div at bounding box center [603, 293] width 1206 height 577
click at [773, 317] on icon at bounding box center [772, 318] width 14 height 10
click at [772, 336] on div at bounding box center [603, 293] width 1206 height 577
click at [773, 346] on div at bounding box center [772, 341] width 17 height 12
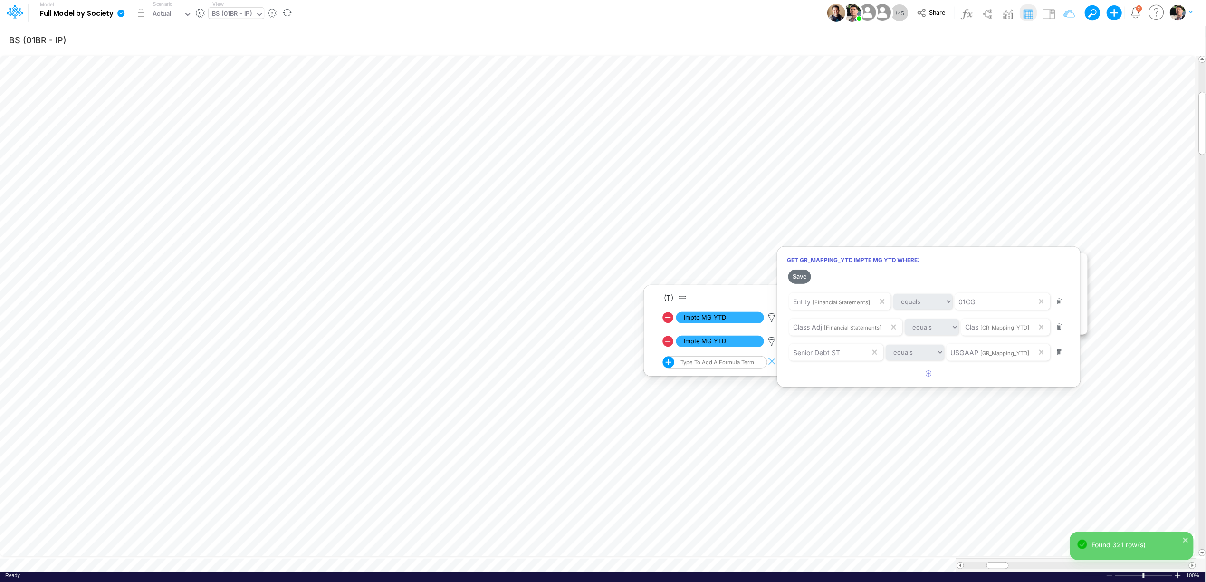
click at [772, 322] on div at bounding box center [603, 293] width 1206 height 577
click at [772, 319] on icon at bounding box center [772, 318] width 14 height 10
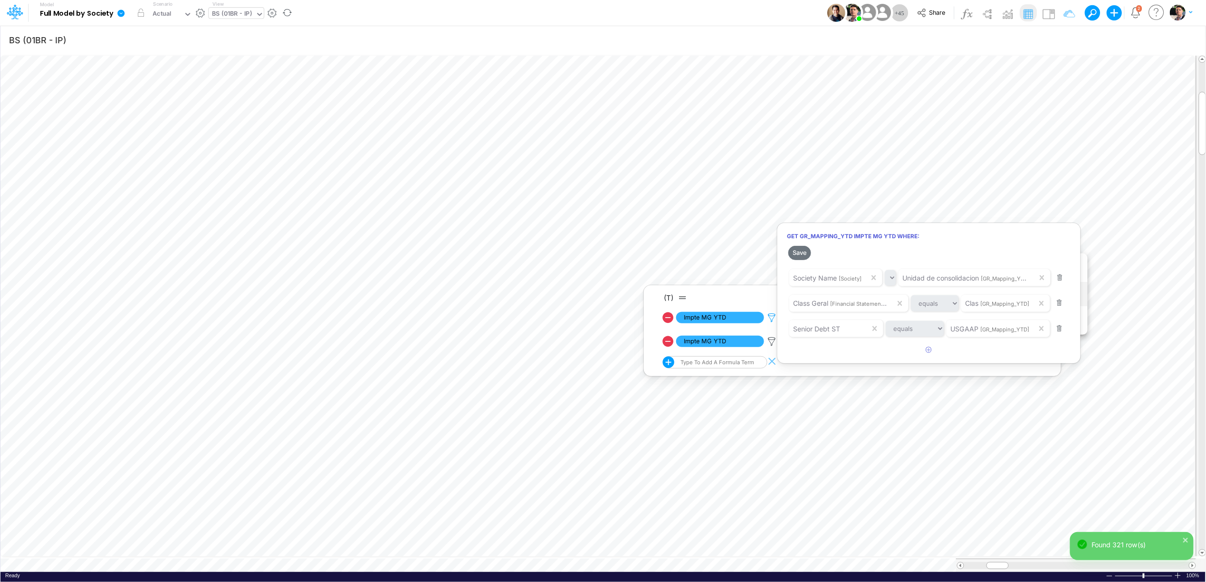
click at [772, 319] on div at bounding box center [603, 293] width 1206 height 577
click at [773, 343] on icon at bounding box center [772, 341] width 14 height 10
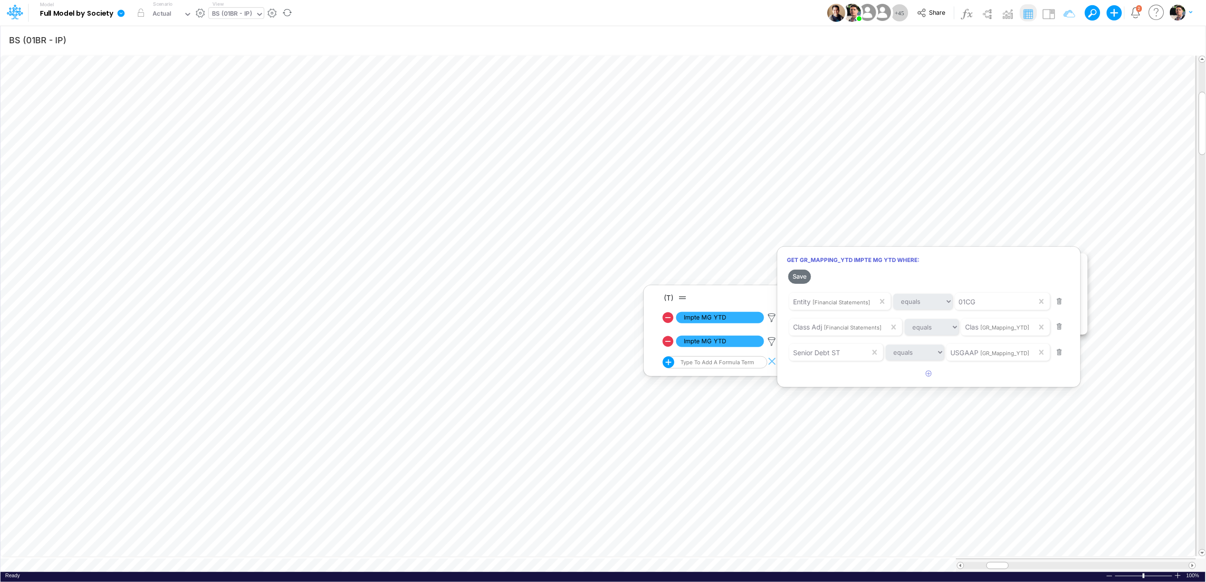
click at [772, 316] on div at bounding box center [603, 293] width 1206 height 577
click at [772, 316] on icon at bounding box center [772, 318] width 14 height 10
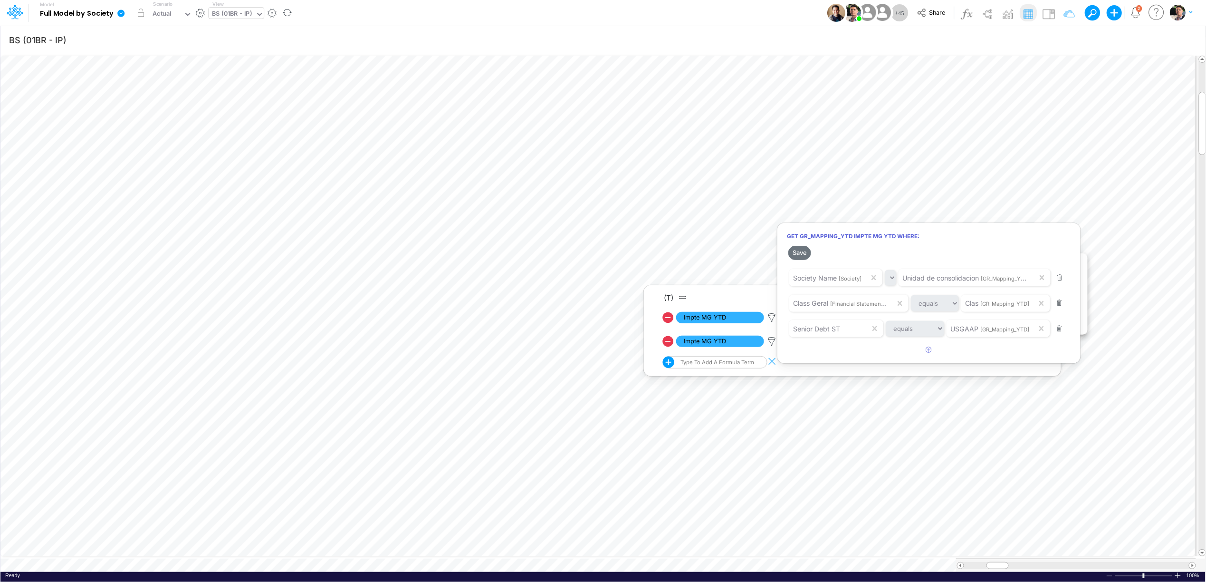
click at [773, 342] on div at bounding box center [603, 293] width 1206 height 577
click at [773, 341] on icon at bounding box center [772, 341] width 14 height 10
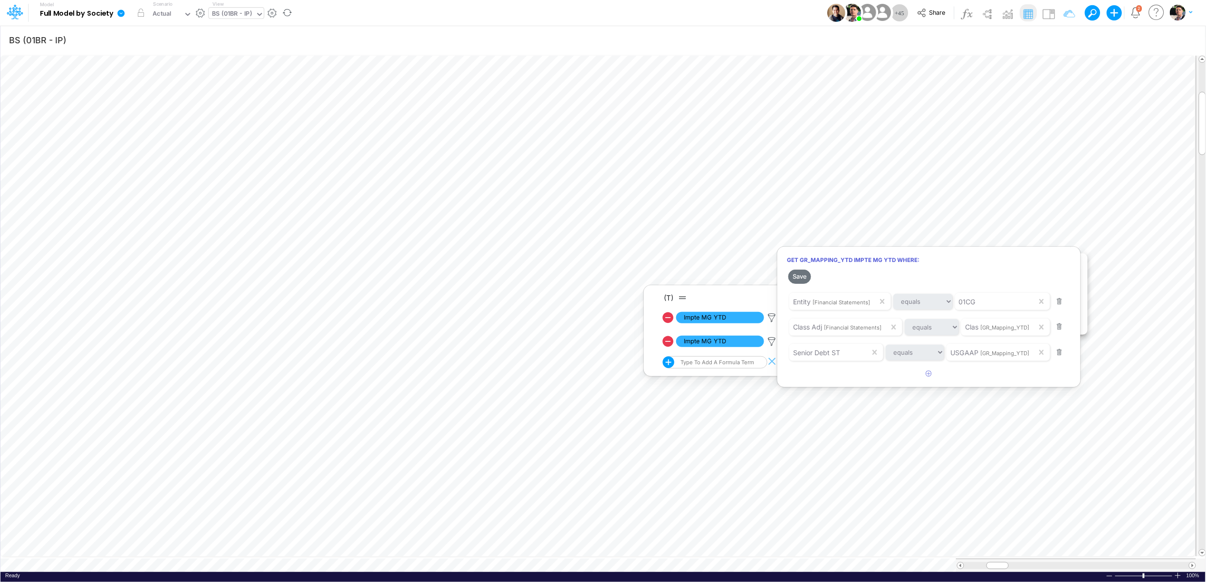
click at [768, 316] on div at bounding box center [603, 293] width 1206 height 577
click at [741, 365] on div "Type to add a formula term" at bounding box center [717, 362] width 76 height 7
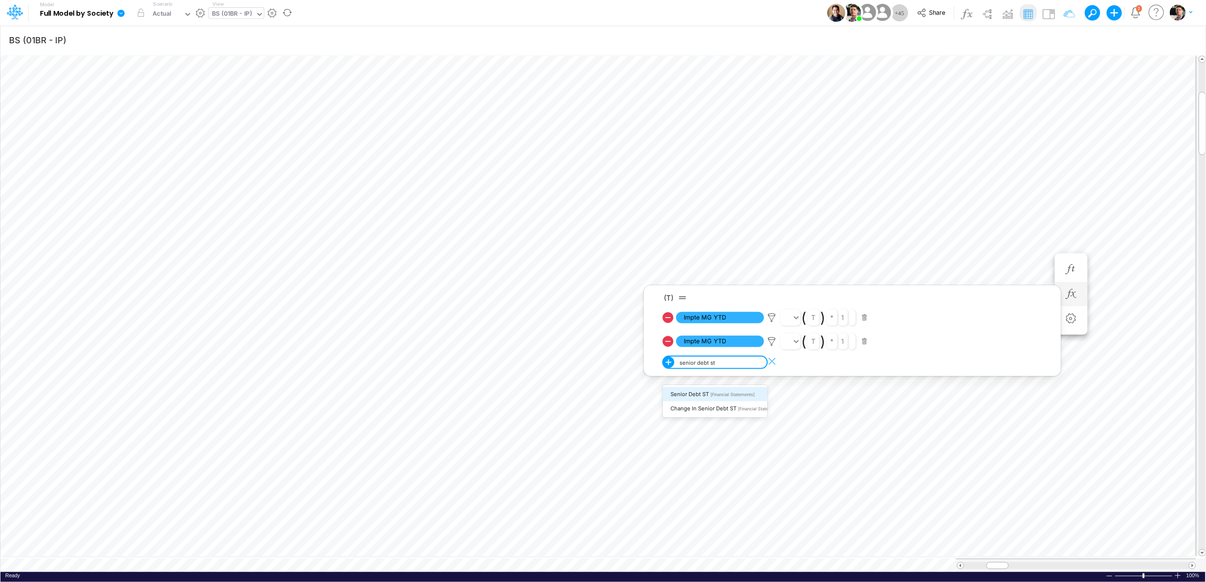
click at [713, 393] on span "[Financial Statements]" at bounding box center [732, 394] width 44 height 5
type input "senior debt st"
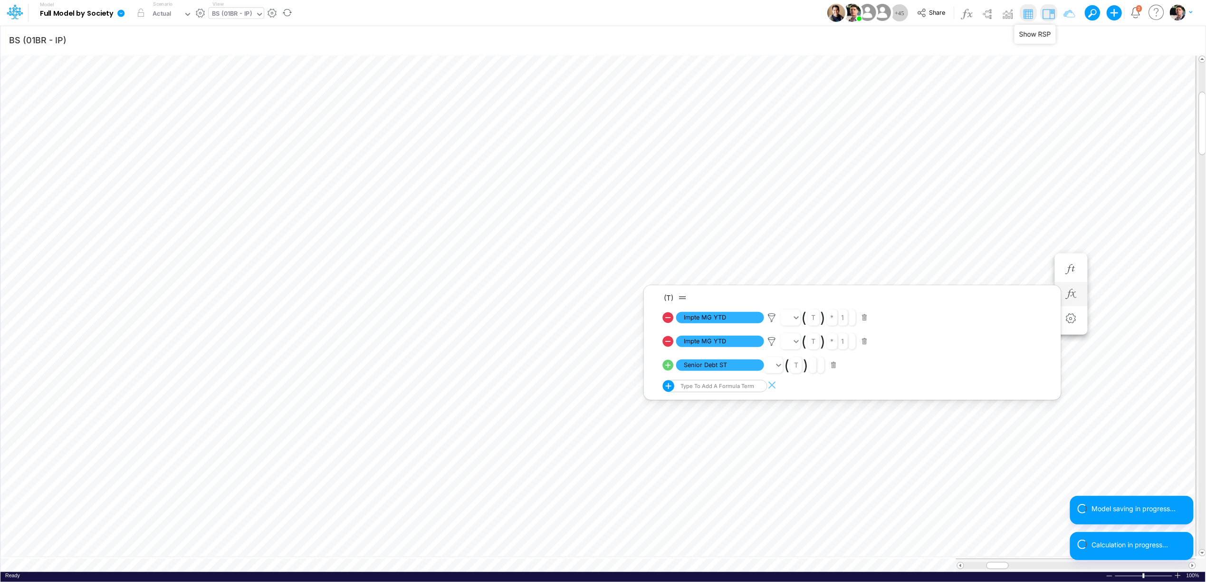
click at [1054, 17] on img at bounding box center [1048, 13] width 15 height 15
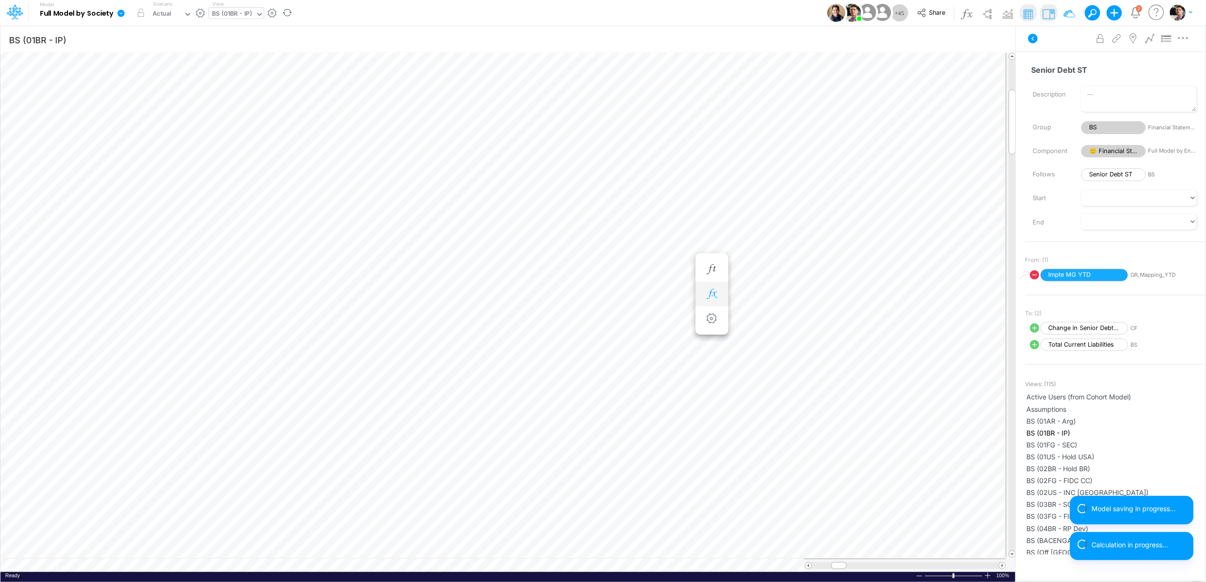
click at [707, 297] on icon "button" at bounding box center [712, 294] width 14 height 10
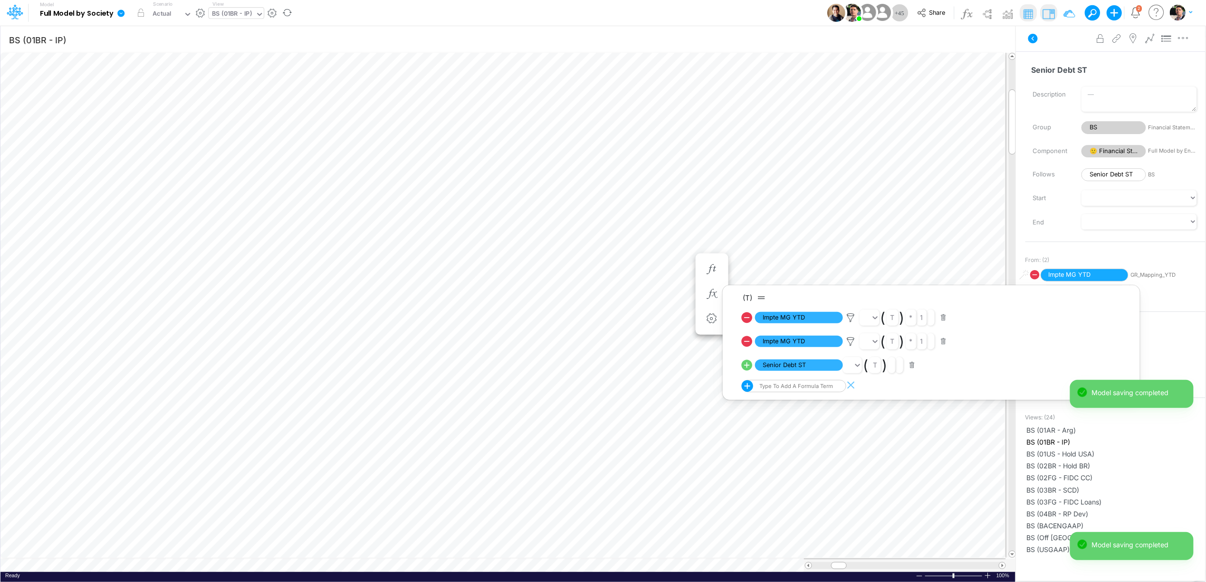
click at [749, 365] on icon at bounding box center [746, 364] width 13 height 13
select select "1"
select select "Multiply"
select select "Add"
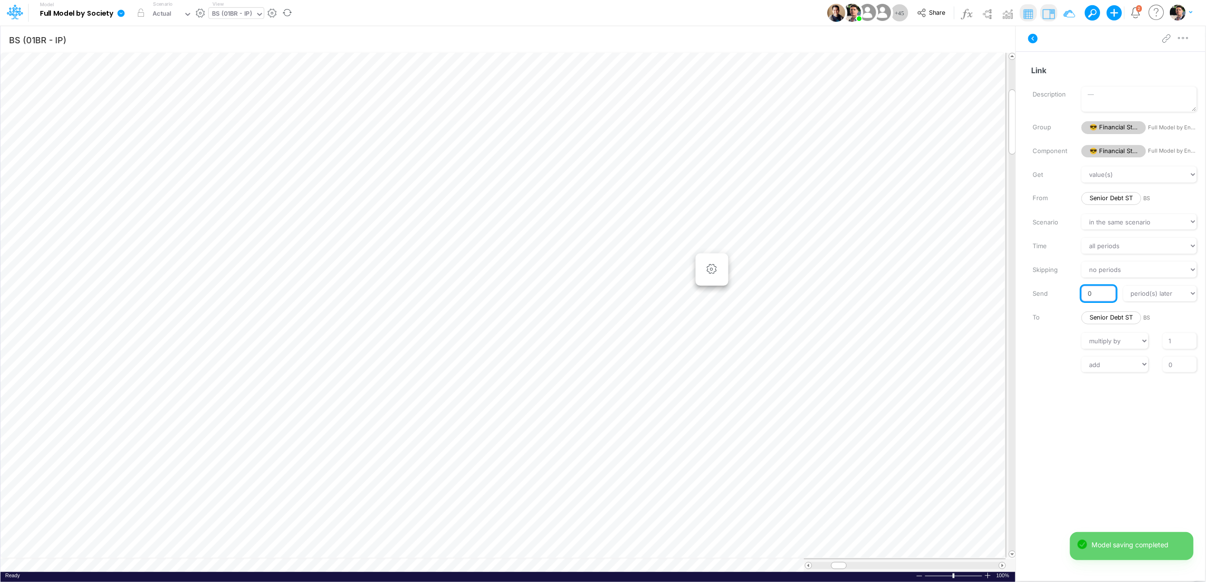
drag, startPoint x: 1099, startPoint y: 293, endPoint x: 1059, endPoint y: 289, distance: 40.6
click at [1059, 289] on div "Send 0 at the same time period(s) later period(s) before" at bounding box center [1115, 294] width 194 height 16
type input "1"
click at [1175, 339] on input "1" at bounding box center [1180, 341] width 34 height 16
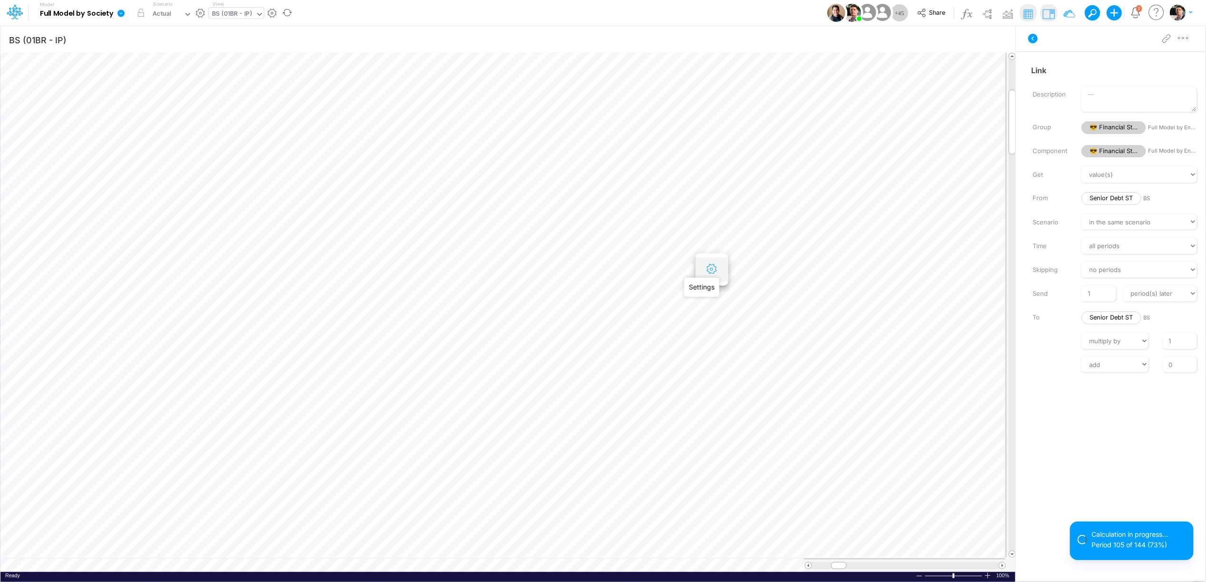
click at [713, 270] on icon "button" at bounding box center [712, 269] width 14 height 10
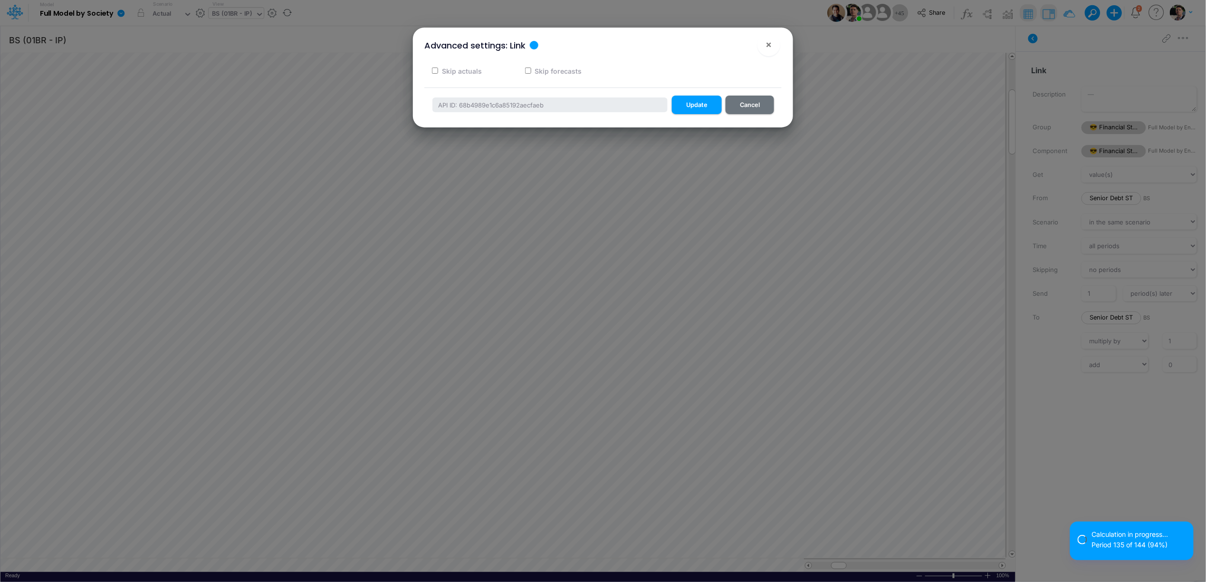
click at [436, 69] on input "Skip actuals" at bounding box center [435, 70] width 6 height 6
checkbox input "true"
click at [695, 106] on button "Update" at bounding box center [697, 105] width 50 height 19
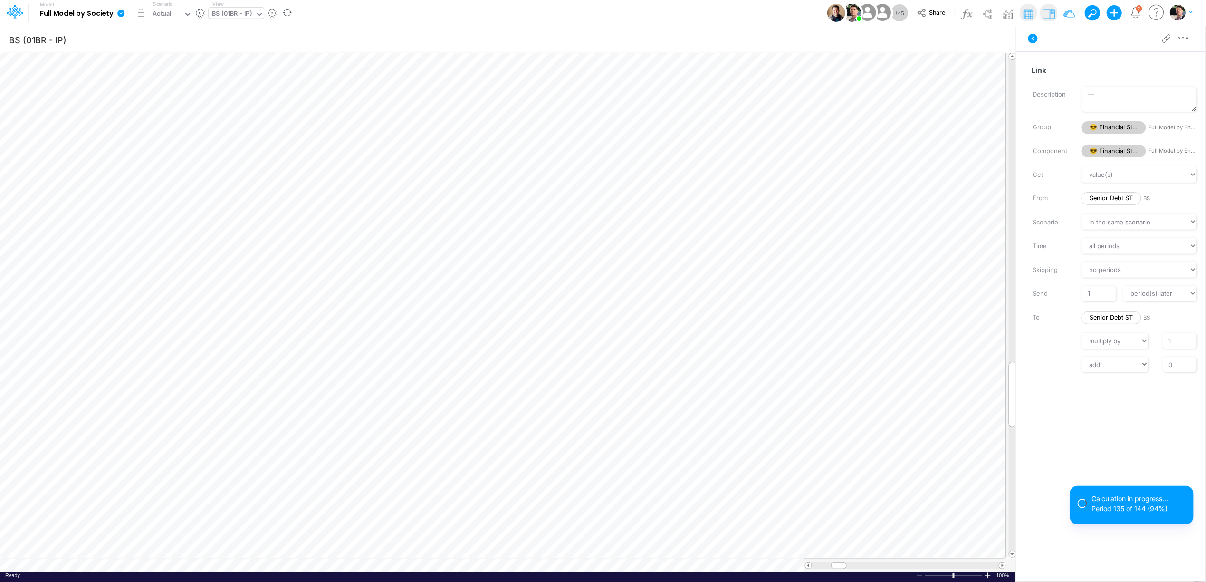
scroll to position [0, 0]
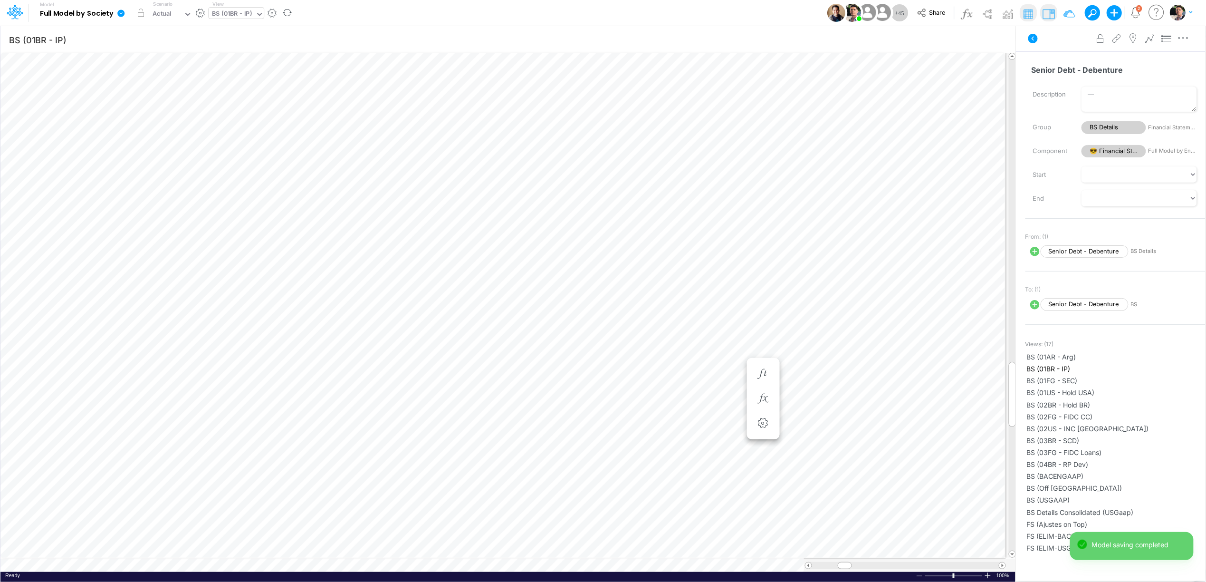
scroll to position [0, 0]
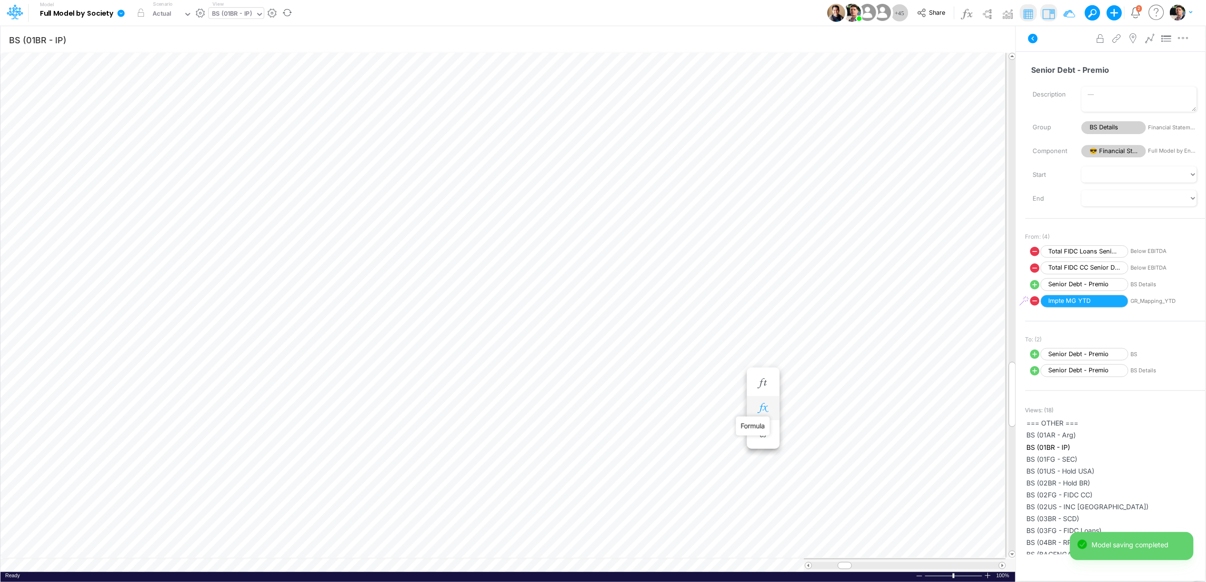
click at [759, 409] on icon "button" at bounding box center [763, 408] width 14 height 10
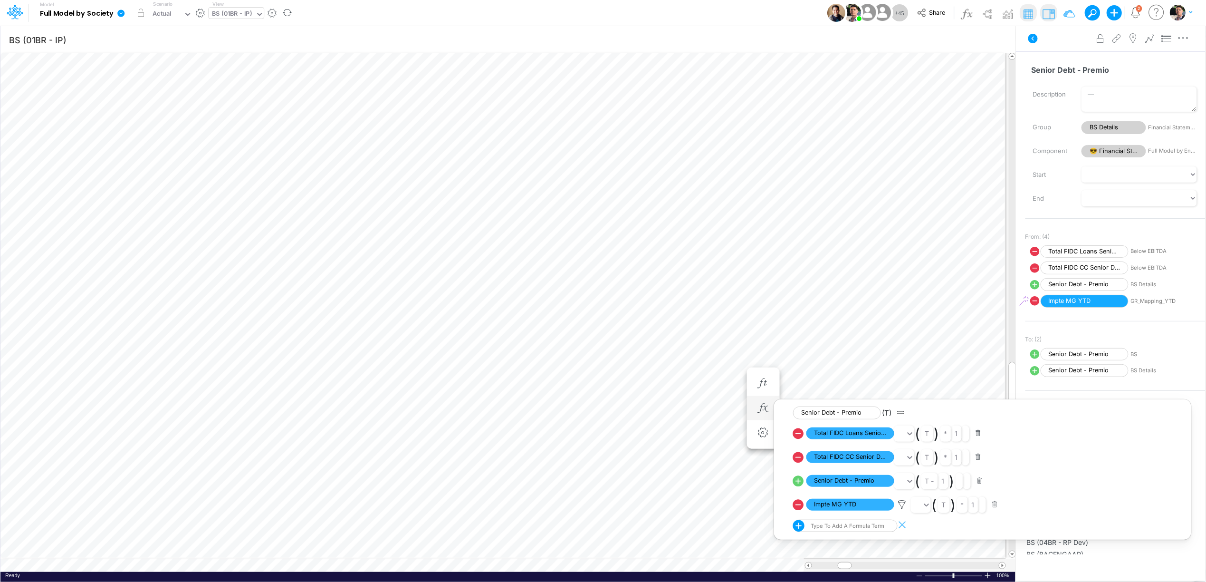
click at [799, 433] on icon at bounding box center [798, 433] width 13 height 13
select select "Multiply"
select select "Add"
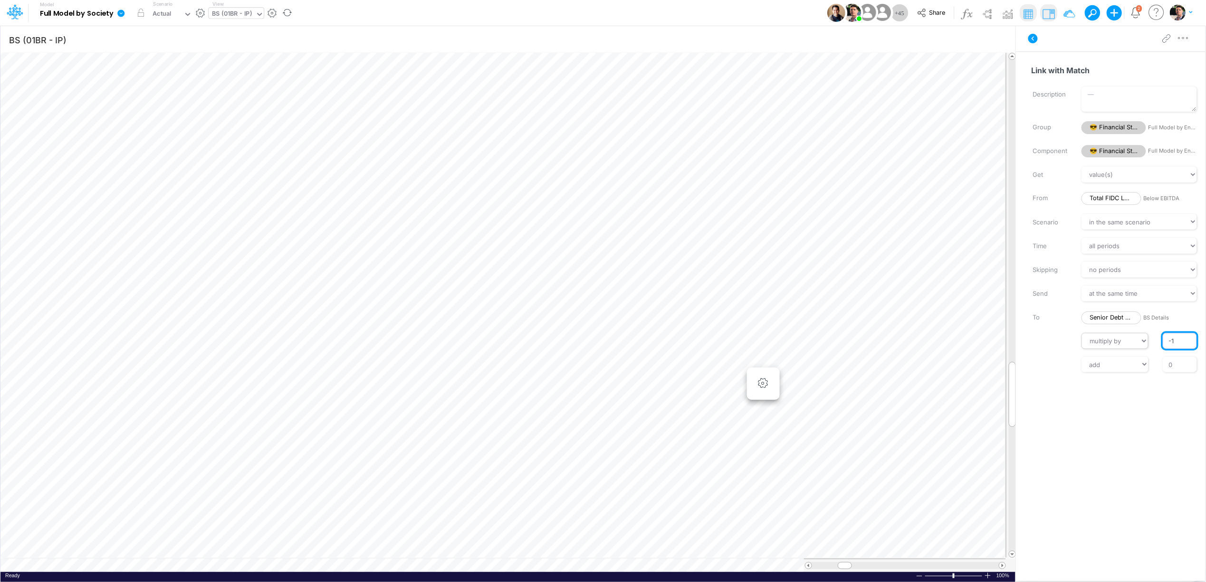
drag, startPoint x: 1178, startPoint y: 342, endPoint x: 1146, endPoint y: 341, distance: 31.4
click at [1146, 341] on div "// multiply by divide by -1" at bounding box center [1115, 341] width 194 height 16
click at [1178, 364] on input "0" at bounding box center [1180, 364] width 34 height 16
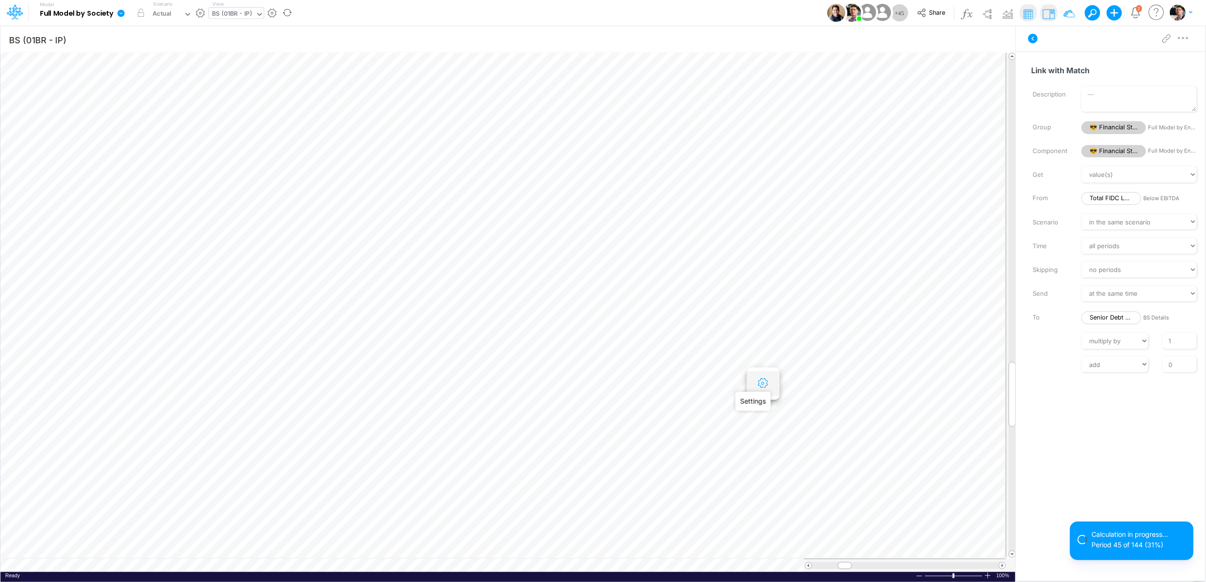
click at [766, 385] on icon "button" at bounding box center [763, 383] width 14 height 10
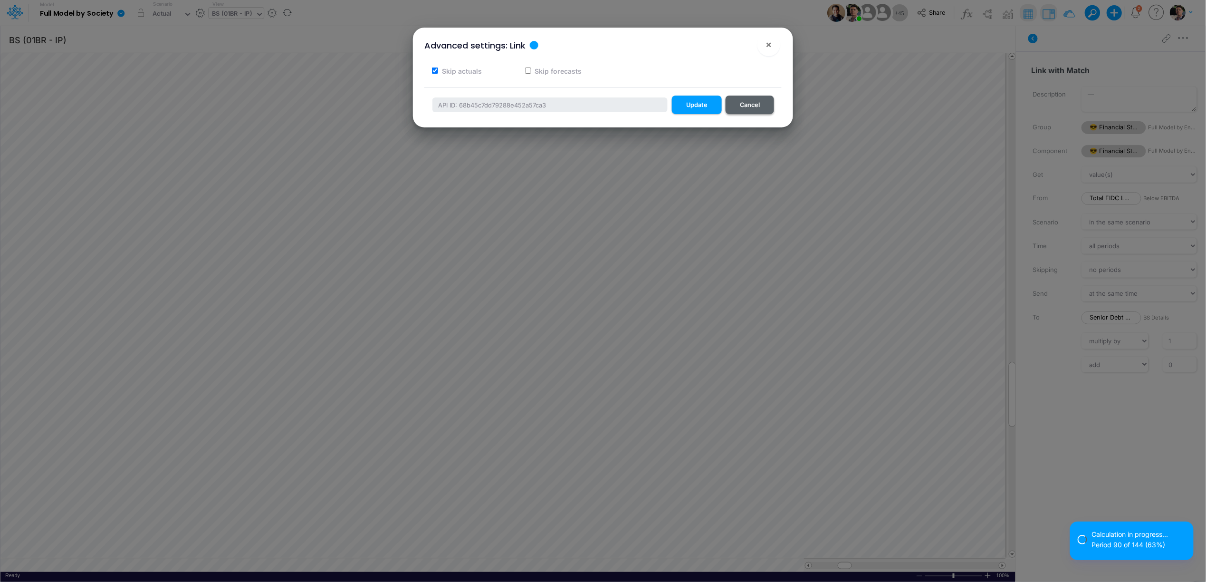
click at [753, 103] on button "Cancel" at bounding box center [750, 105] width 48 height 19
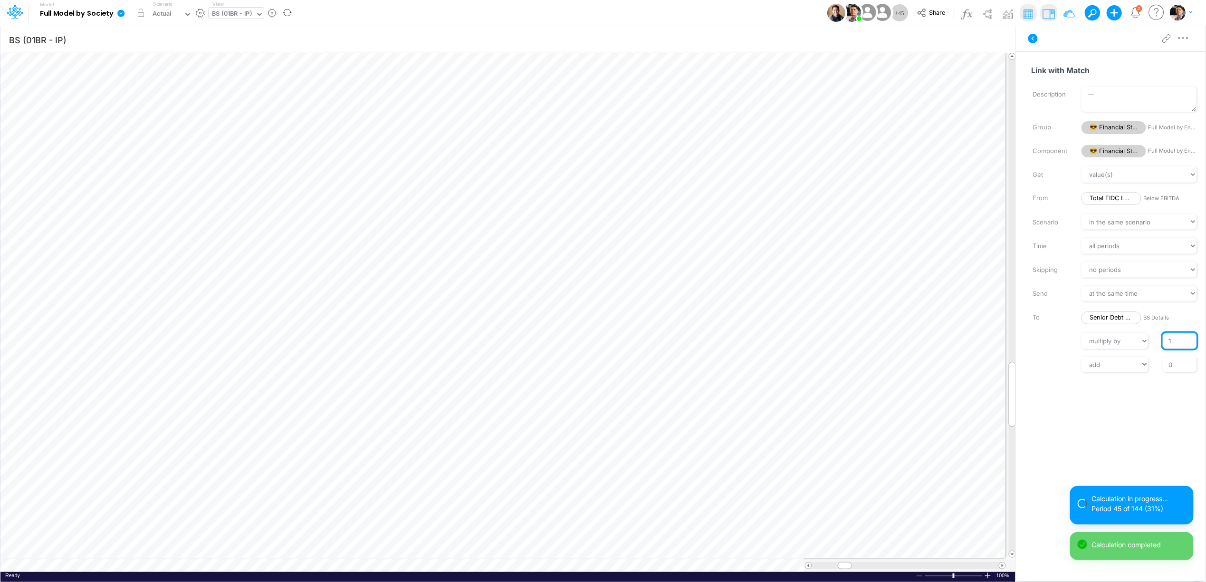
click at [1167, 341] on input "1" at bounding box center [1180, 341] width 34 height 16
type input "-1"
click at [1180, 363] on input "0" at bounding box center [1180, 364] width 34 height 16
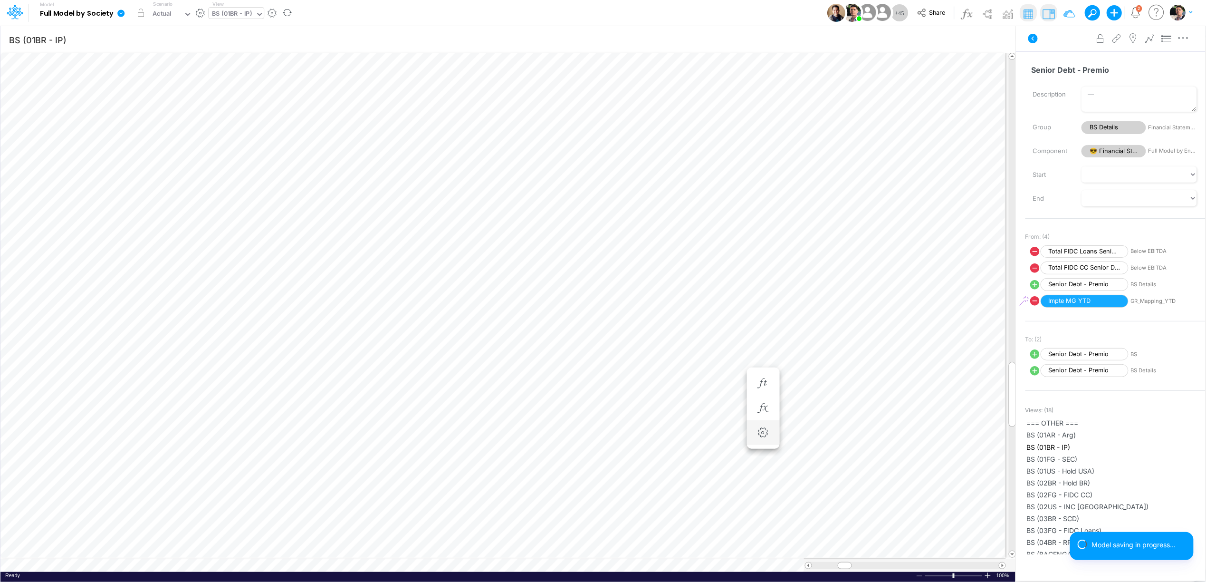
scroll to position [0, 0]
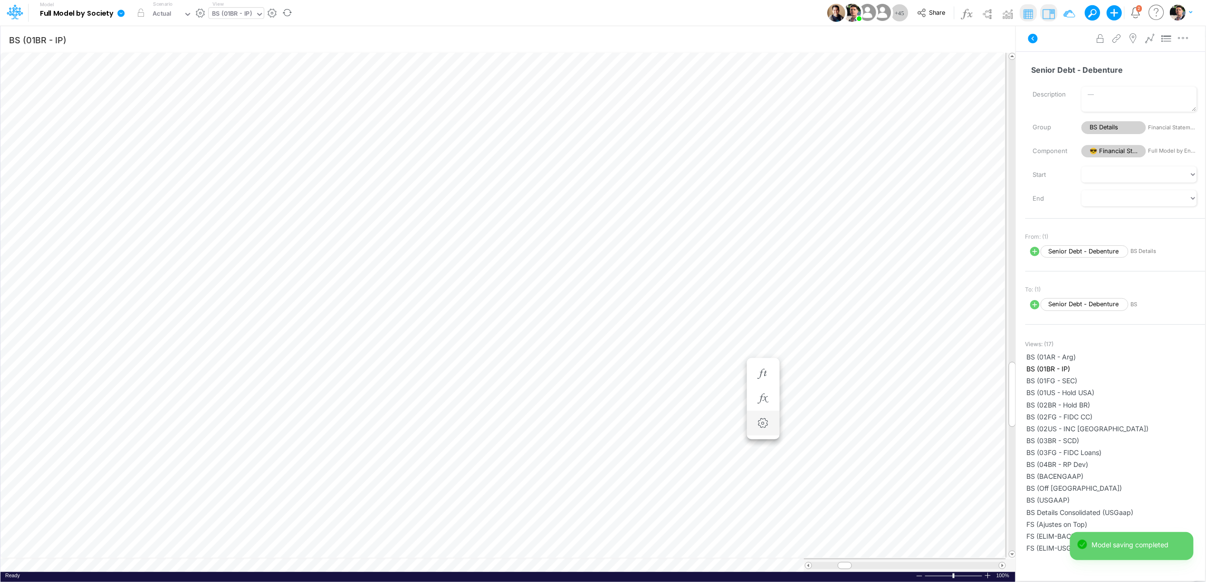
scroll to position [0, 0]
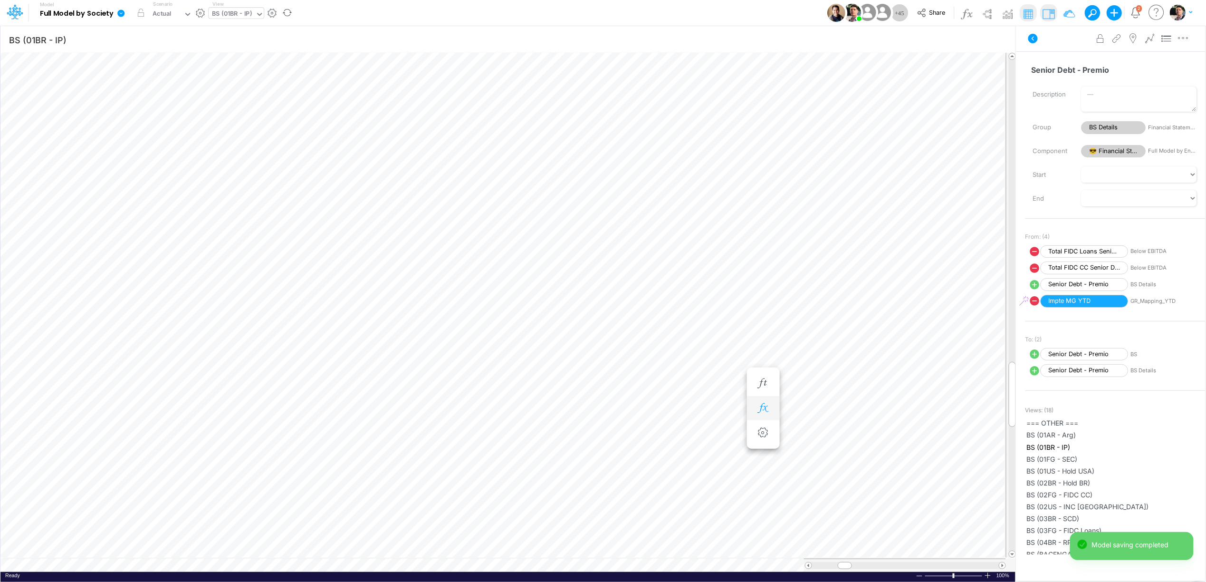
click at [759, 406] on icon "button" at bounding box center [763, 408] width 14 height 10
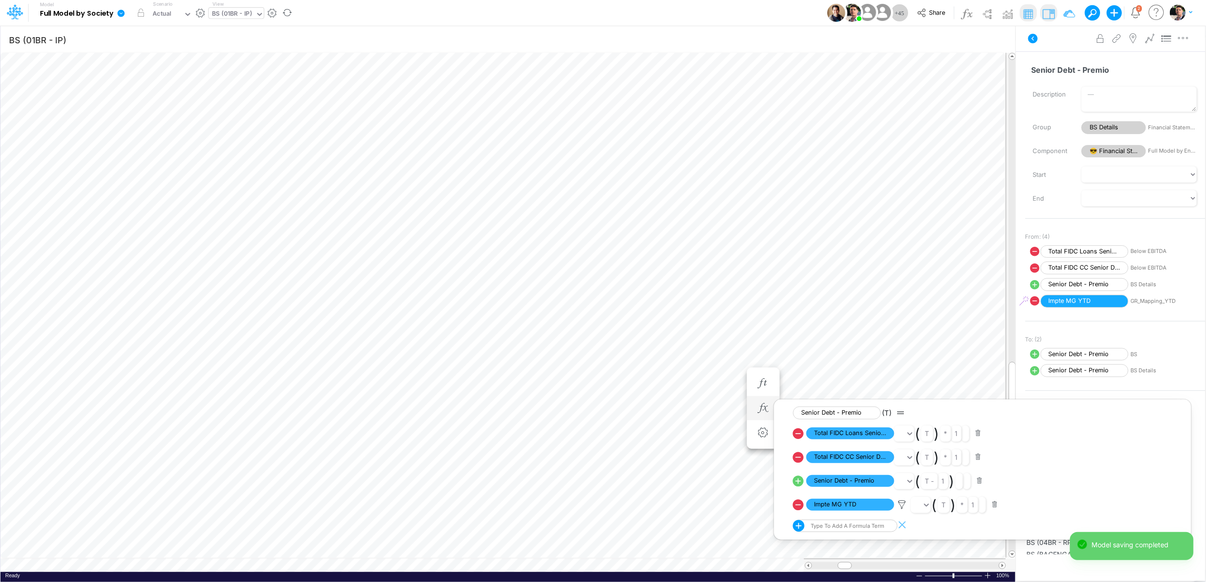
click at [799, 433] on icon at bounding box center [798, 433] width 11 height 11
select select "Multiply"
select select "Add"
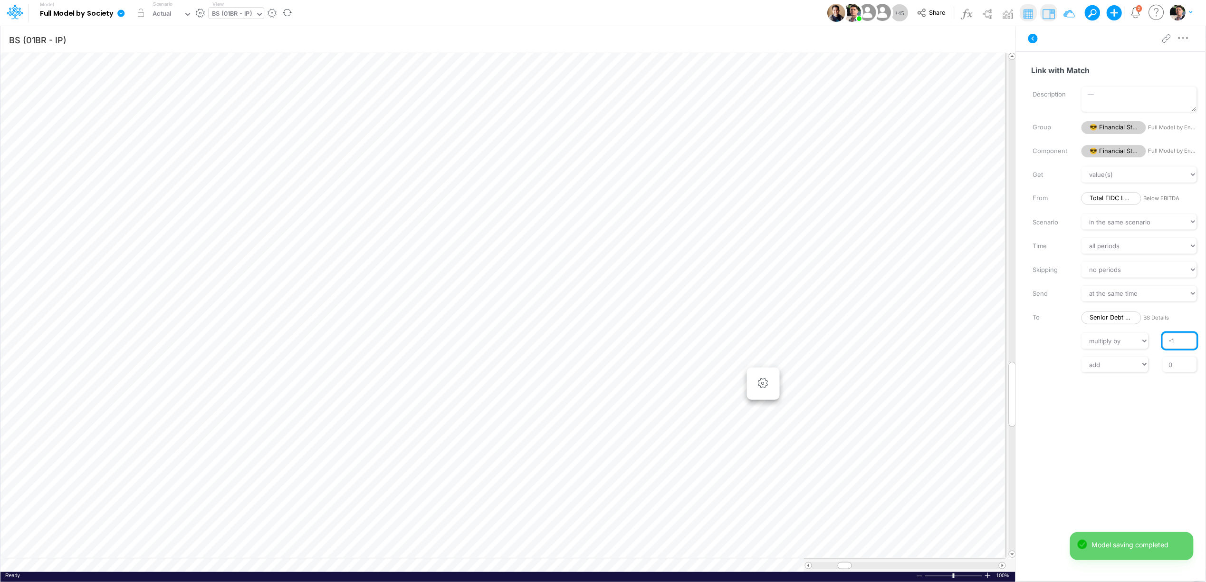
drag, startPoint x: 1177, startPoint y: 345, endPoint x: 1165, endPoint y: 343, distance: 12.0
click at [1166, 344] on input "-1" at bounding box center [1180, 341] width 34 height 16
type input "1"
click at [1179, 367] on input "0" at bounding box center [1180, 364] width 34 height 16
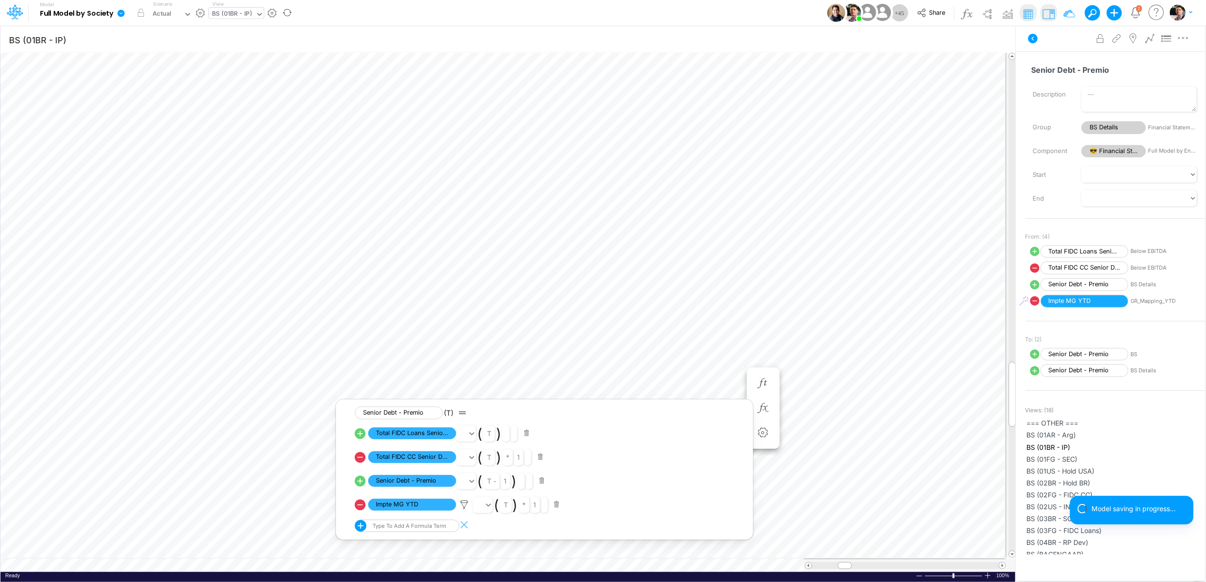
scroll to position [0, 0]
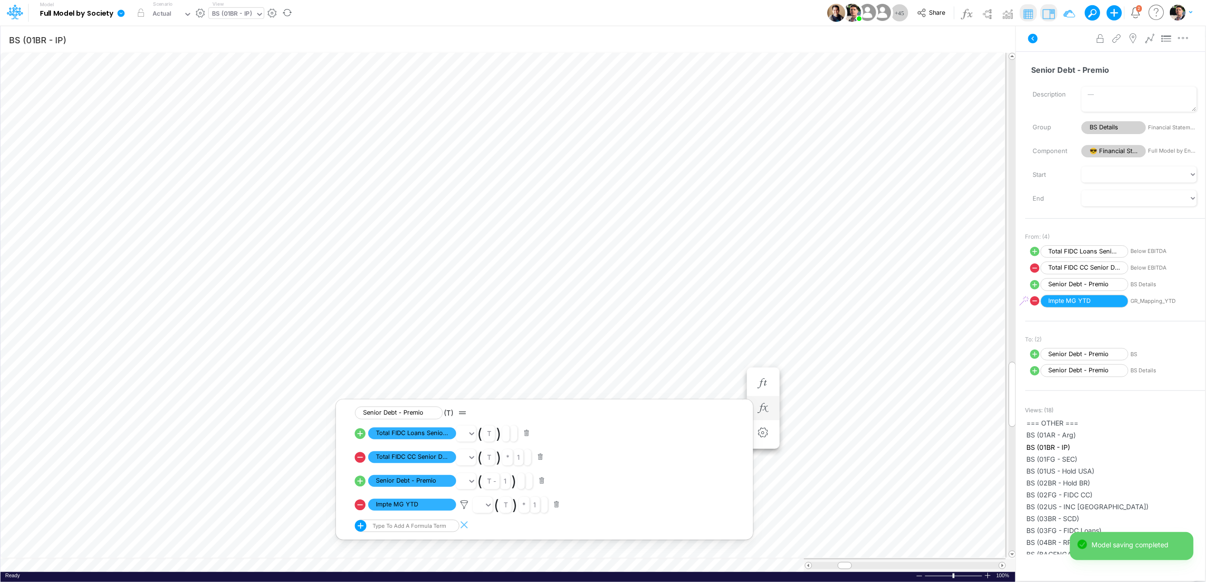
click at [362, 457] on icon at bounding box center [360, 456] width 11 height 11
select select "Multiply"
select select "Add"
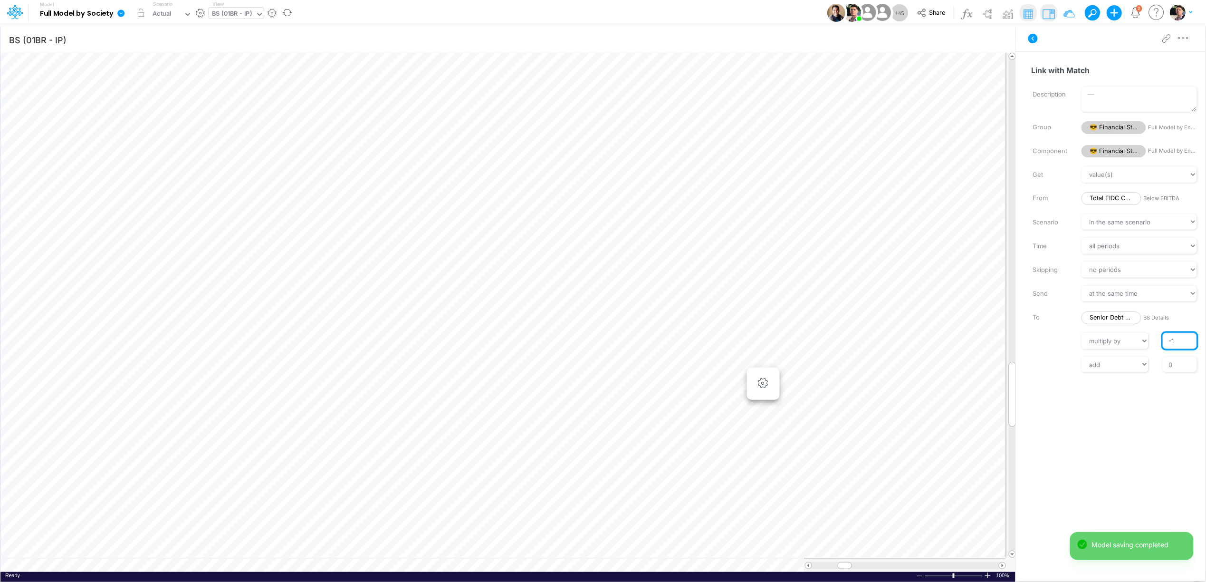
drag, startPoint x: 1183, startPoint y: 342, endPoint x: 1165, endPoint y: 340, distance: 18.2
click at [1165, 340] on input "-1" at bounding box center [1180, 341] width 34 height 16
type input "1"
click at [1180, 364] on input "0" at bounding box center [1180, 364] width 34 height 16
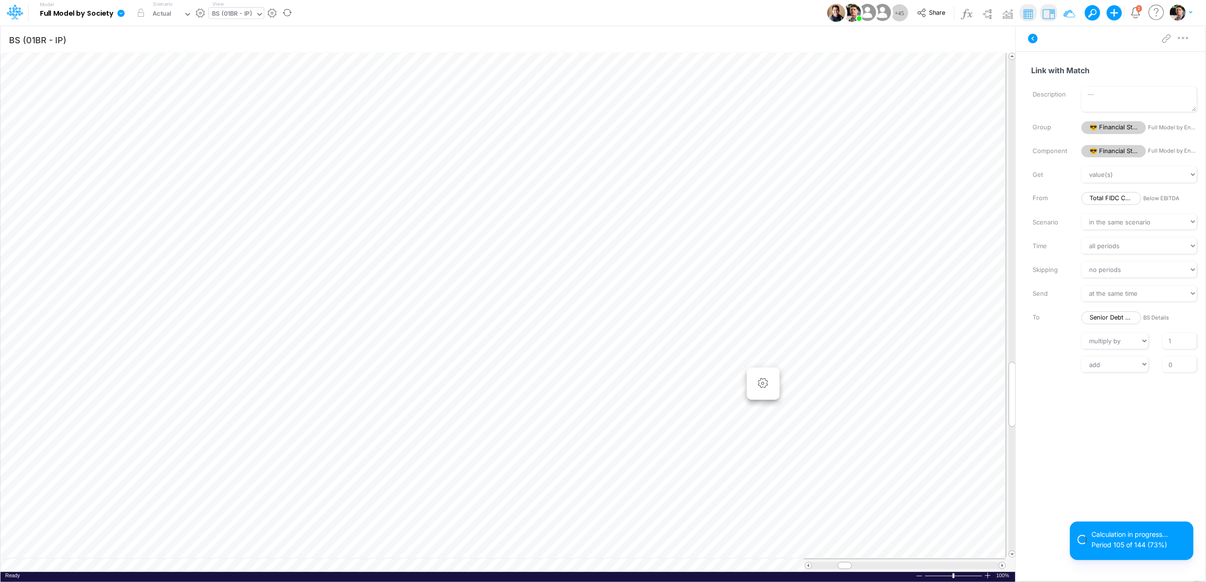
click at [244, 14] on div "BS (01BR - IP)" at bounding box center [232, 14] width 40 height 11
type input "eli"
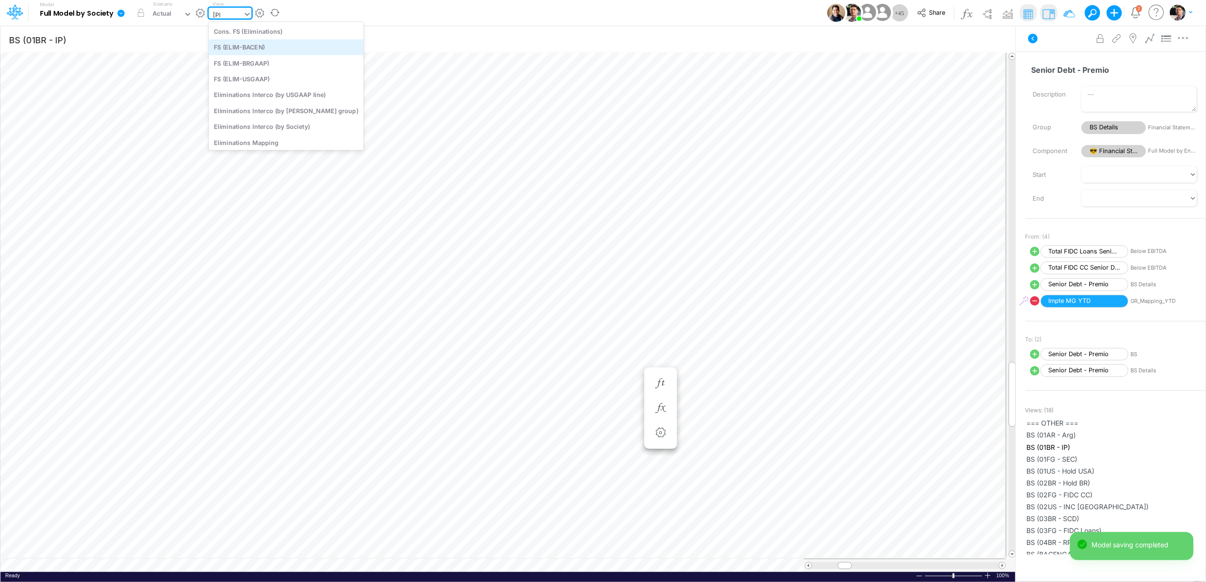
click at [253, 45] on div "FS (ELIM-BACEN)" at bounding box center [286, 47] width 155 height 16
type input "FS - Eliminations Bacen GAAP"
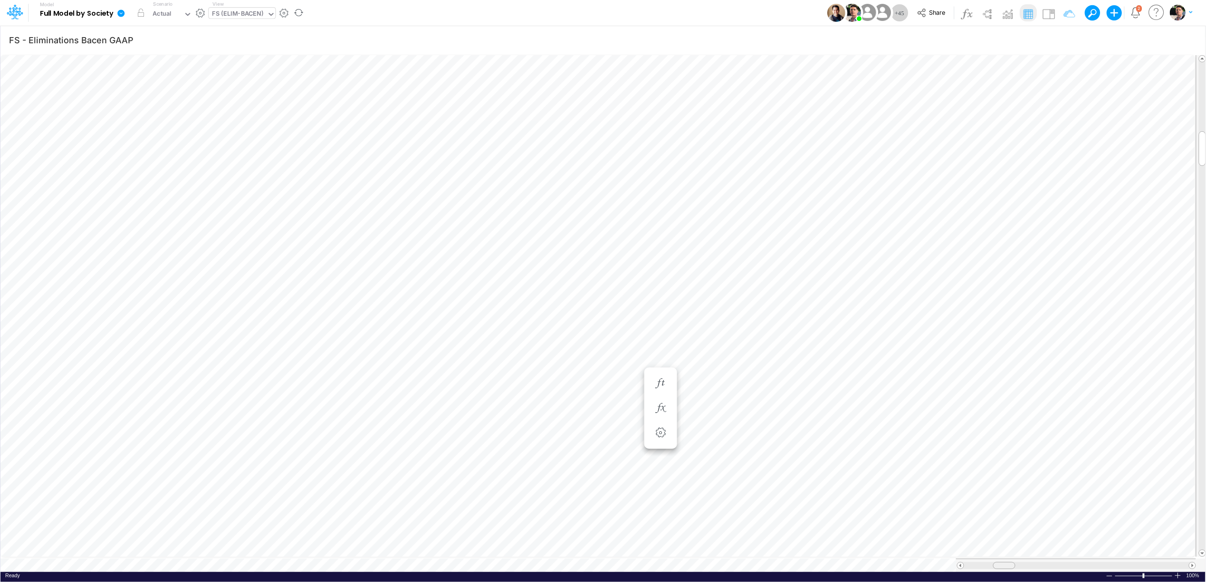
drag, startPoint x: 997, startPoint y: 561, endPoint x: 1012, endPoint y: 561, distance: 15.2
click at [1012, 562] on div at bounding box center [1004, 565] width 22 height 7
click at [243, 16] on div "FS (ELIM-BACEN)" at bounding box center [237, 14] width 51 height 11
type input "below"
click at [231, 32] on div "Below EBITDA (01BR)" at bounding box center [287, 31] width 156 height 16
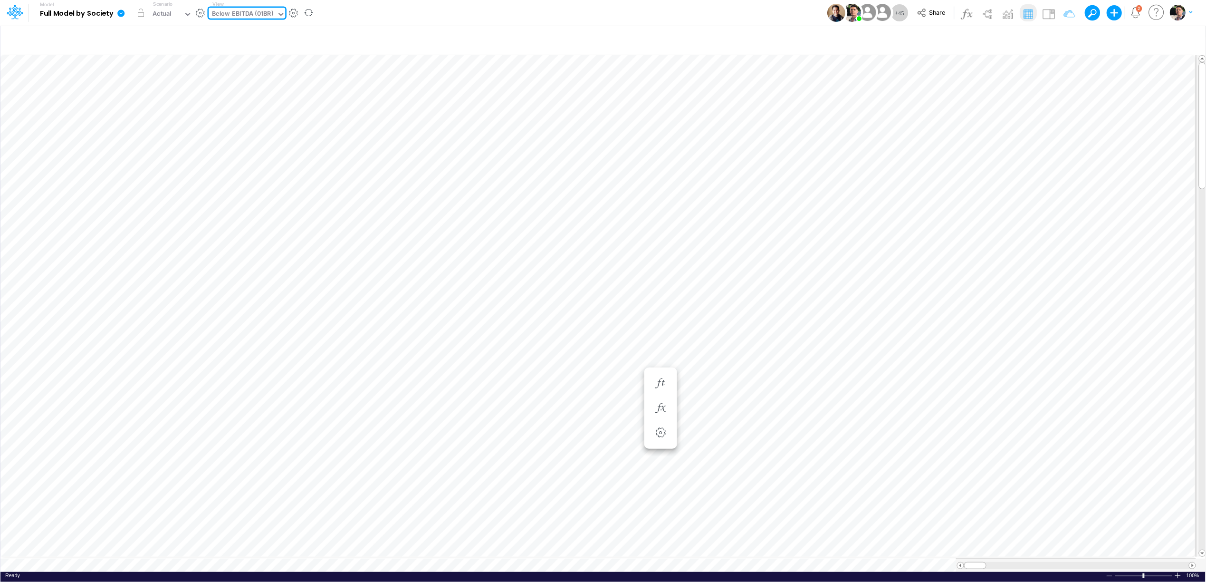
type input "FS - Eliminations Bacen GAAP"
drag, startPoint x: 1062, startPoint y: 39, endPoint x: 1058, endPoint y: 44, distance: 6.5
click at [1062, 38] on icon "button" at bounding box center [1065, 40] width 14 height 10
select select "tableSearchOR"
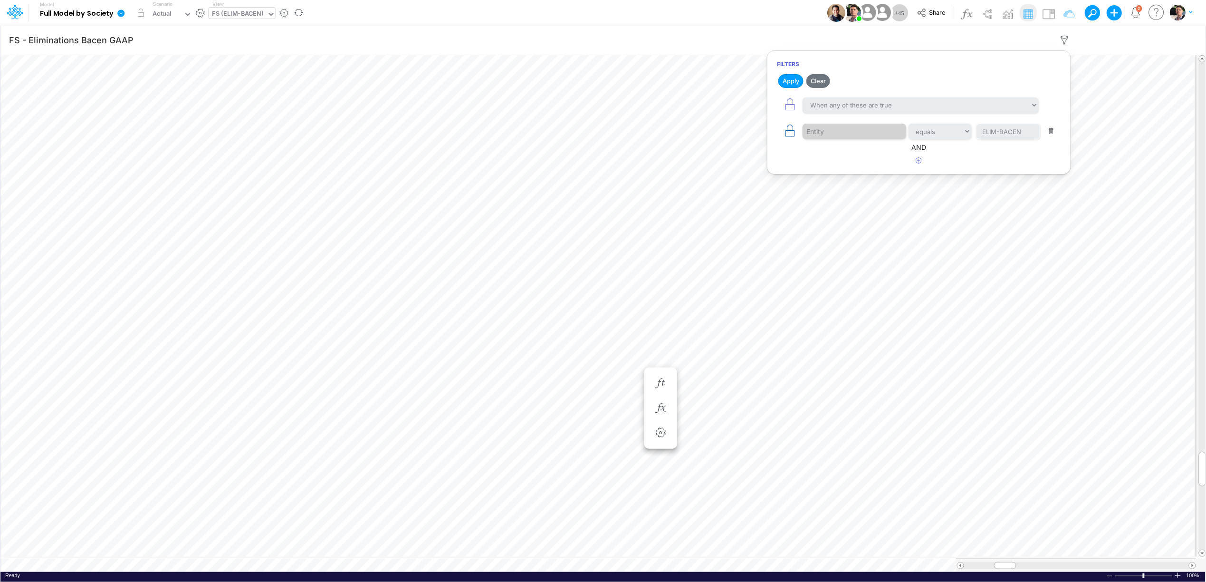
click at [788, 133] on icon "button" at bounding box center [789, 130] width 13 height 13
select select "tableSearchOR"
drag, startPoint x: 1021, startPoint y: 134, endPoint x: 940, endPoint y: 133, distance: 80.8
click at [940, 133] on div "Entity equals not equal starts with ends with contains ELIM-BACEN" at bounding box center [919, 131] width 284 height 21
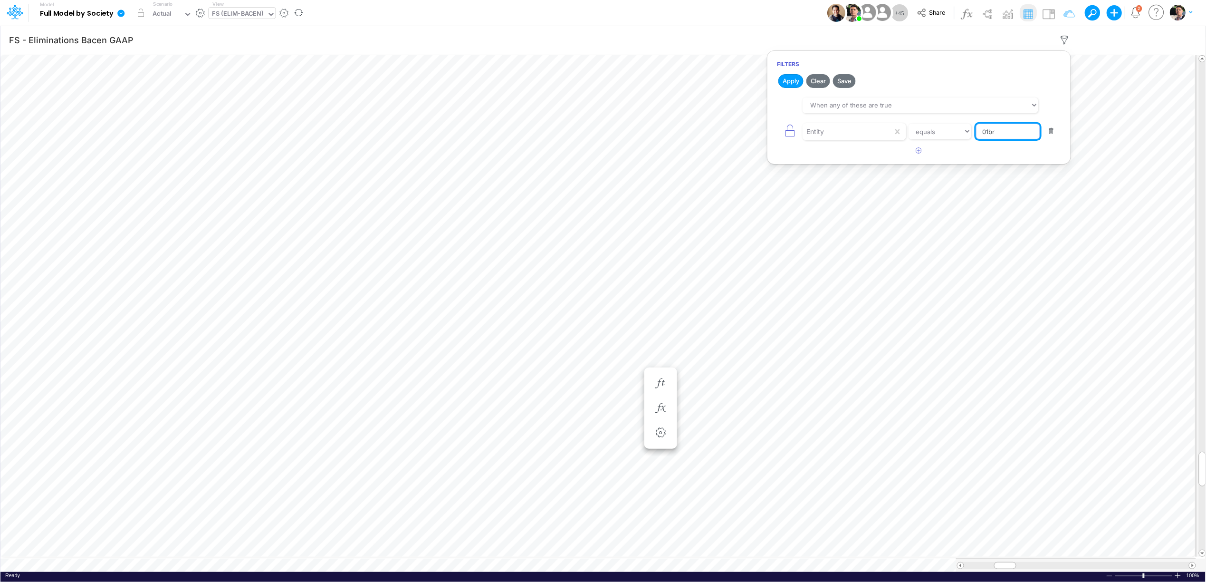
type input "01BR"
click at [800, 81] on button "Apply" at bounding box center [790, 81] width 25 height 14
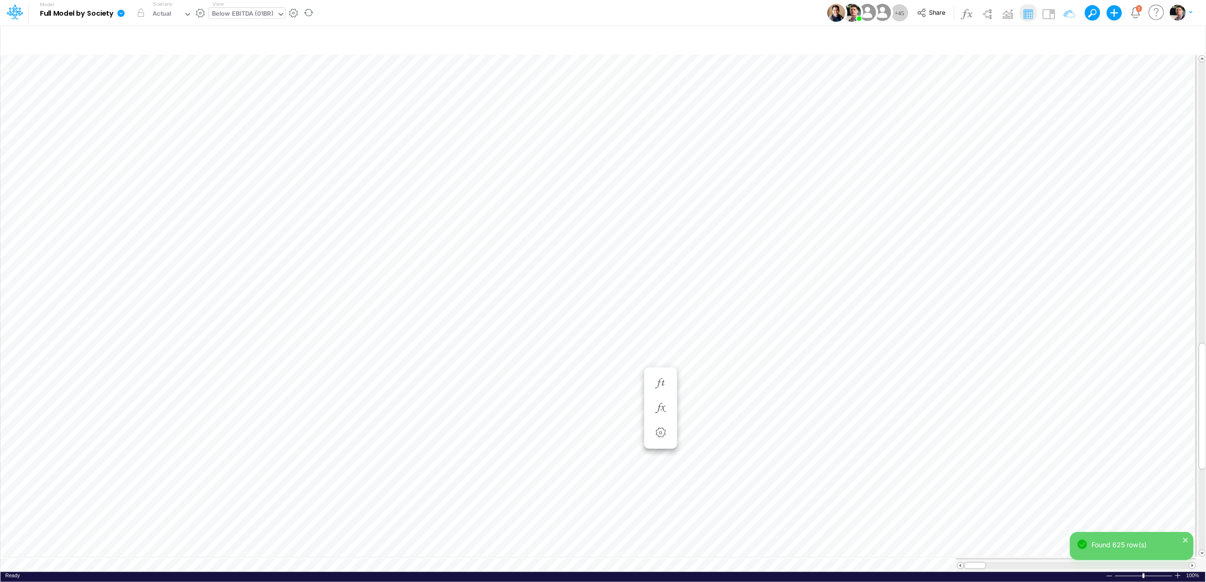
scroll to position [0, 0]
type input "FS - Eliminations Bacen GAAP"
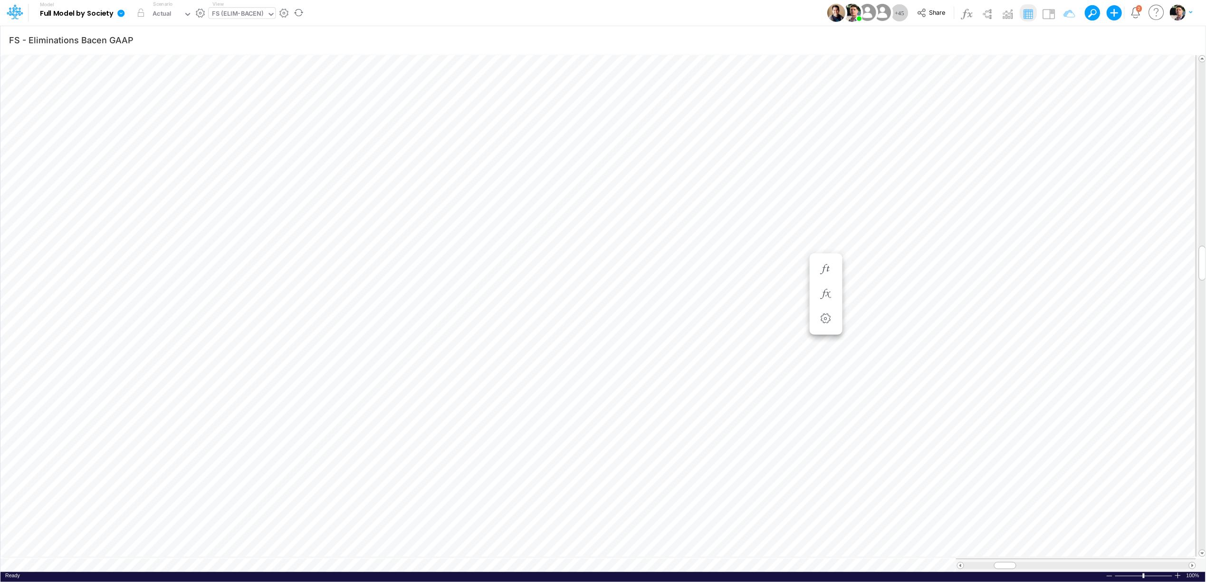
scroll to position [0, 0]
click at [719, 461] on icon "button" at bounding box center [716, 459] width 14 height 10
click at [771, 483] on icon "button" at bounding box center [767, 484] width 14 height 10
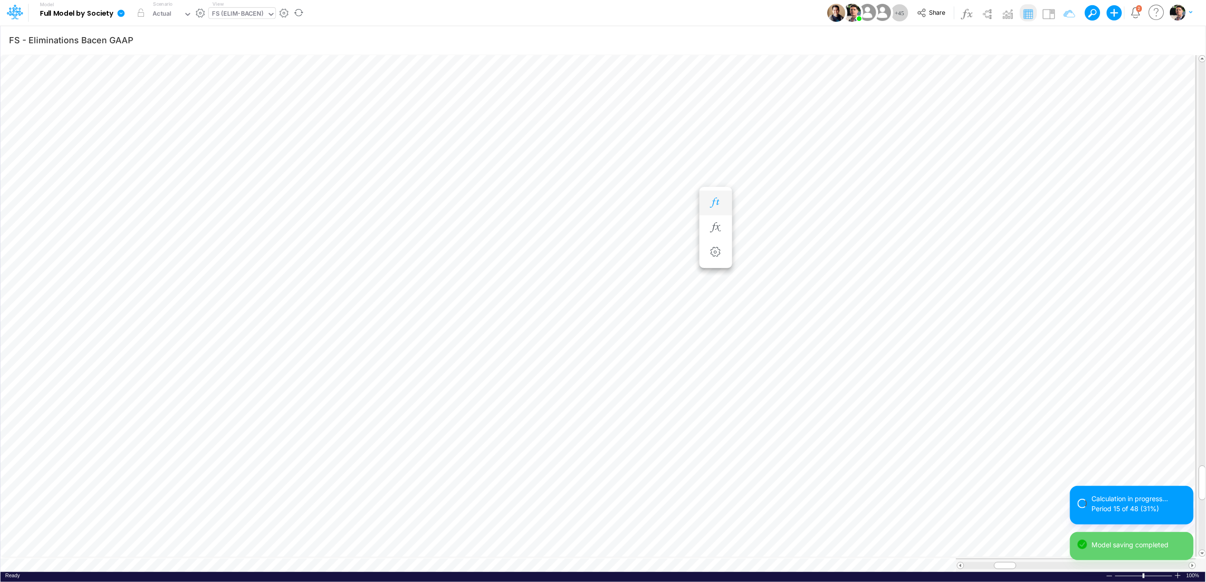
scroll to position [0, 0]
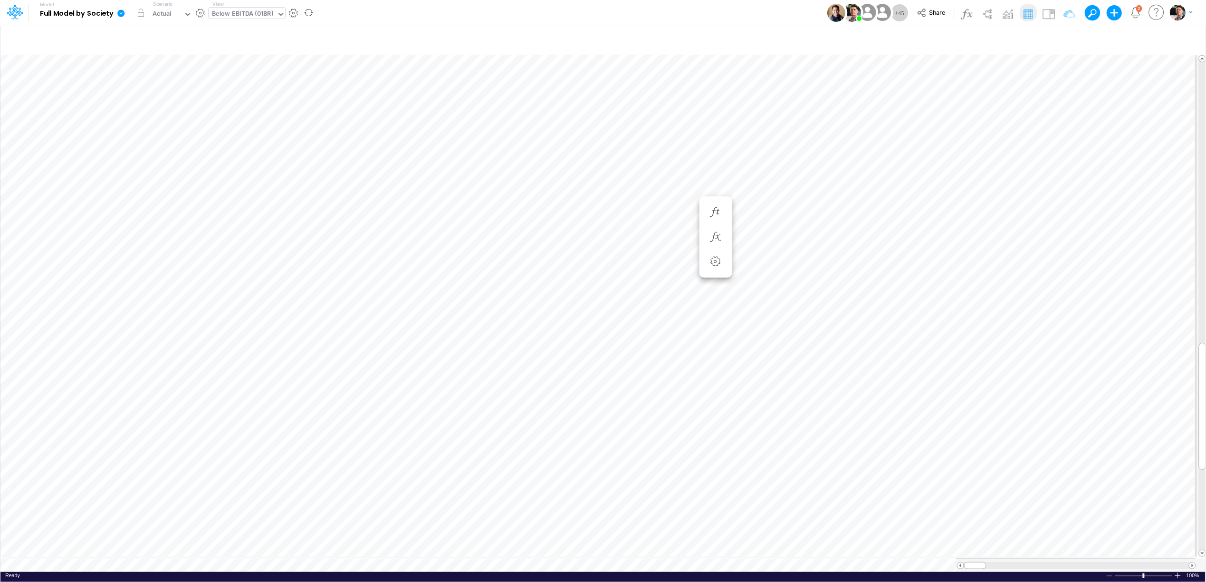
scroll to position [0, 0]
type input "FS - Eliminations Bacen GAAP"
click at [1055, 15] on img at bounding box center [1048, 13] width 15 height 15
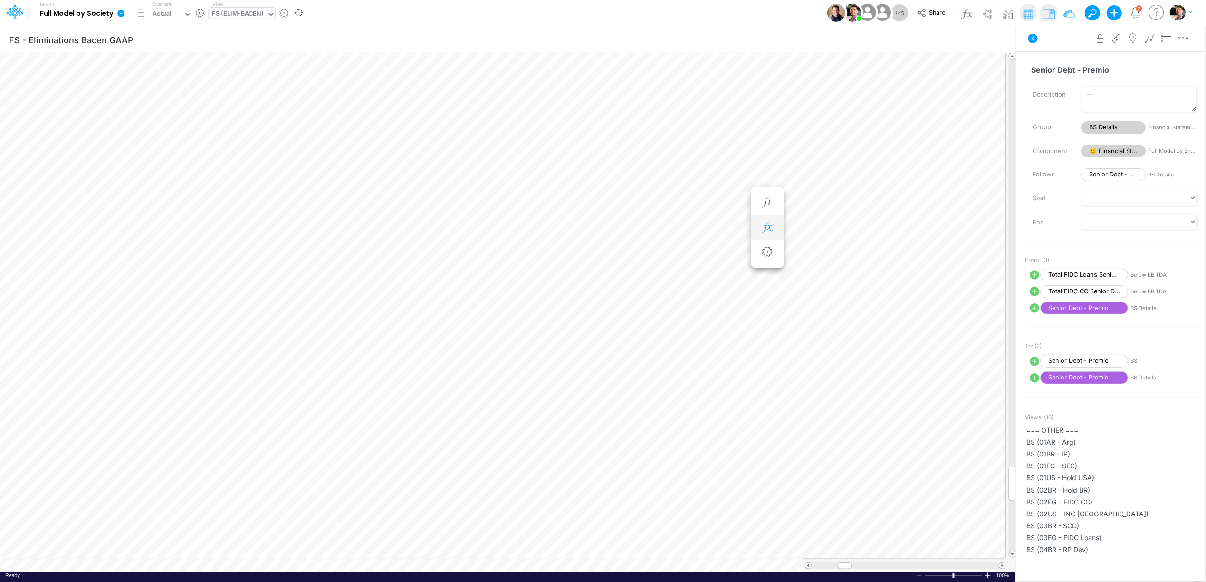
click at [769, 223] on icon "button" at bounding box center [767, 227] width 14 height 10
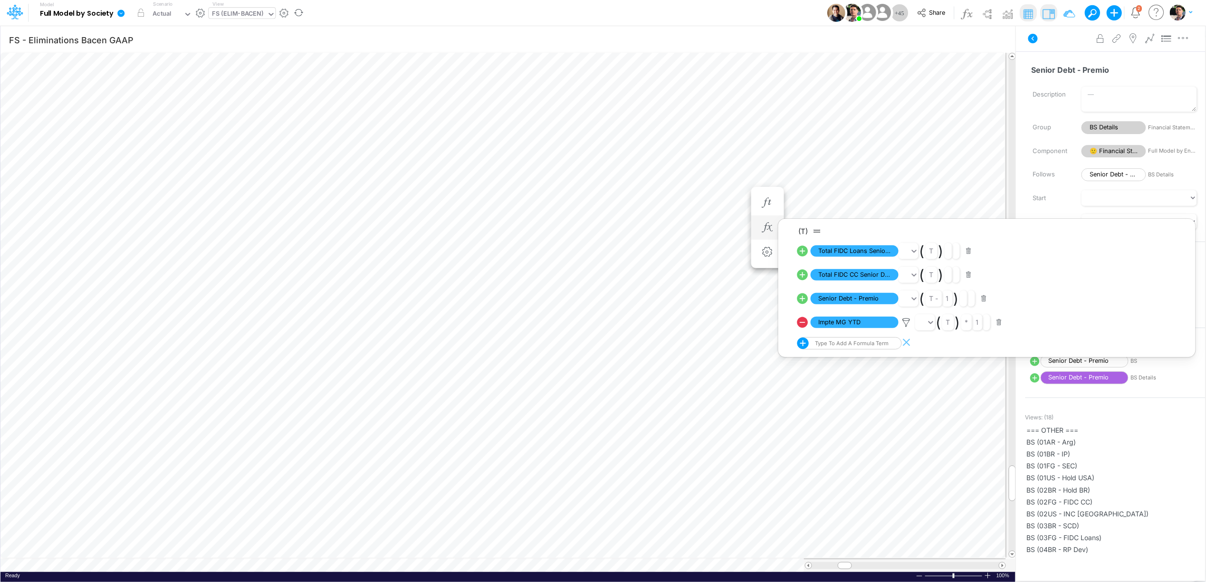
click at [804, 252] on icon at bounding box center [802, 251] width 11 height 11
select select "Multiply"
select select "Add"
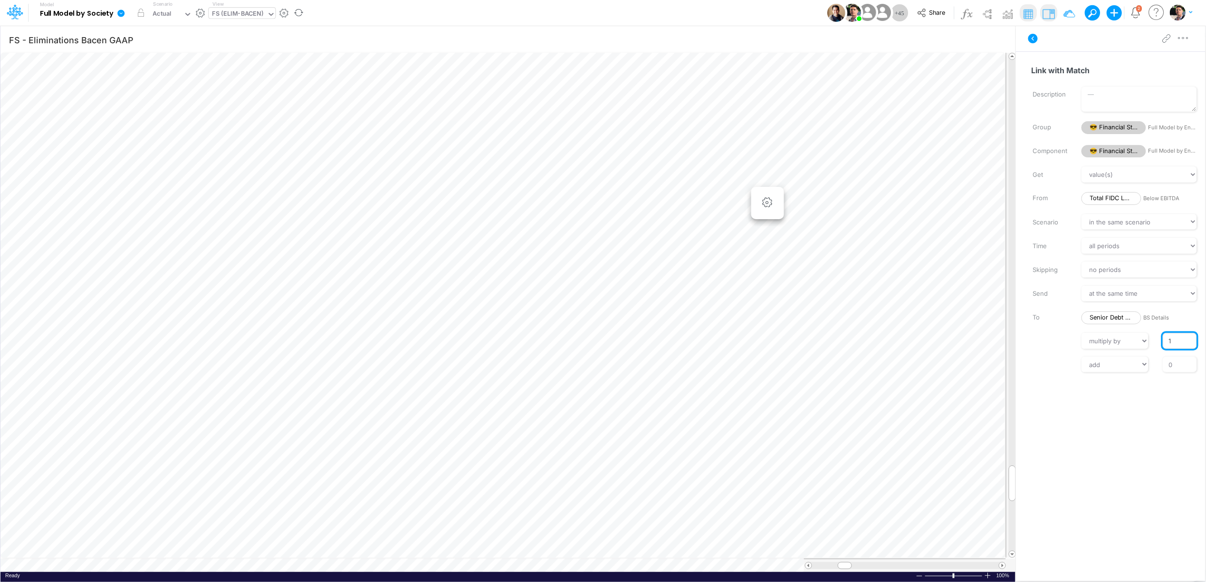
click at [1168, 341] on input "1" at bounding box center [1180, 341] width 34 height 16
type input "-1"
click at [1186, 369] on input "0" at bounding box center [1180, 364] width 34 height 16
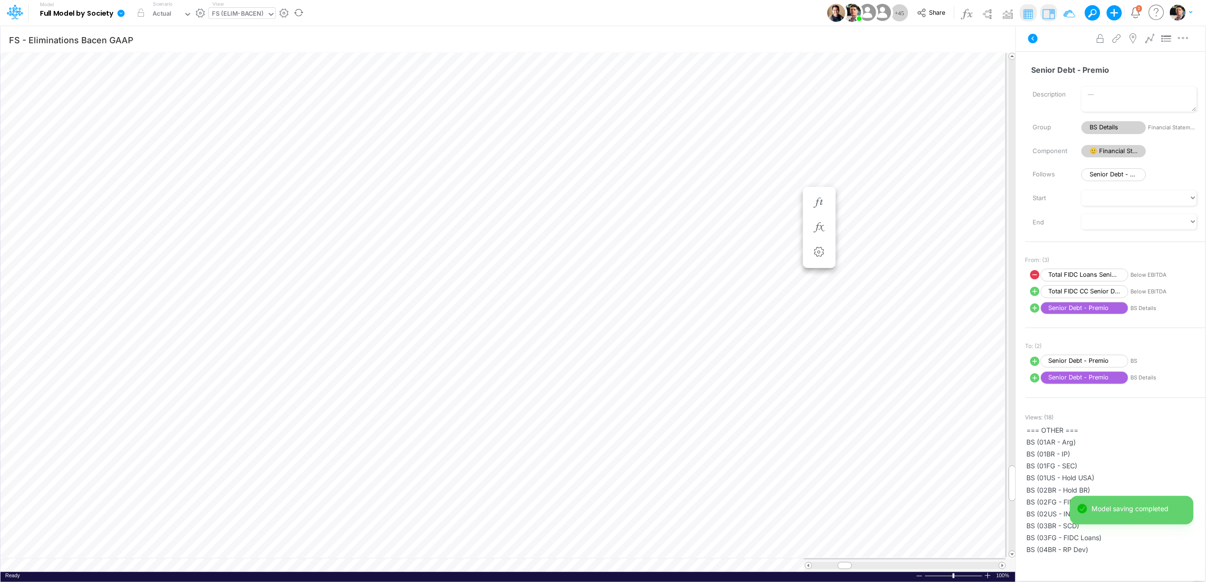
scroll to position [0, 0]
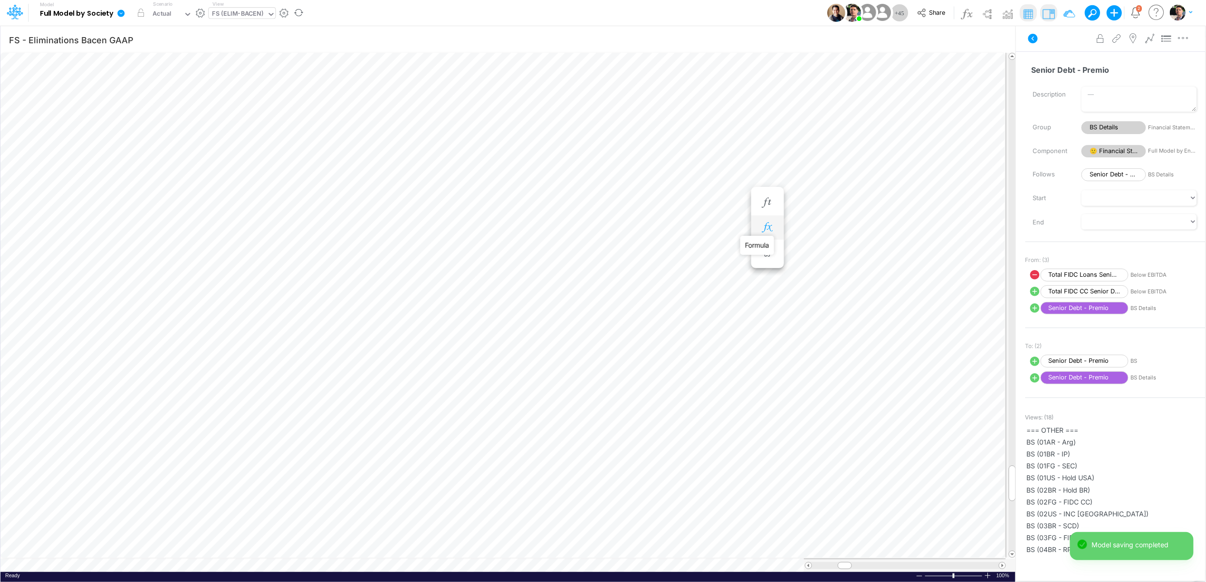
click at [767, 228] on icon "button" at bounding box center [767, 227] width 14 height 10
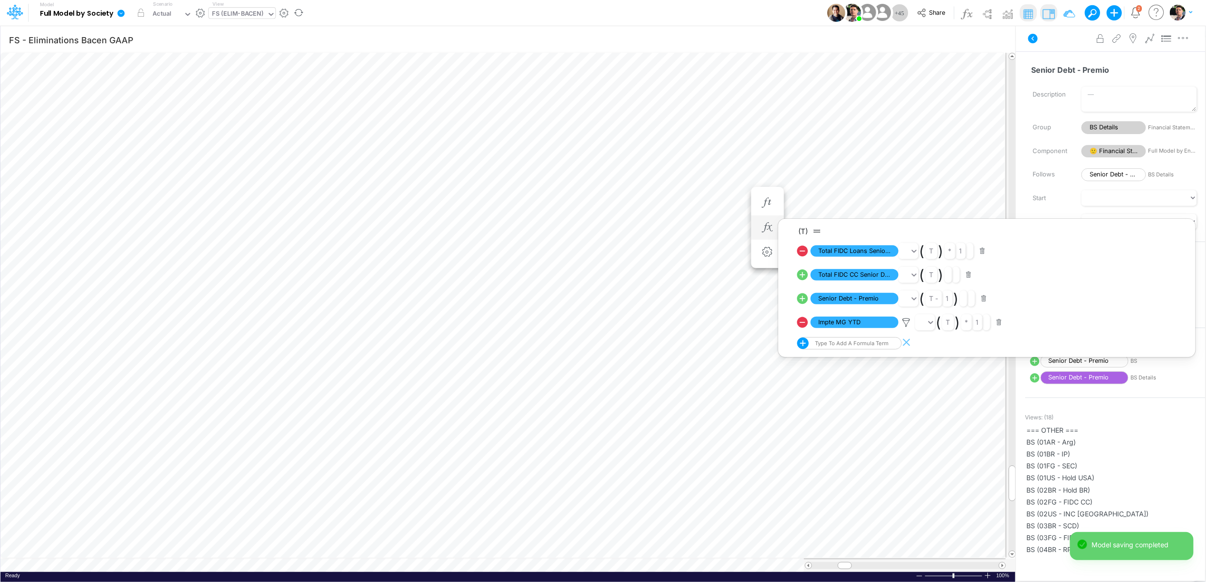
click at [803, 276] on icon at bounding box center [802, 274] width 13 height 13
select select "Multiply"
select select "Add"
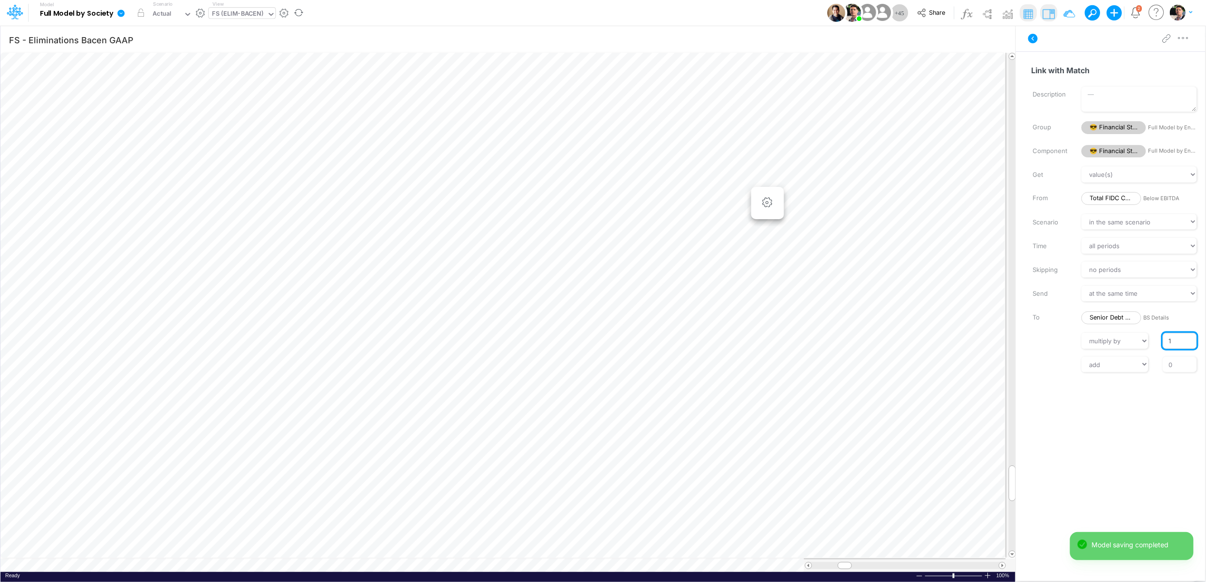
click at [1167, 343] on input "1" at bounding box center [1180, 341] width 34 height 16
type input "-1"
click at [1177, 365] on input "0" at bounding box center [1180, 364] width 34 height 16
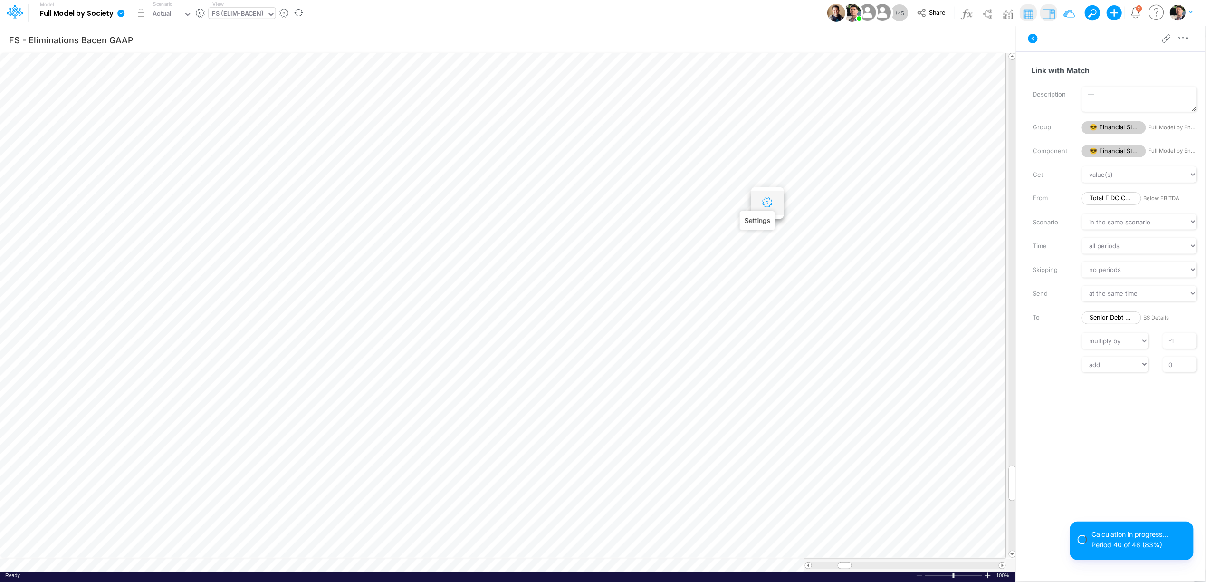
click at [774, 205] on icon "button" at bounding box center [767, 203] width 14 height 10
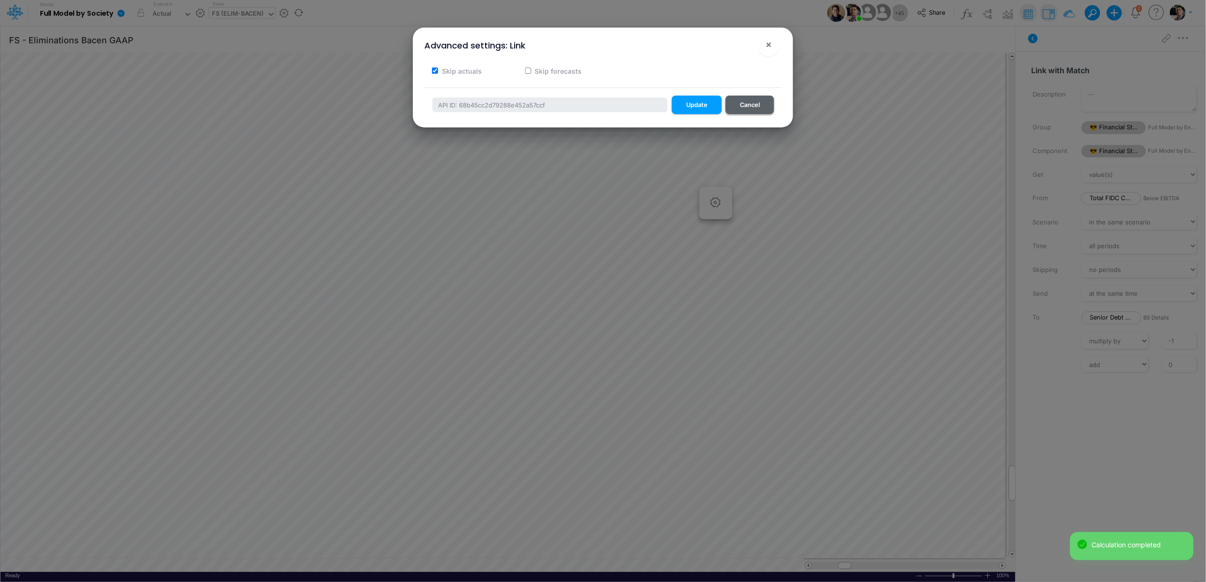
click at [747, 104] on button "Cancel" at bounding box center [750, 105] width 48 height 19
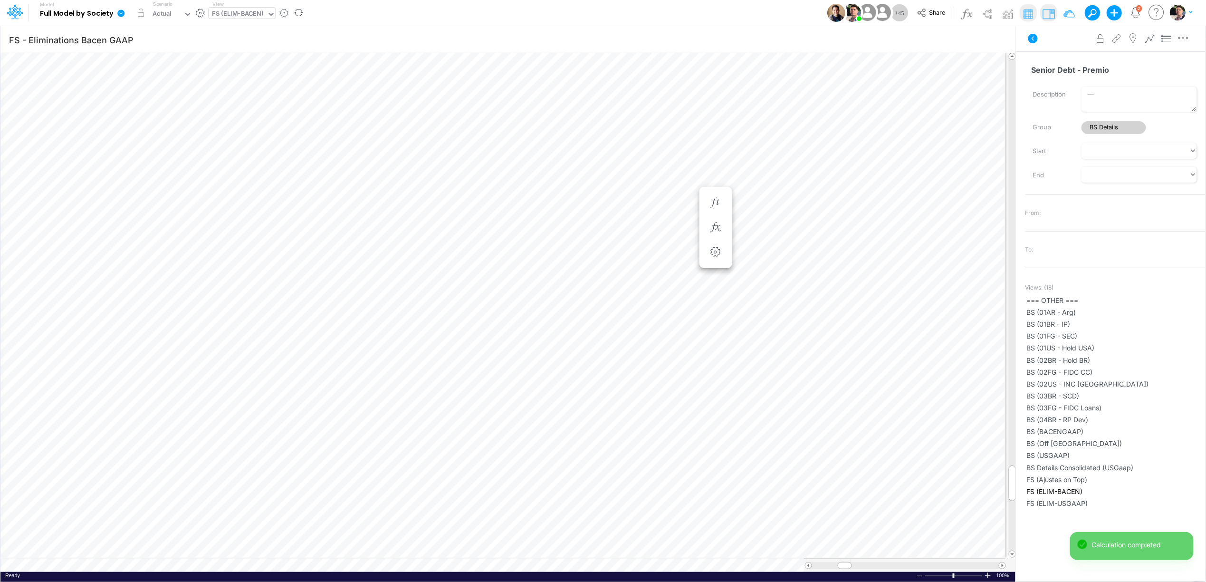
scroll to position [0, 0]
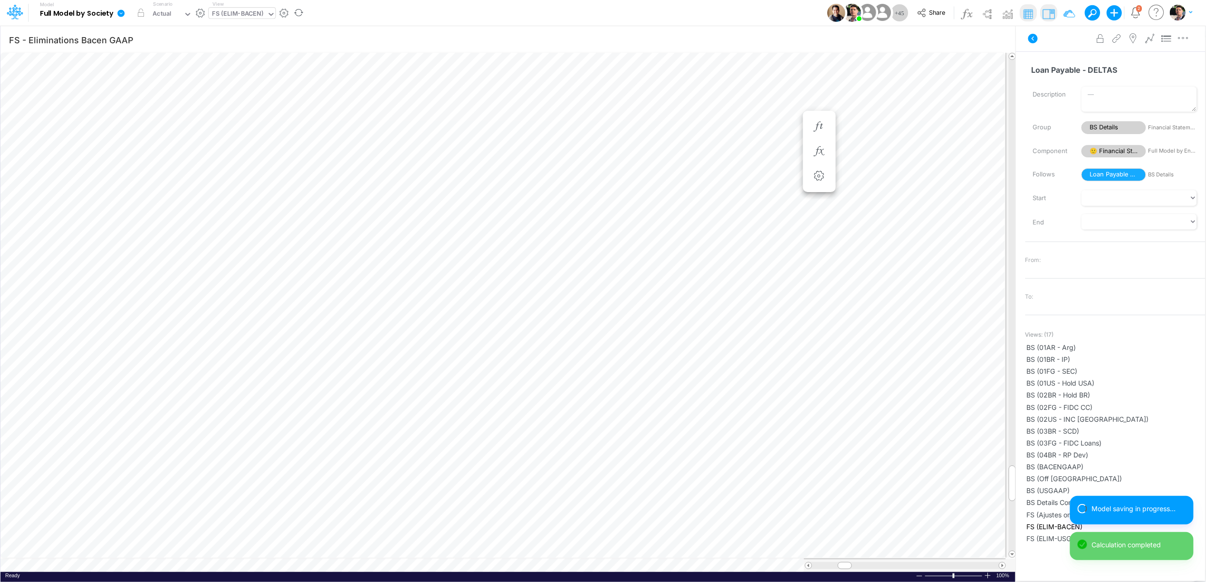
scroll to position [0, 0]
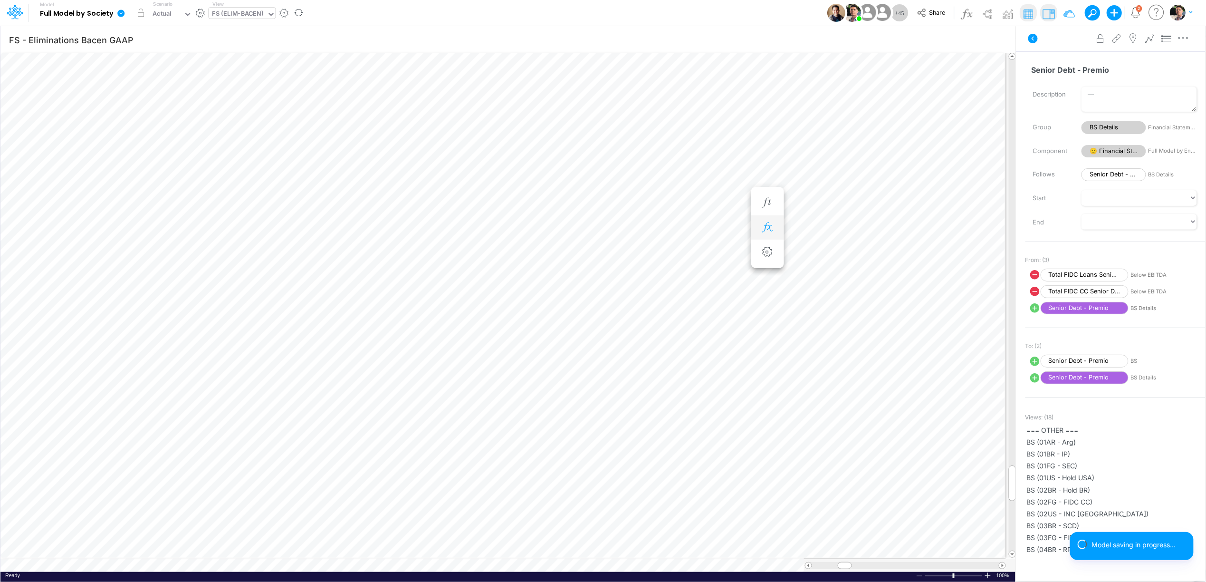
click at [776, 230] on button "button" at bounding box center [768, 227] width 18 height 19
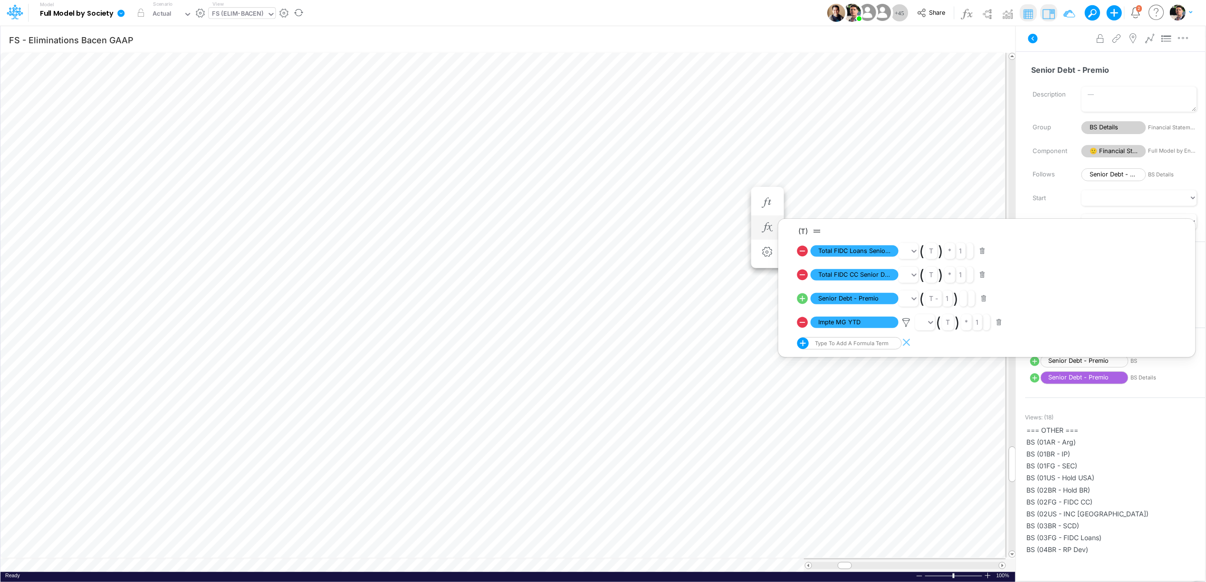
scroll to position [0, 0]
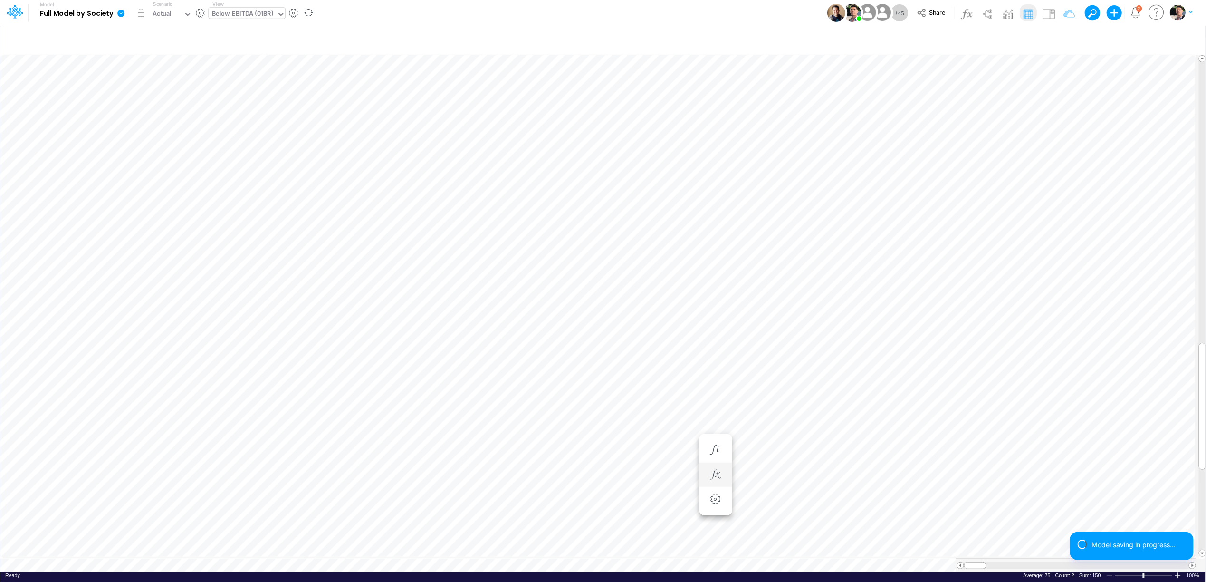
scroll to position [0, 0]
click at [121, 16] on icon at bounding box center [120, 13] width 7 height 7
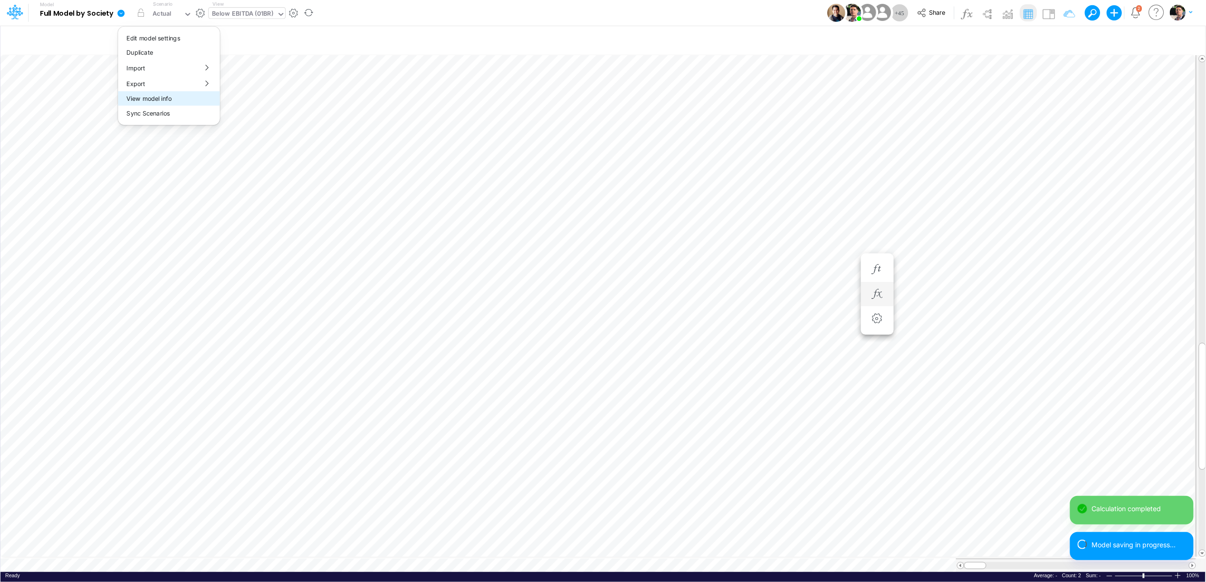
click at [158, 103] on button "View model info" at bounding box center [169, 98] width 102 height 15
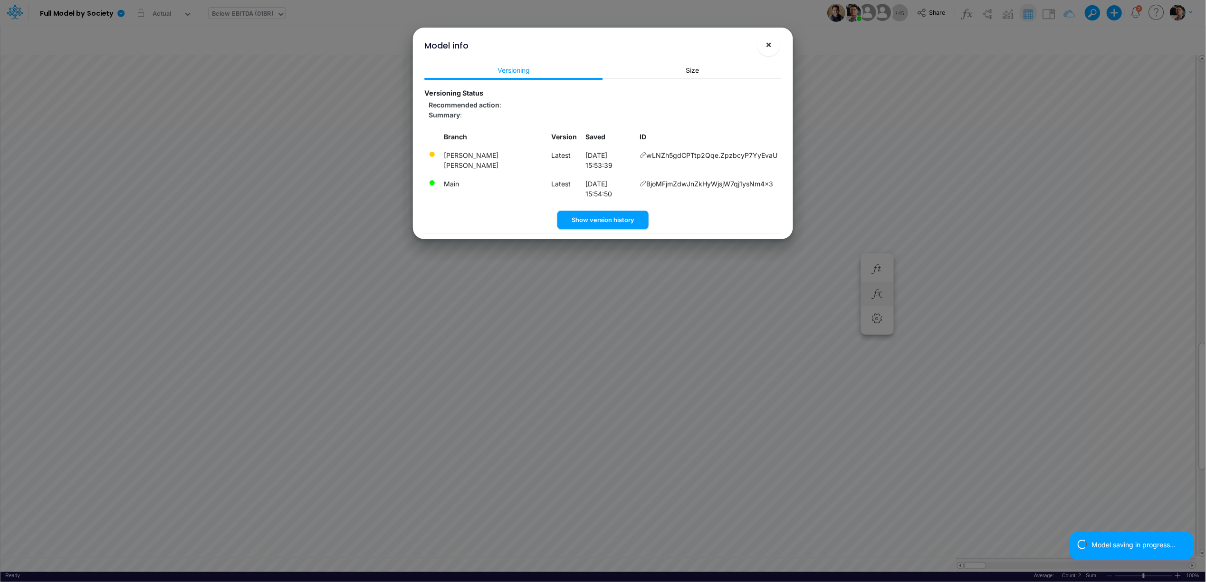
click at [767, 45] on span "×" at bounding box center [769, 43] width 6 height 11
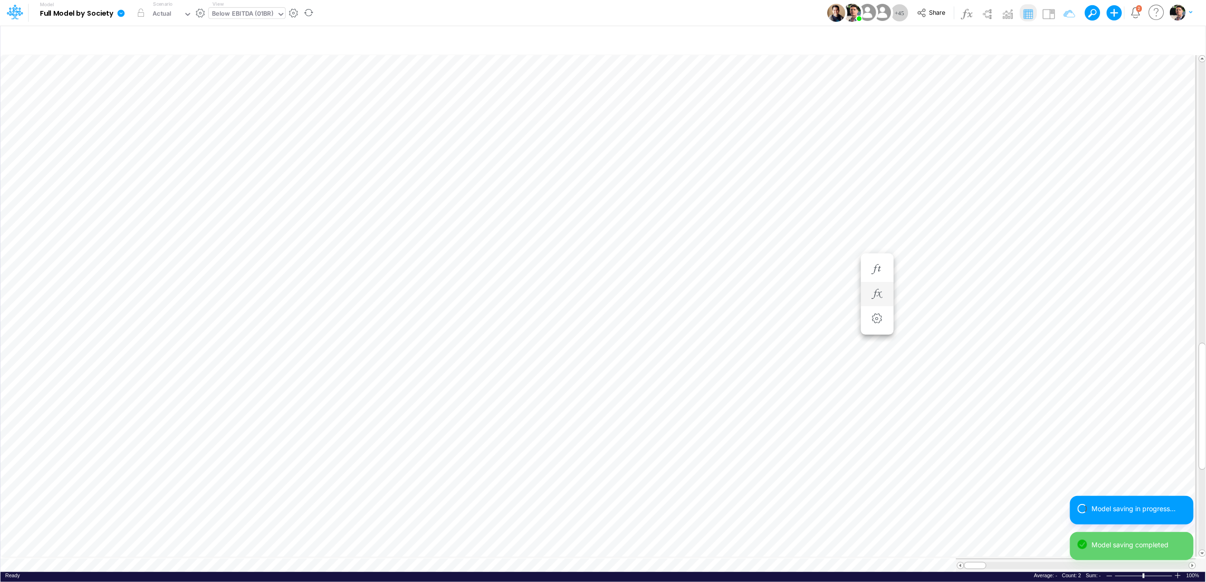
click at [122, 17] on icon at bounding box center [120, 13] width 7 height 7
click at [149, 97] on button "View model info" at bounding box center [169, 98] width 102 height 15
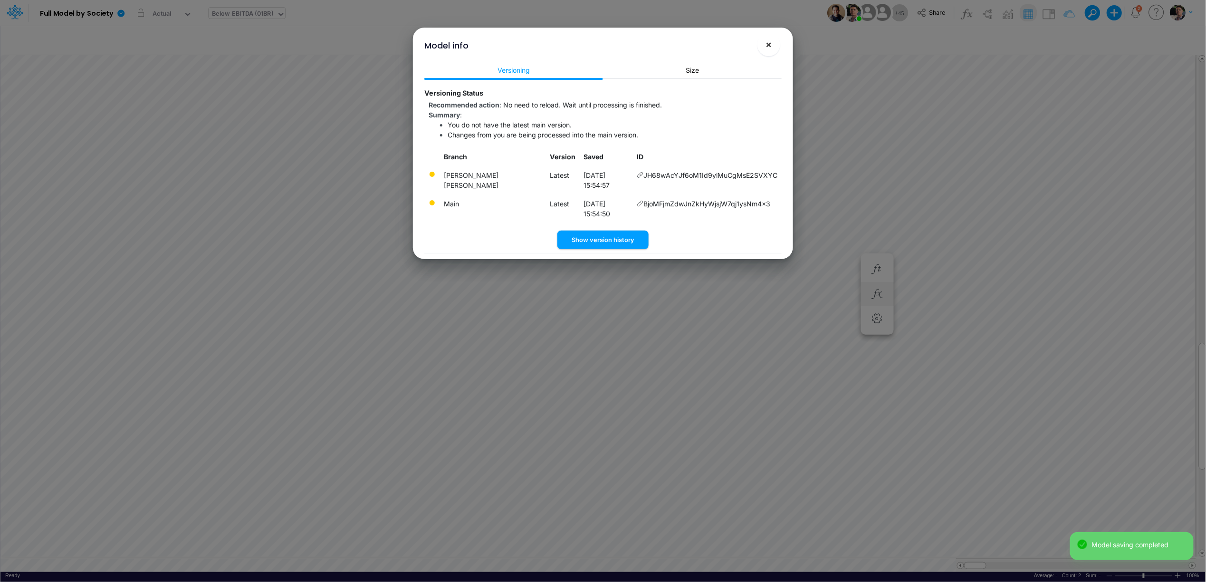
click at [767, 47] on span "×" at bounding box center [769, 43] width 6 height 11
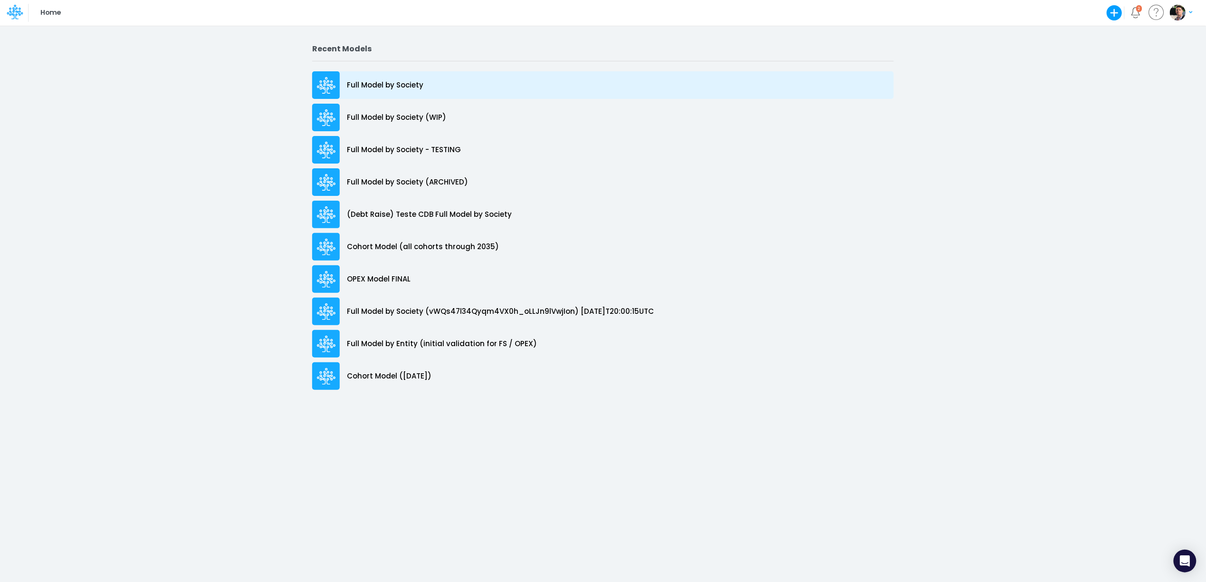
click at [408, 84] on p "Full Model by Society" at bounding box center [385, 85] width 77 height 11
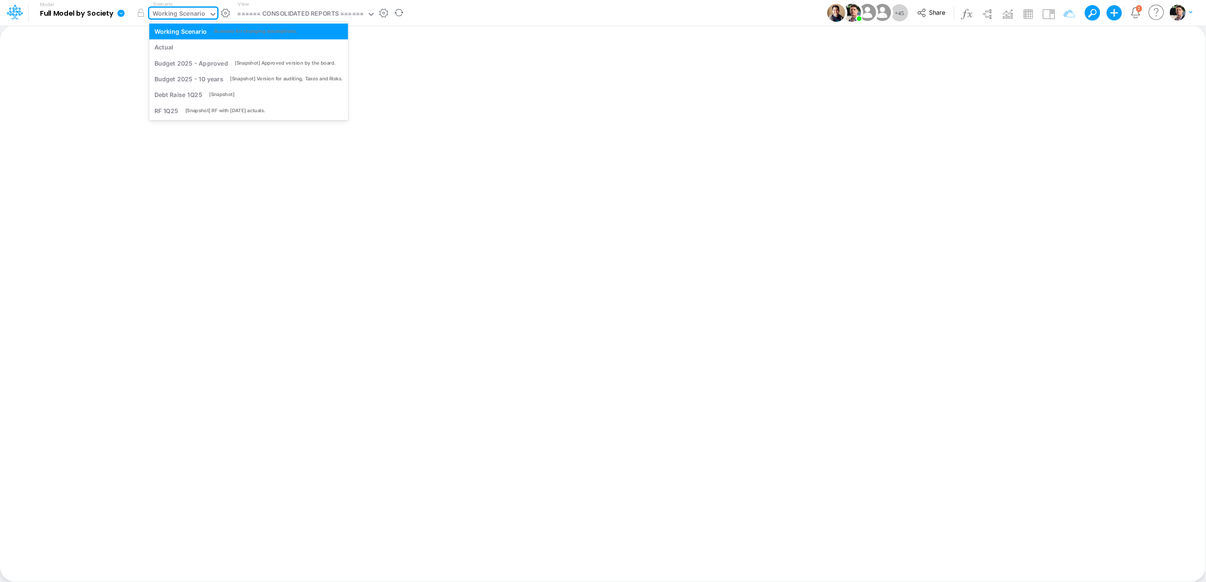
click at [169, 10] on div "Working Scenario" at bounding box center [179, 14] width 53 height 11
click at [280, 14] on div "====== CONSOLIDATED REPORTS ======" at bounding box center [301, 14] width 126 height 11
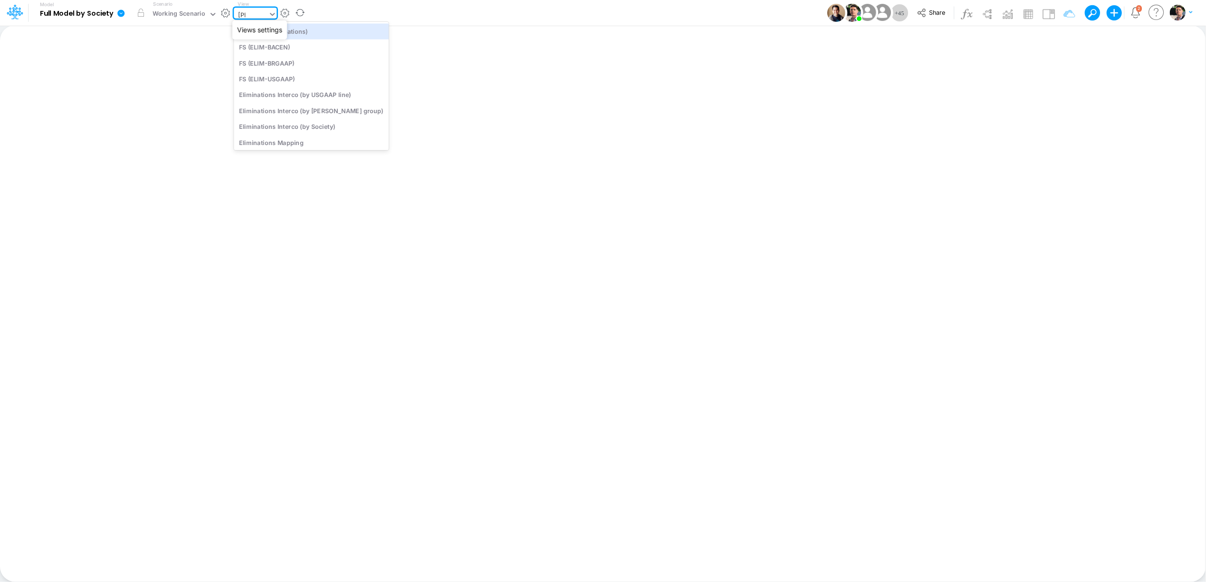
type input "elim"
click at [284, 46] on div "FS (ELIM-BACEN)" at bounding box center [311, 47] width 155 height 16
type input "FS - Eliminations Bacen GAAP"
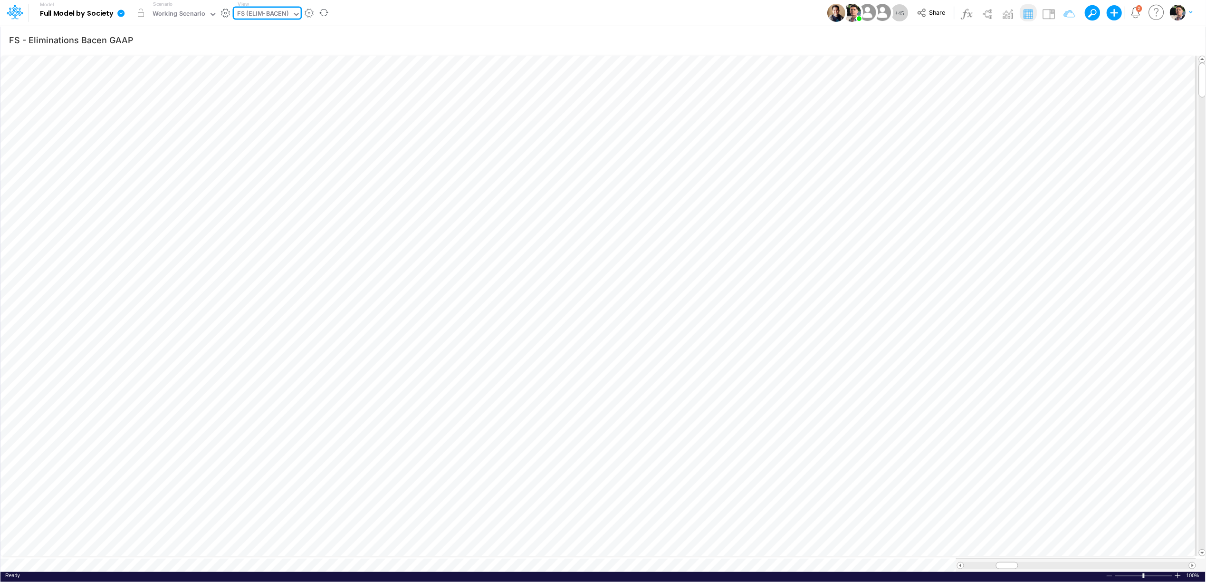
click at [271, 16] on div "FS (ELIM-BACEN)" at bounding box center [263, 14] width 51 height 11
type input "belo"
click at [282, 33] on div "Below EBITDA (01BR)" at bounding box center [312, 31] width 156 height 16
type input "FS - Eliminations Bacen GAAP"
click at [1063, 40] on icon "button" at bounding box center [1065, 40] width 14 height 10
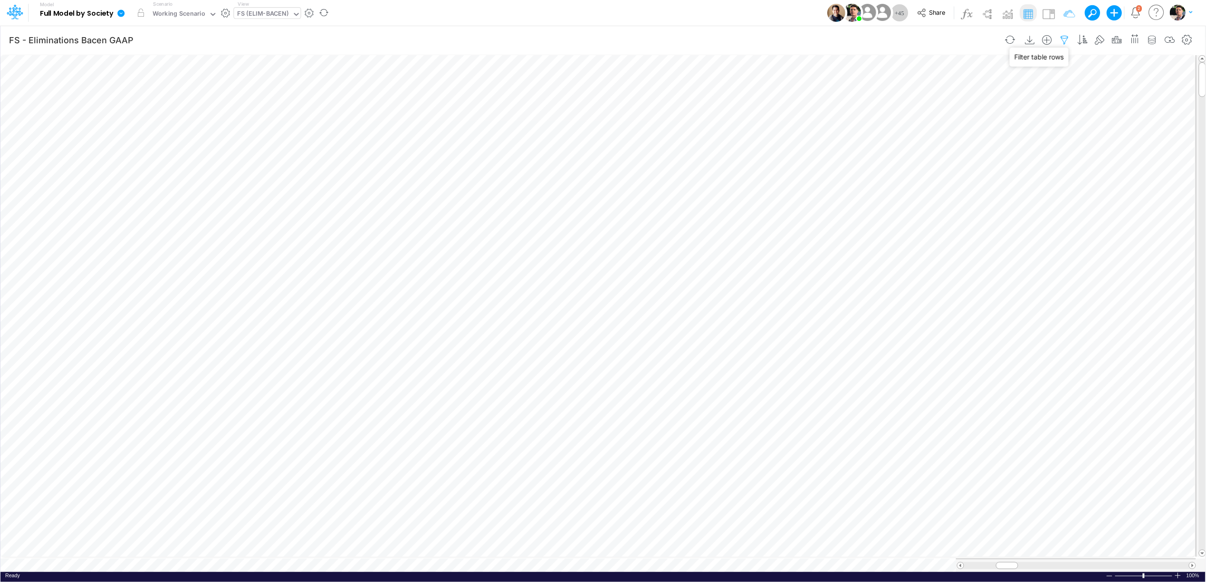
select select "tableSearchOR"
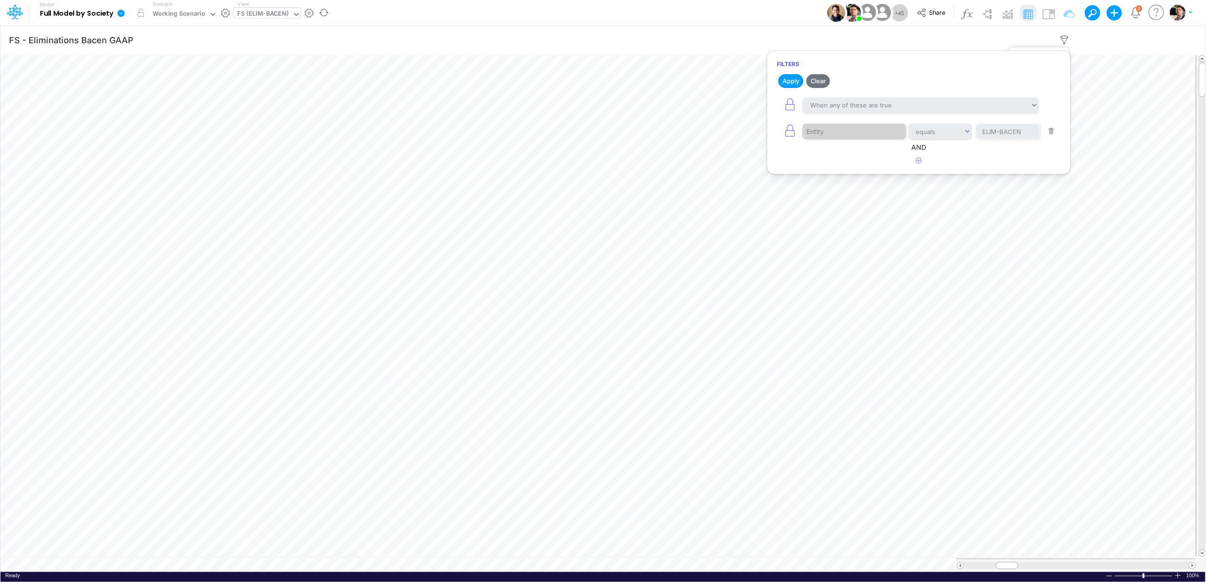
click at [1061, 40] on icon "button" at bounding box center [1065, 40] width 14 height 10
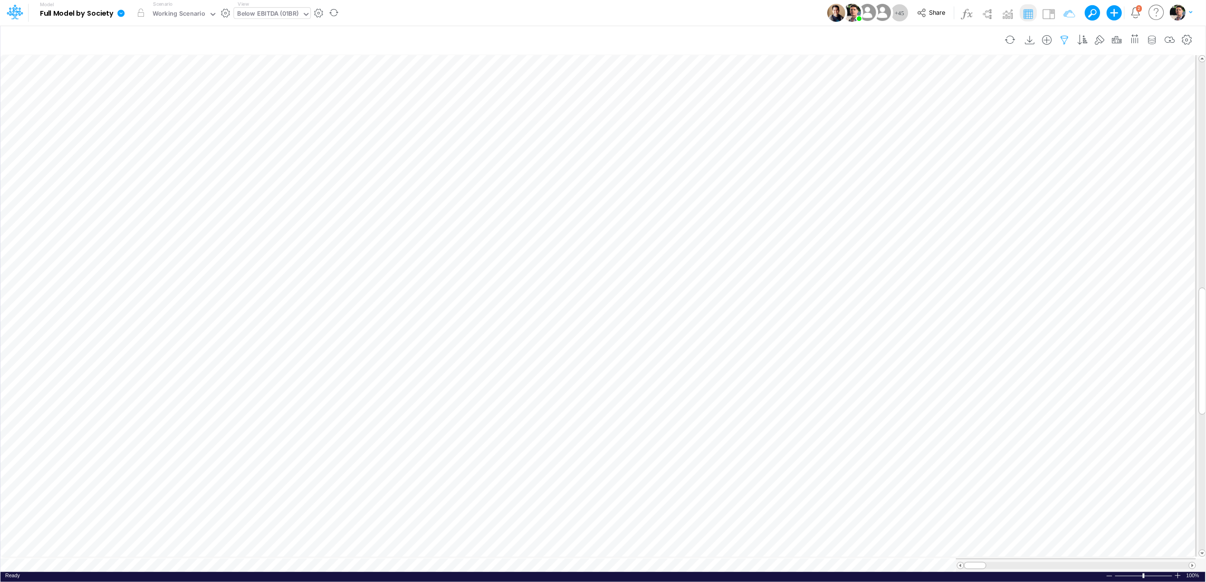
click at [1064, 40] on icon "button" at bounding box center [1065, 40] width 14 height 10
select select "tableSearchOR"
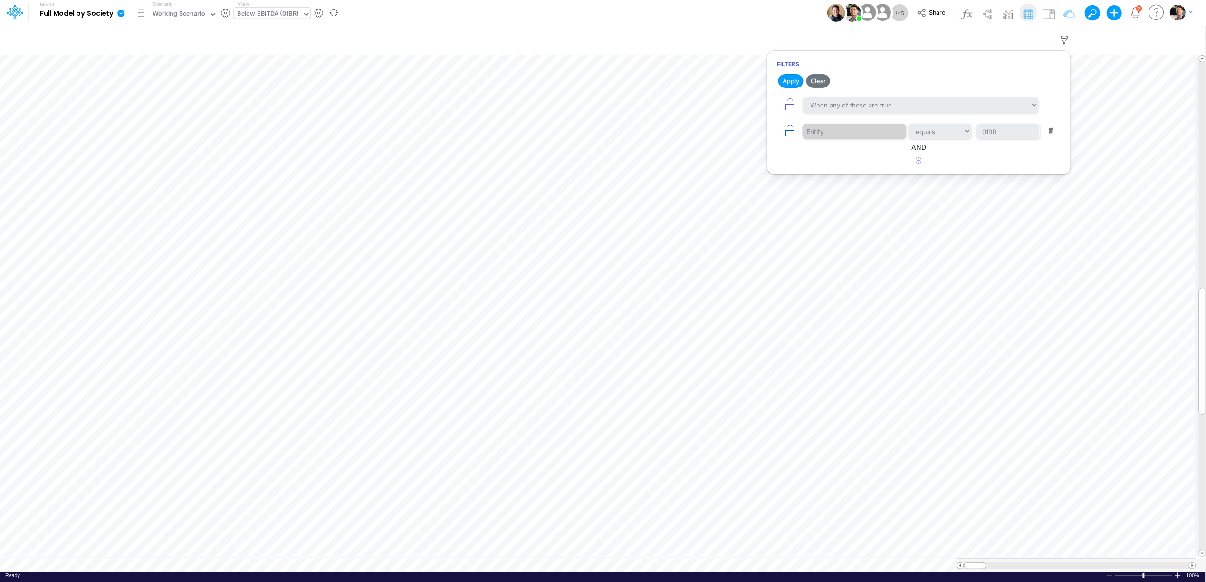
click at [786, 134] on icon "button" at bounding box center [789, 130] width 13 height 13
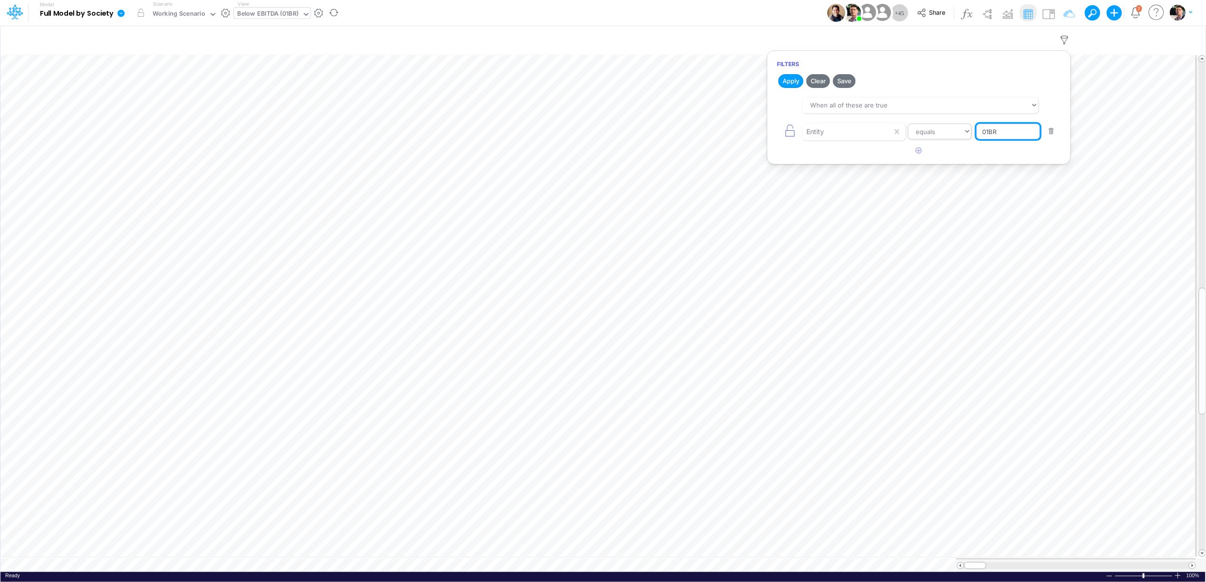
drag, startPoint x: 1009, startPoint y: 129, endPoint x: 913, endPoint y: 128, distance: 95.5
click at [913, 128] on div "Entity equals not equal starts with ends with contains 01BR" at bounding box center [919, 131] width 284 height 21
type input "ELIM-BACEN"
click at [789, 79] on button "Apply" at bounding box center [790, 81] width 25 height 14
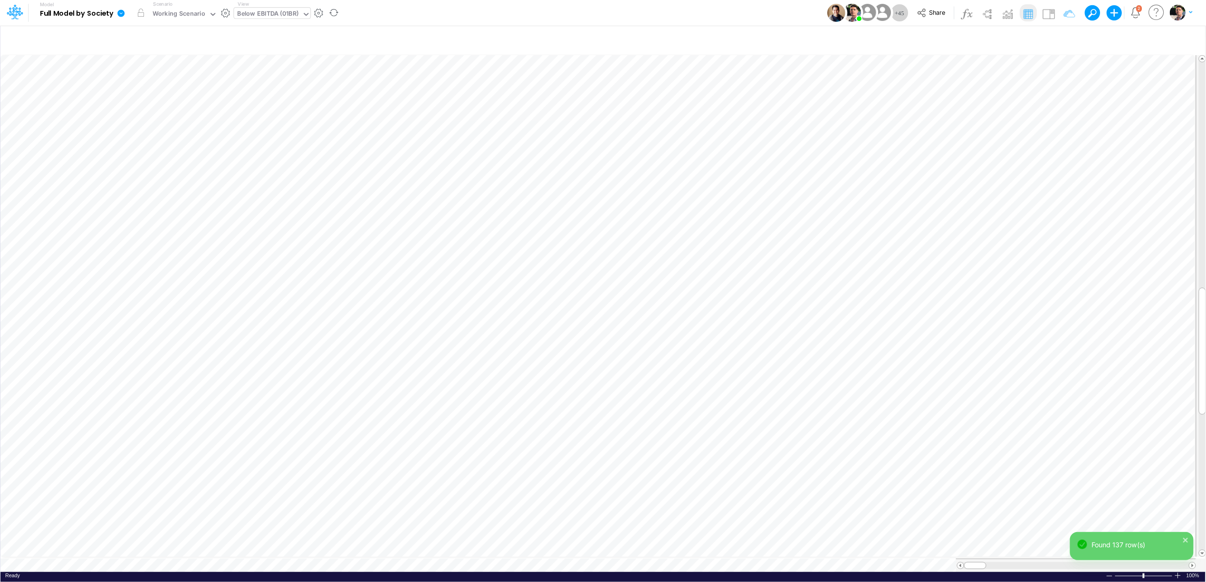
scroll to position [0, 0]
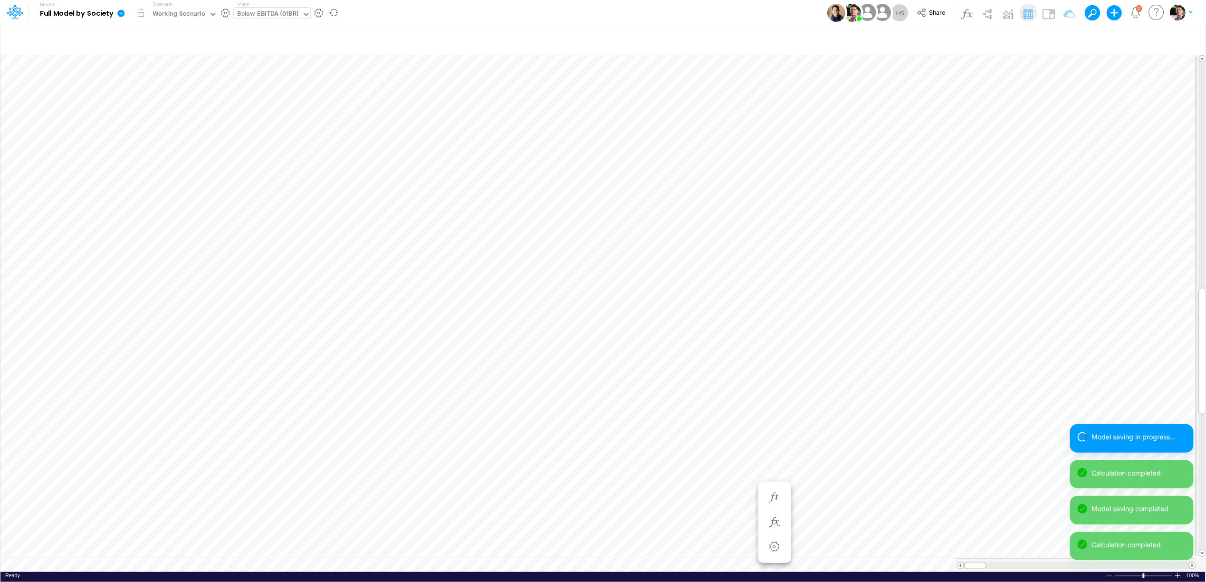
type input "FS - Eliminations Bacen GAAP"
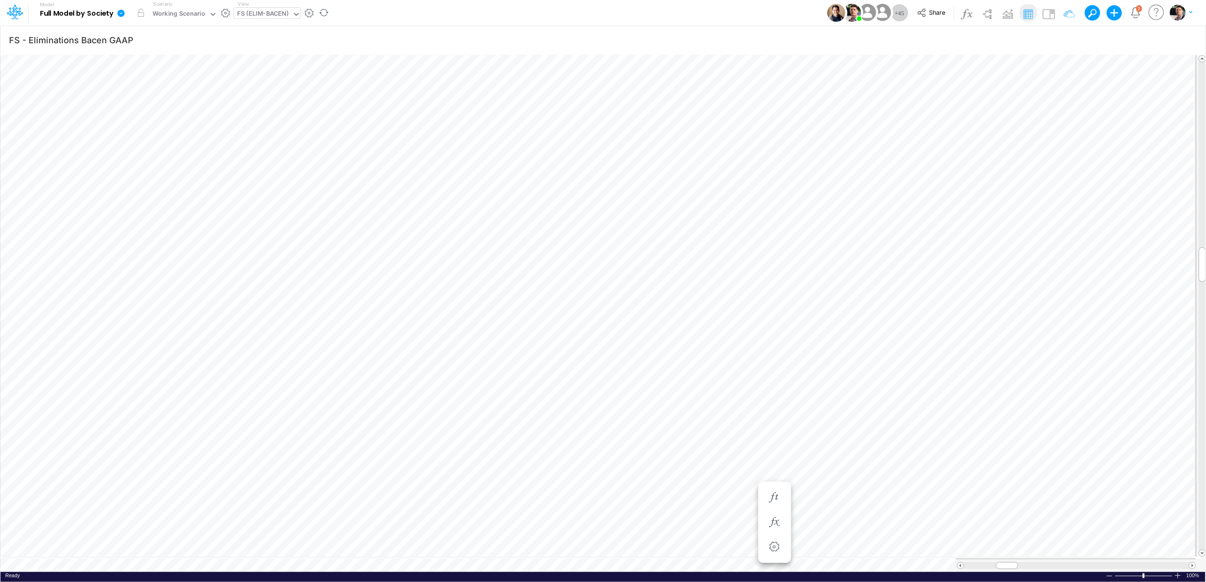
scroll to position [0, 0]
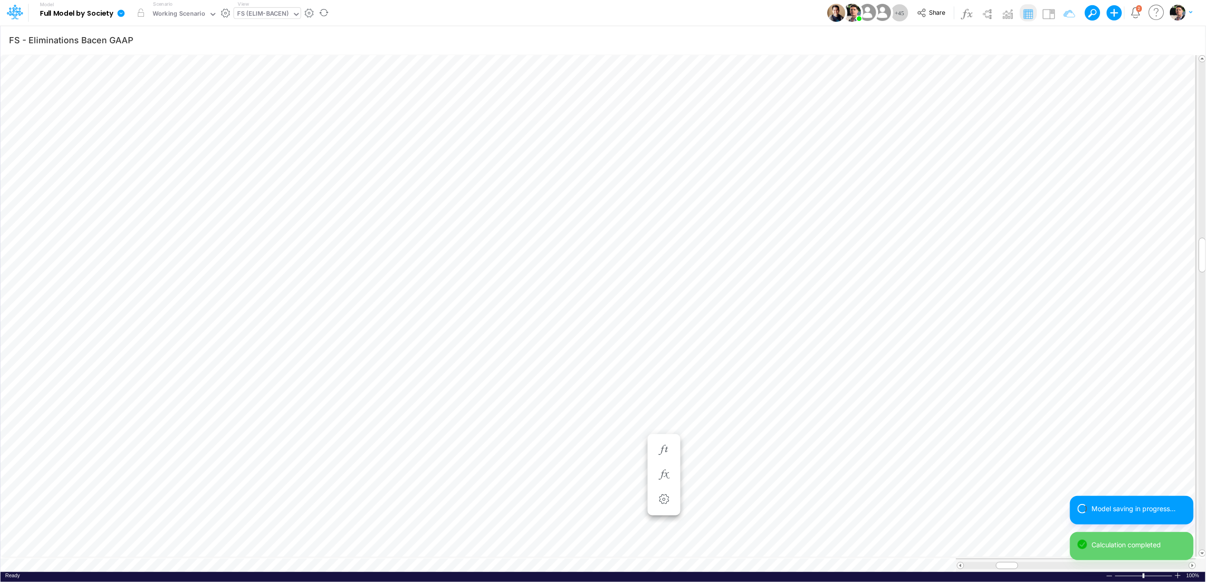
scroll to position [0, 0]
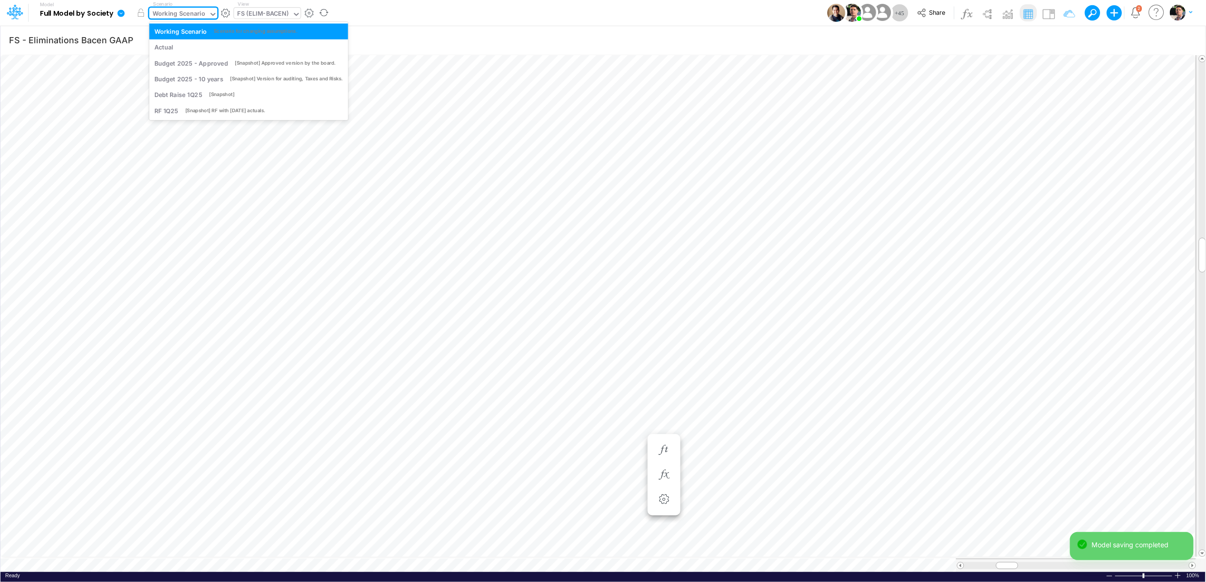
click at [179, 14] on div "Working Scenario" at bounding box center [179, 14] width 53 height 11
click at [177, 47] on div "Actual" at bounding box center [248, 47] width 189 height 9
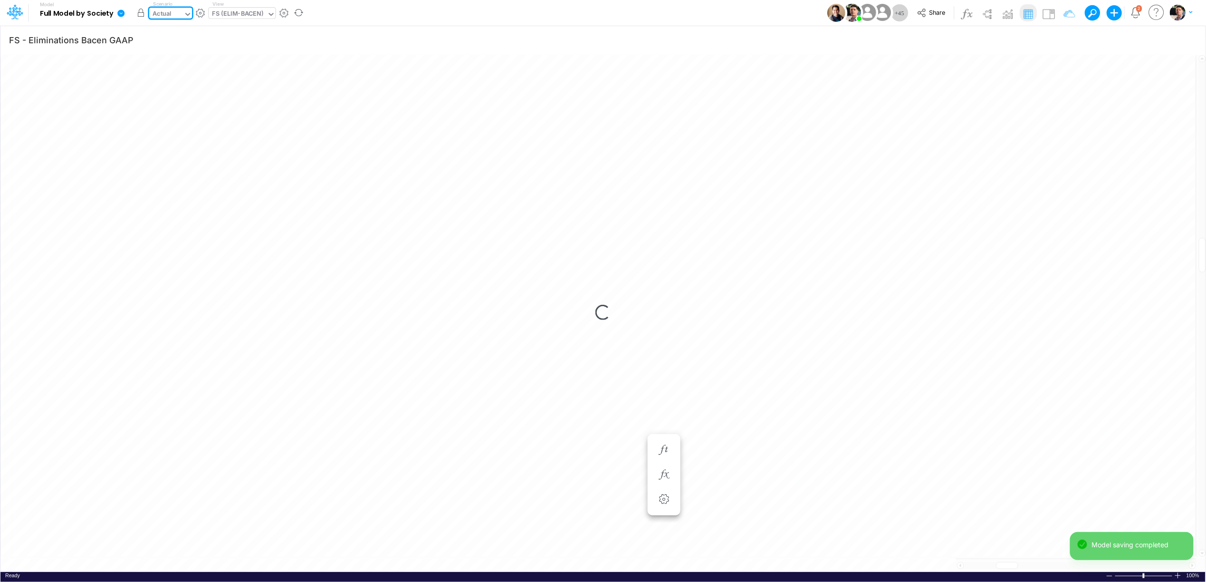
click at [144, 12] on button "button" at bounding box center [140, 12] width 17 height 17
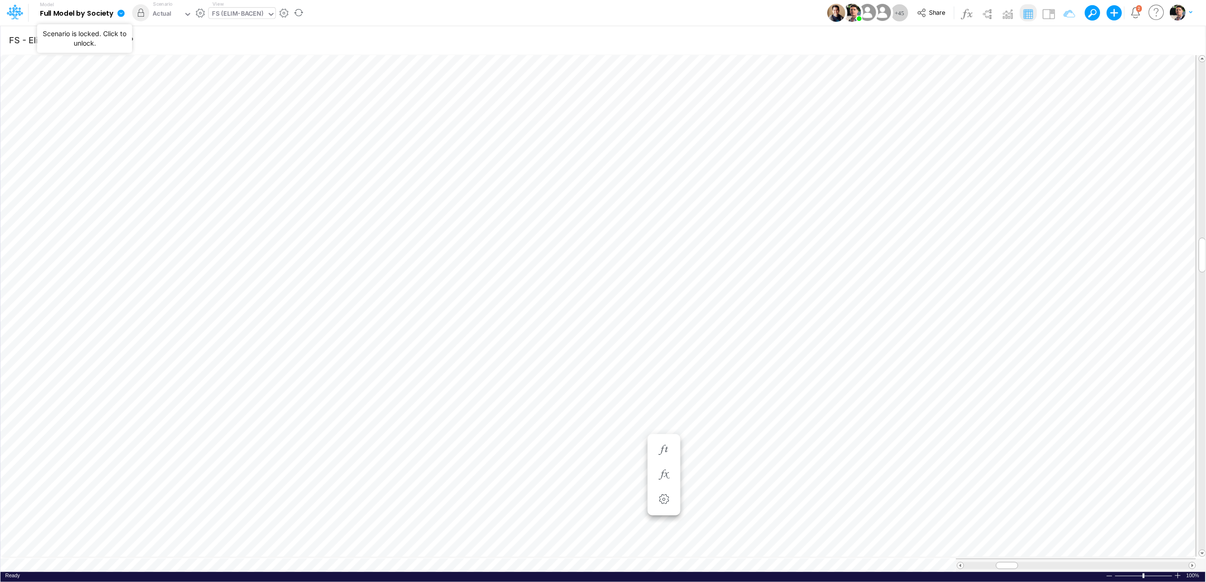
click at [123, 15] on icon at bounding box center [120, 13] width 7 height 7
click at [154, 113] on button "Sync Scenarios" at bounding box center [169, 113] width 102 height 15
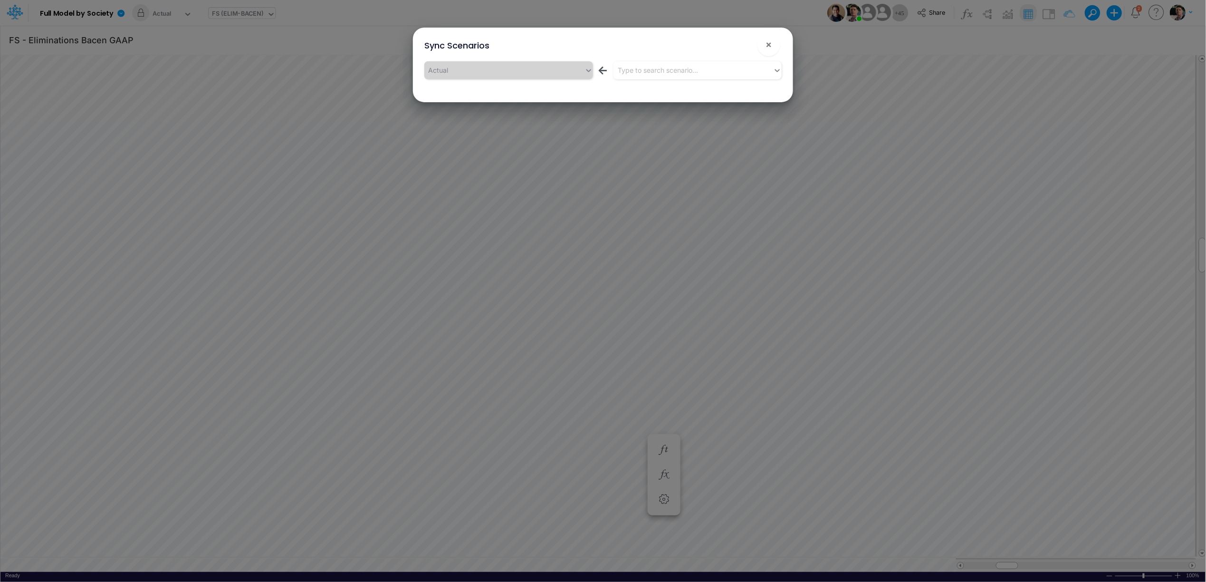
click at [659, 60] on div "Actual ← Type to search scenario..." at bounding box center [603, 75] width 373 height 33
click at [767, 46] on span "×" at bounding box center [769, 43] width 6 height 11
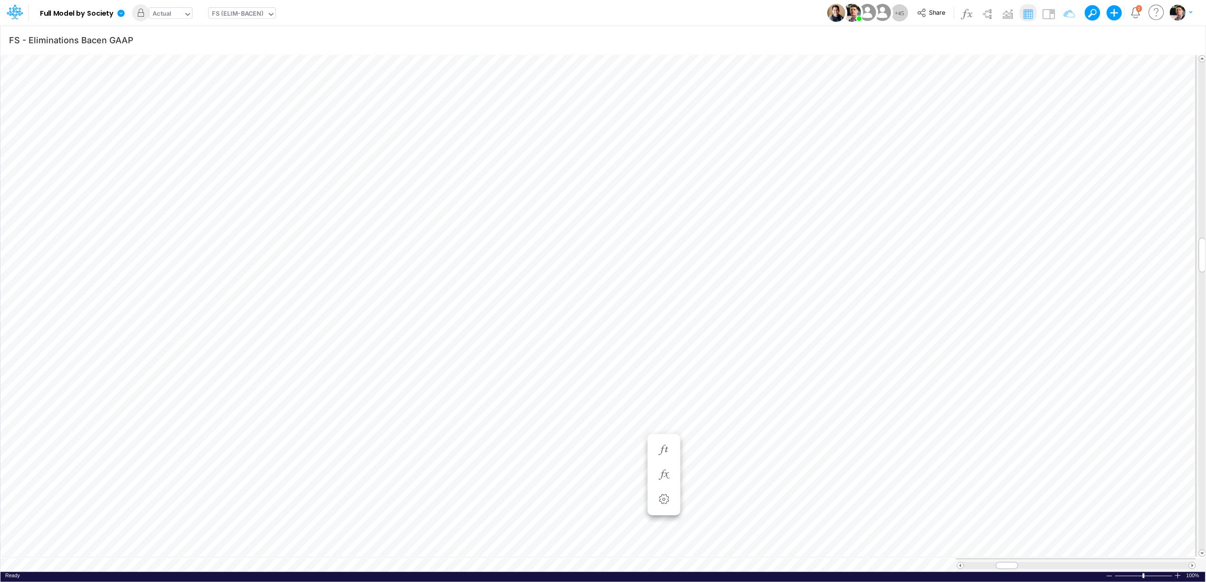
click at [169, 8] on div "Actual" at bounding box center [166, 15] width 34 height 14
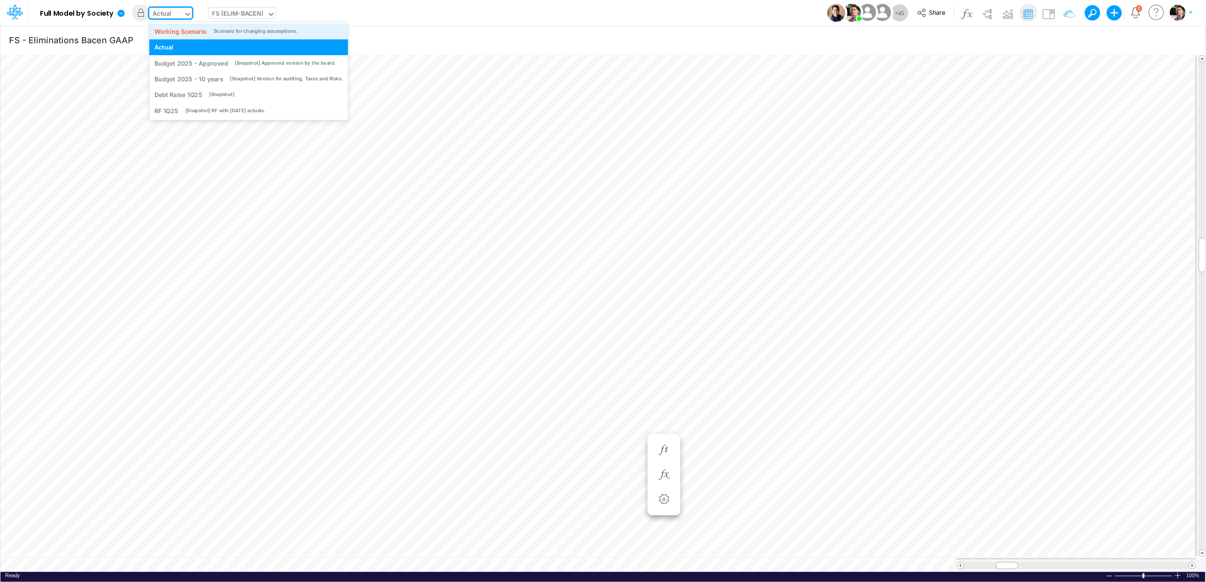
click at [167, 31] on div "Working Scenario" at bounding box center [180, 31] width 53 height 9
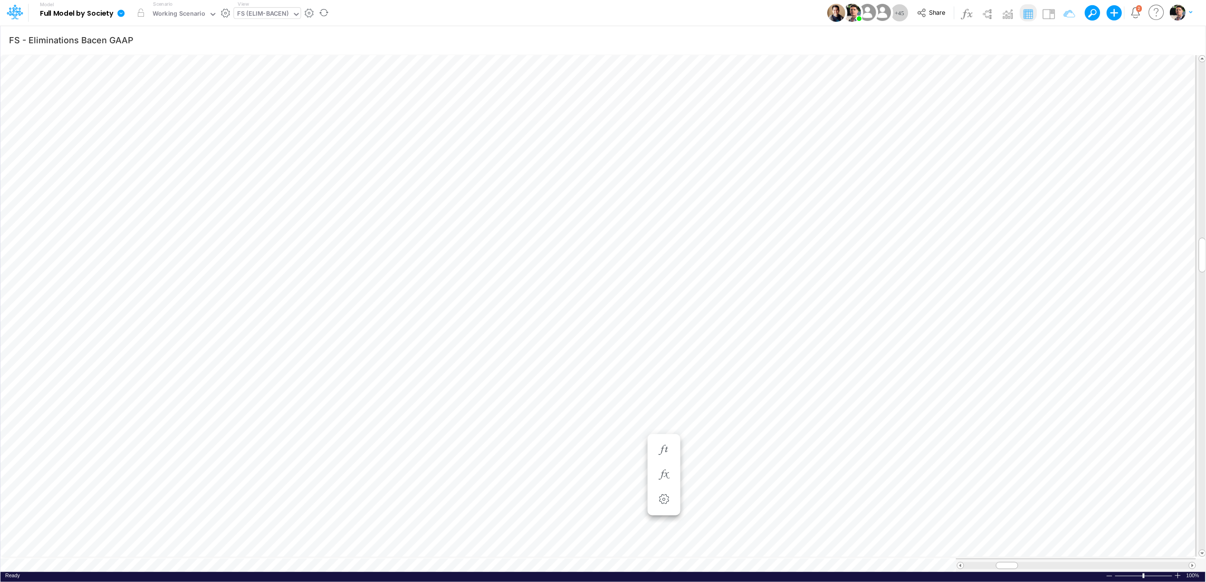
click at [121, 15] on icon at bounding box center [120, 13] width 7 height 7
click at [137, 114] on button "Sync Scenarios" at bounding box center [169, 113] width 102 height 15
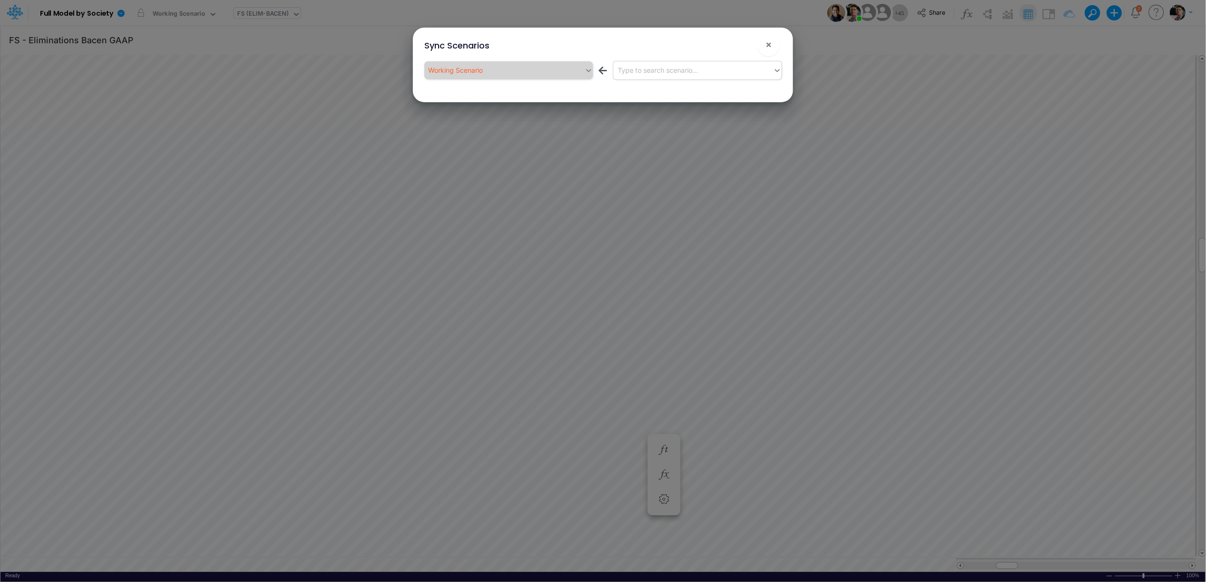
click at [663, 75] on div "Type to search scenario..." at bounding box center [693, 70] width 160 height 16
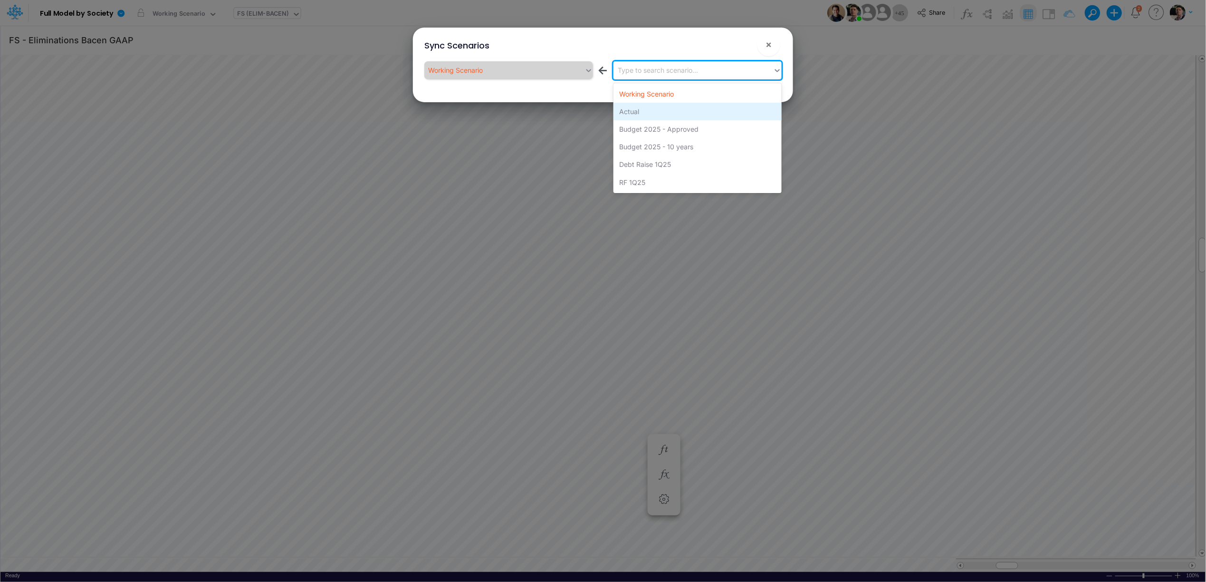
click at [646, 106] on div "Actual" at bounding box center [697, 112] width 168 height 18
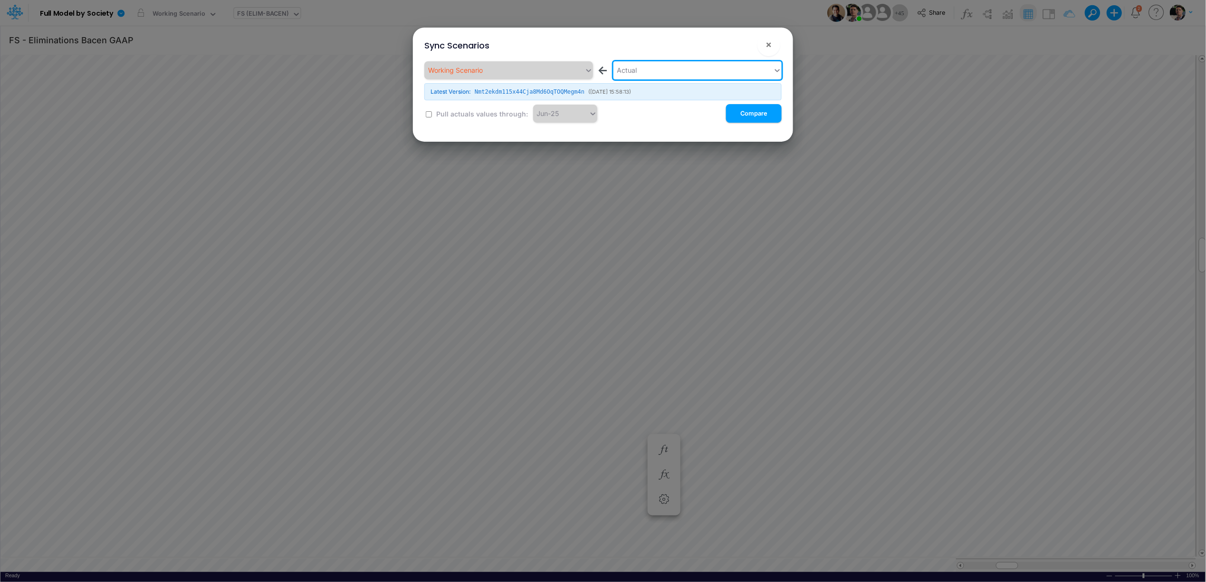
click at [755, 112] on button "Compare" at bounding box center [754, 113] width 56 height 19
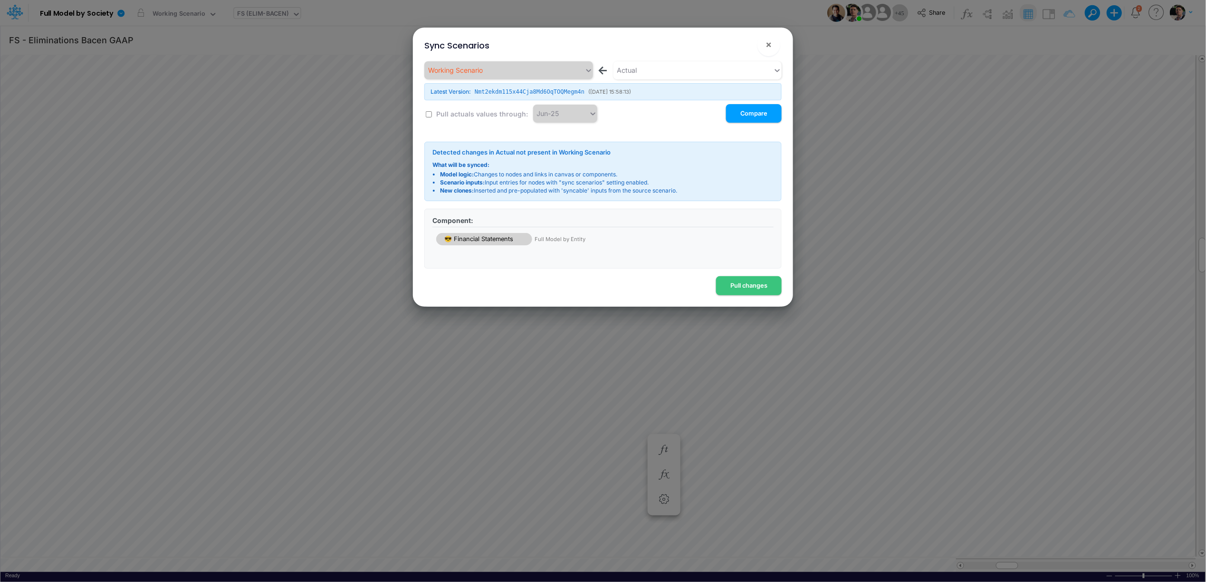
click at [506, 241] on div "😎 Financial Statements Full Model by Entity" at bounding box center [525, 239] width 178 height 13
click at [730, 291] on button "Pull changes" at bounding box center [749, 285] width 66 height 19
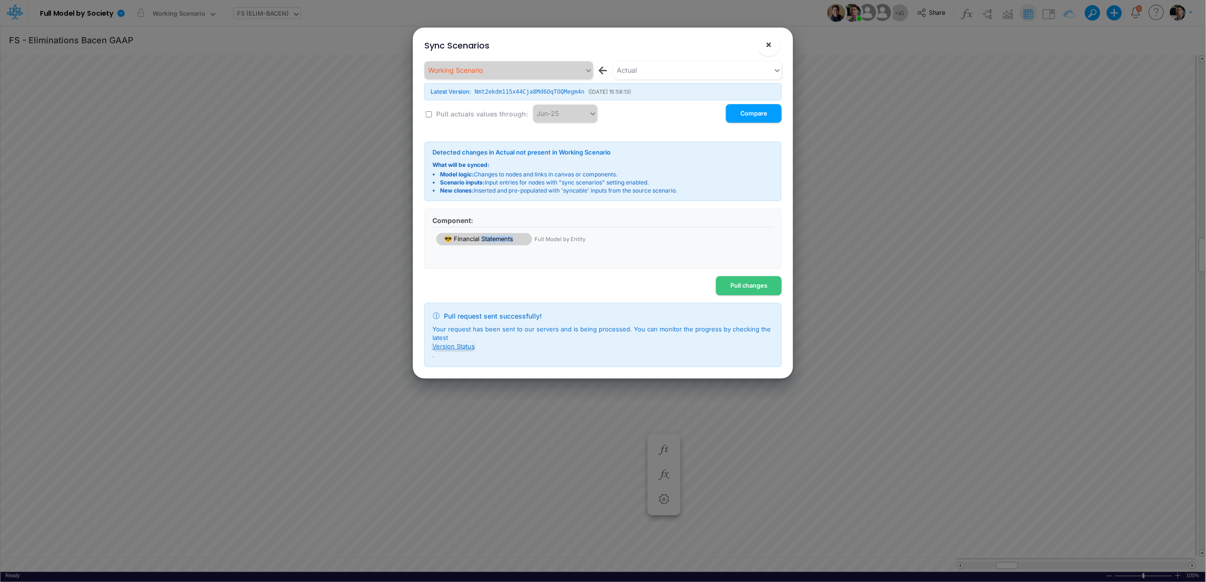
click at [770, 45] on span "×" at bounding box center [769, 43] width 6 height 11
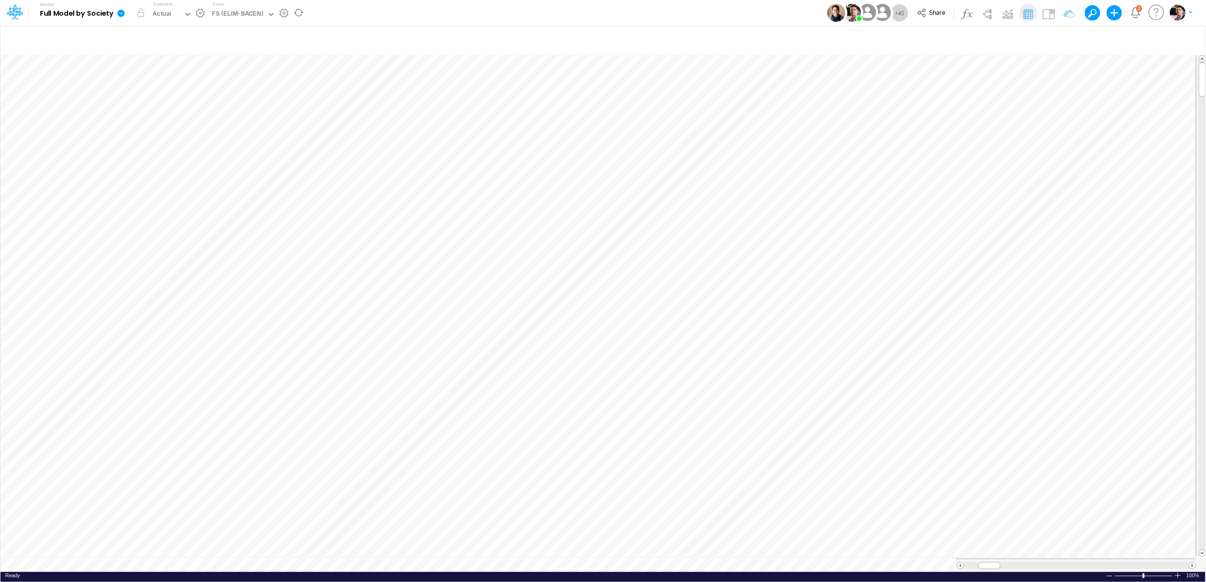
click at [119, 13] on icon at bounding box center [120, 13] width 7 height 7
click at [151, 96] on button "View model info" at bounding box center [169, 98] width 102 height 15
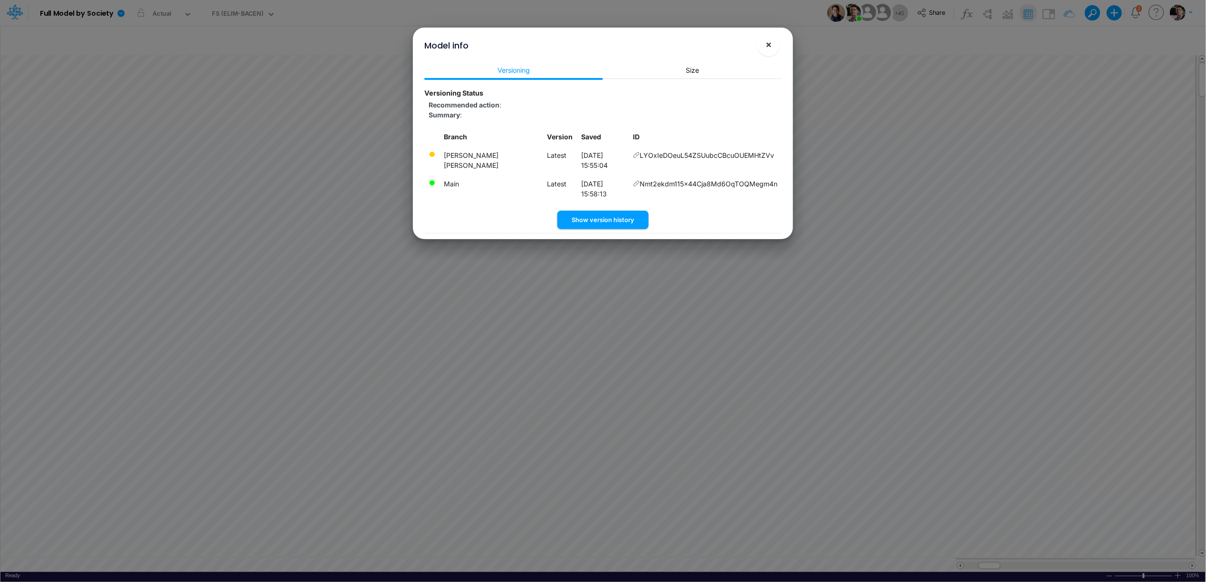
click at [771, 46] on span "×" at bounding box center [769, 43] width 6 height 11
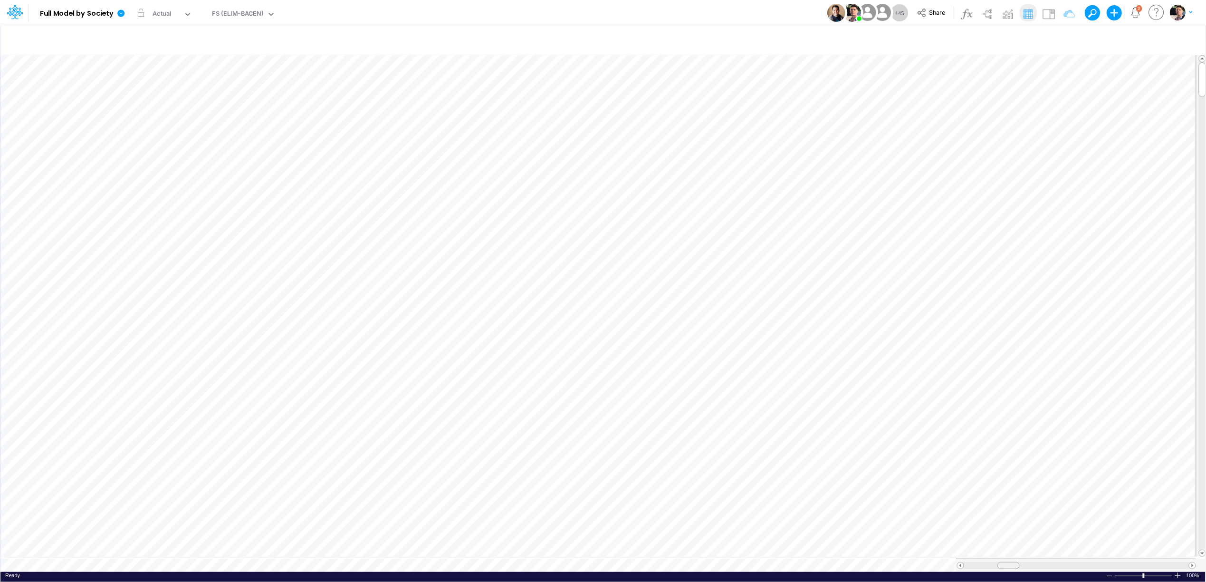
drag, startPoint x: 989, startPoint y: 563, endPoint x: 1006, endPoint y: 560, distance: 17.9
click at [1006, 562] on span at bounding box center [1008, 565] width 6 height 6
click at [717, 354] on icon "button" at bounding box center [716, 351] width 14 height 10
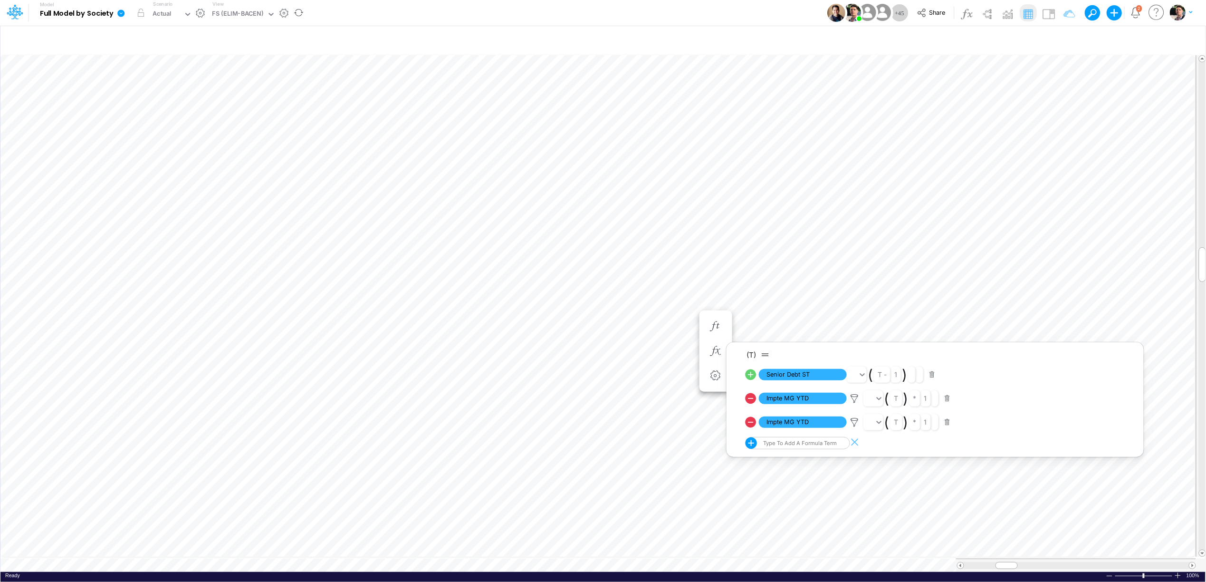
click at [123, 16] on icon at bounding box center [120, 13] width 7 height 7
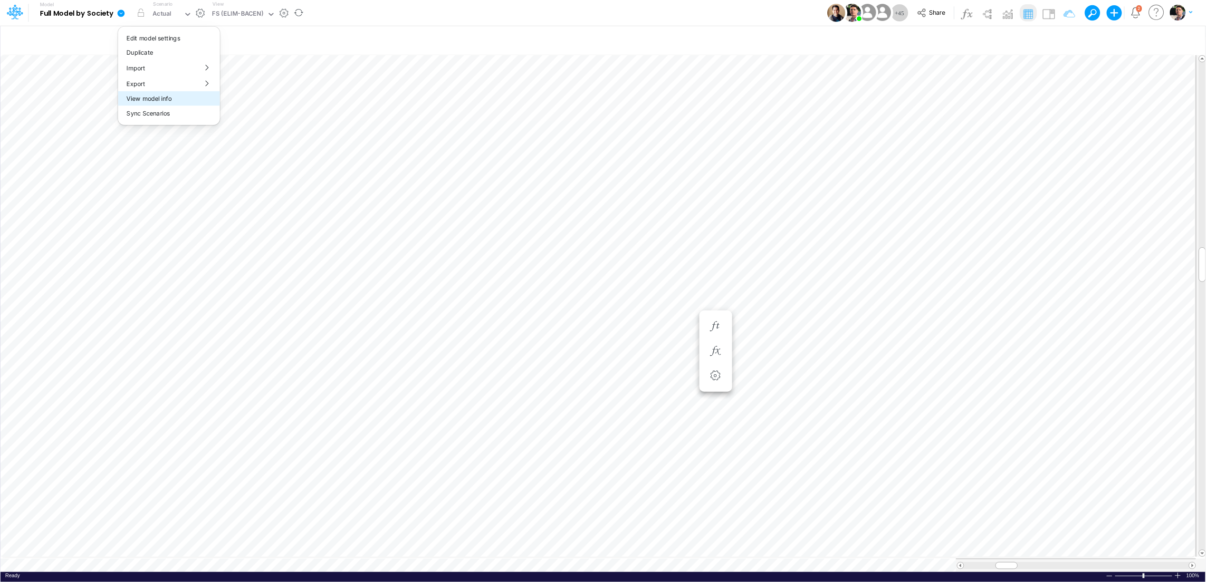
click at [155, 102] on button "View model info" at bounding box center [169, 98] width 102 height 15
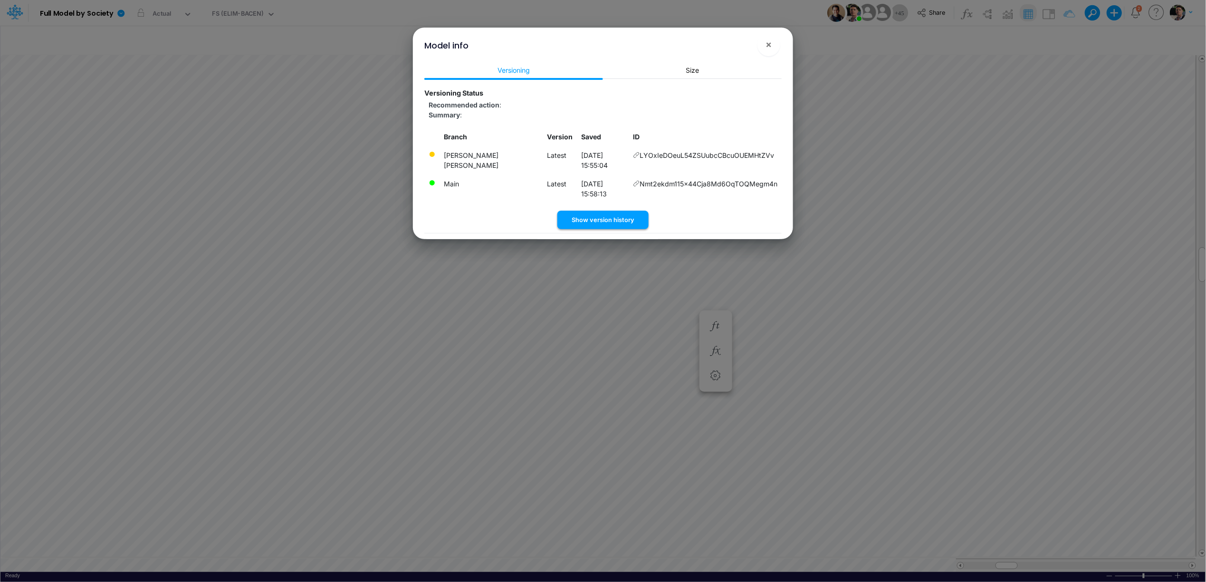
click at [616, 211] on button "Show version history" at bounding box center [602, 220] width 91 height 19
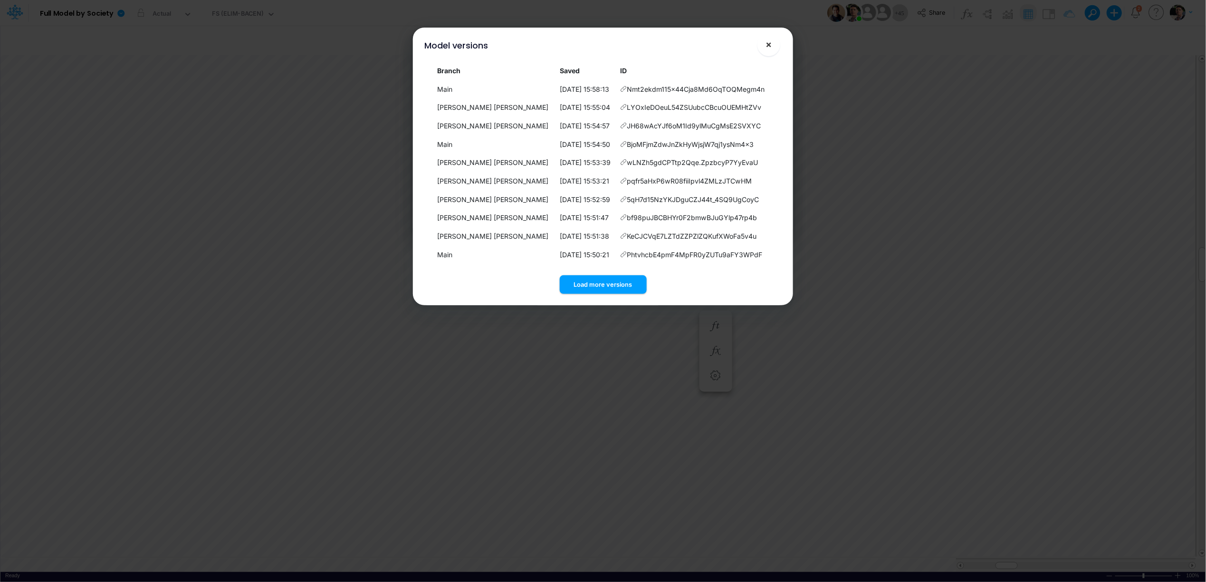
click at [772, 46] on span "×" at bounding box center [769, 43] width 6 height 11
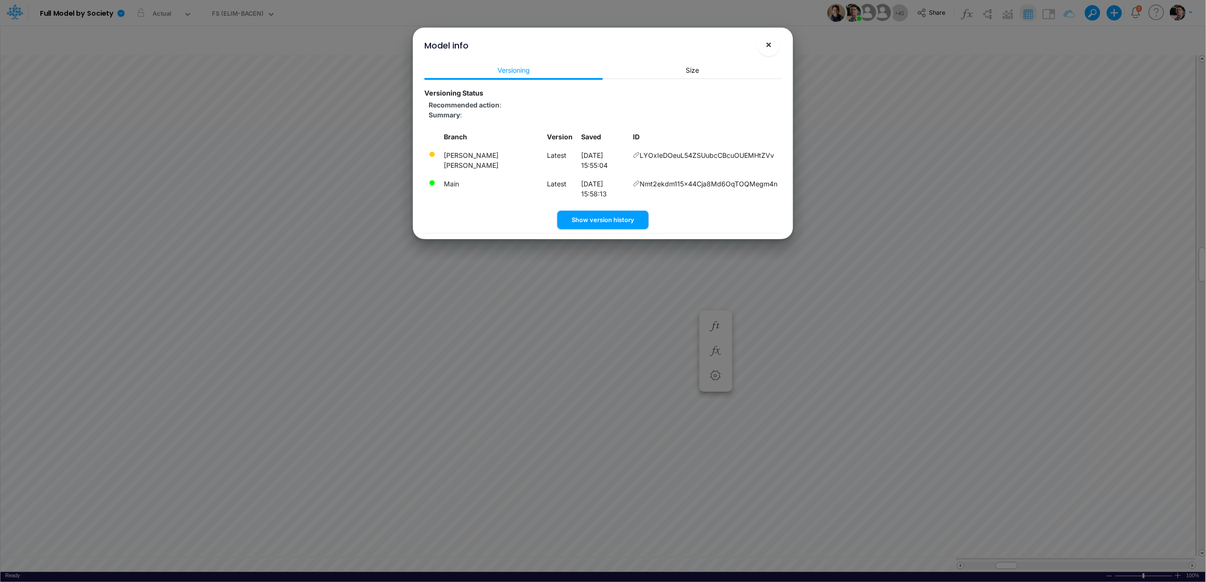
click at [766, 44] on span "×" at bounding box center [769, 43] width 6 height 11
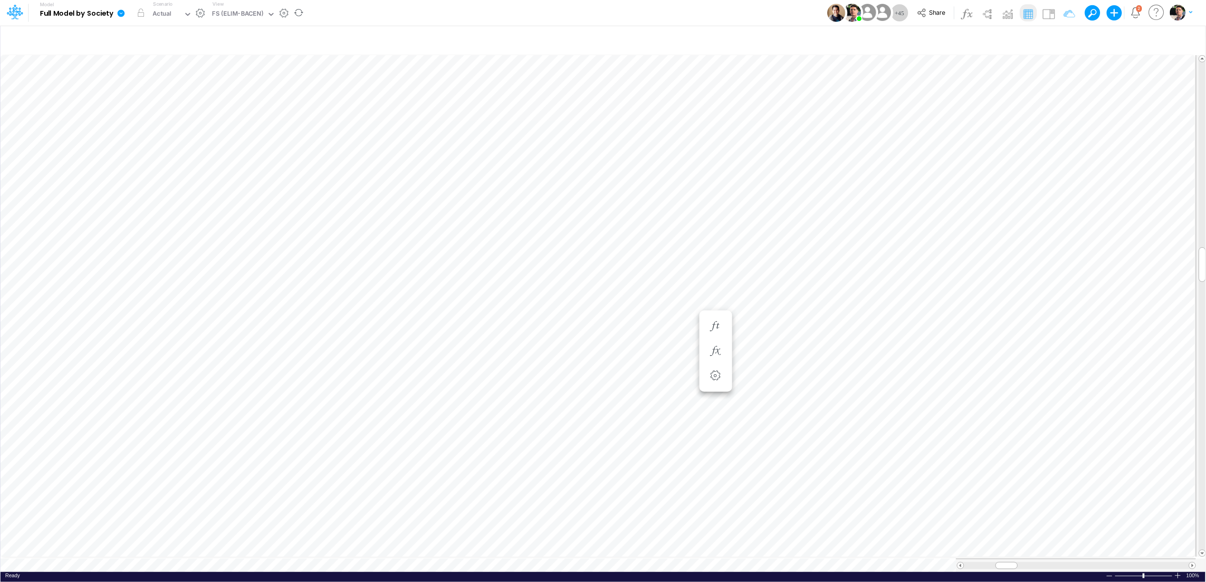
click at [124, 10] on icon at bounding box center [121, 13] width 9 height 9
click at [158, 103] on button "View model info" at bounding box center [169, 98] width 102 height 15
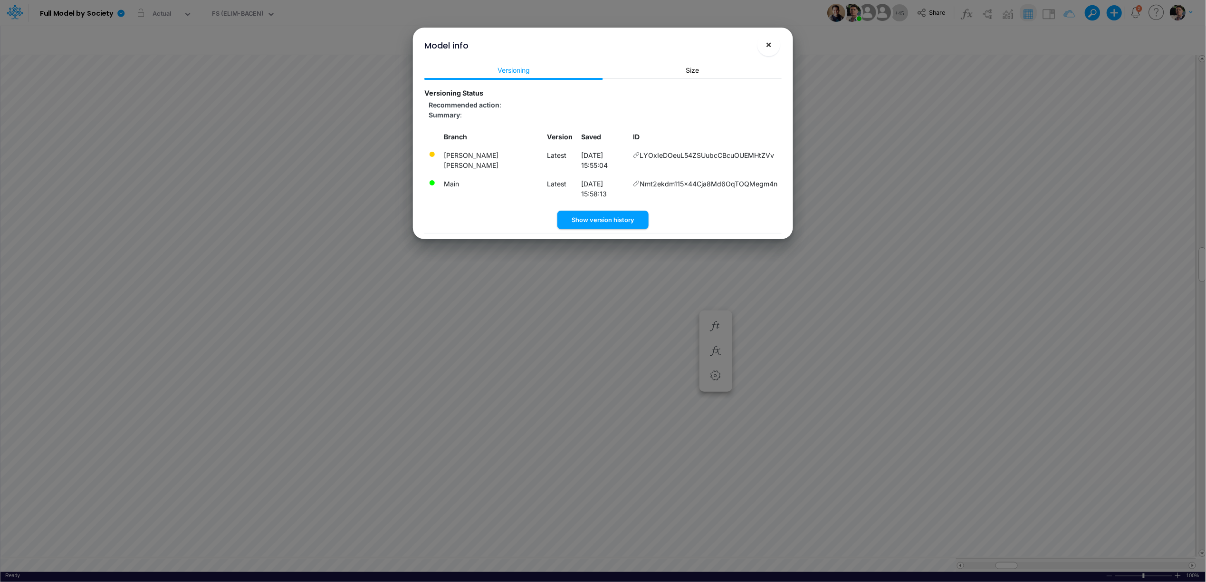
click at [768, 44] on span "×" at bounding box center [769, 43] width 6 height 11
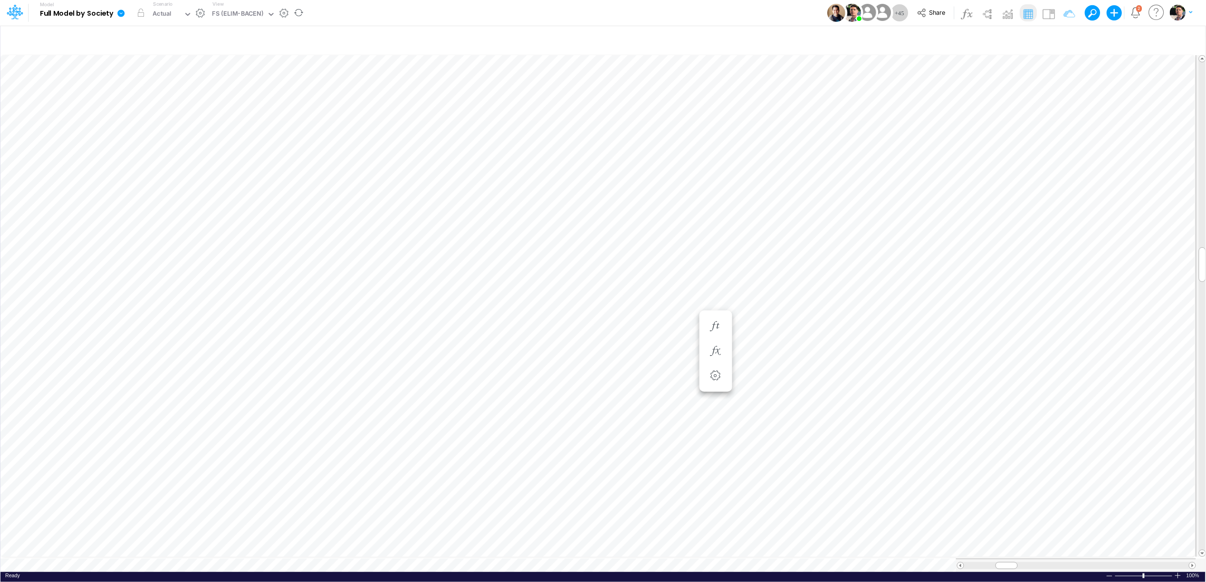
click at [116, 13] on link at bounding box center [123, 12] width 19 height 25
click at [145, 99] on button "View model info" at bounding box center [169, 98] width 102 height 15
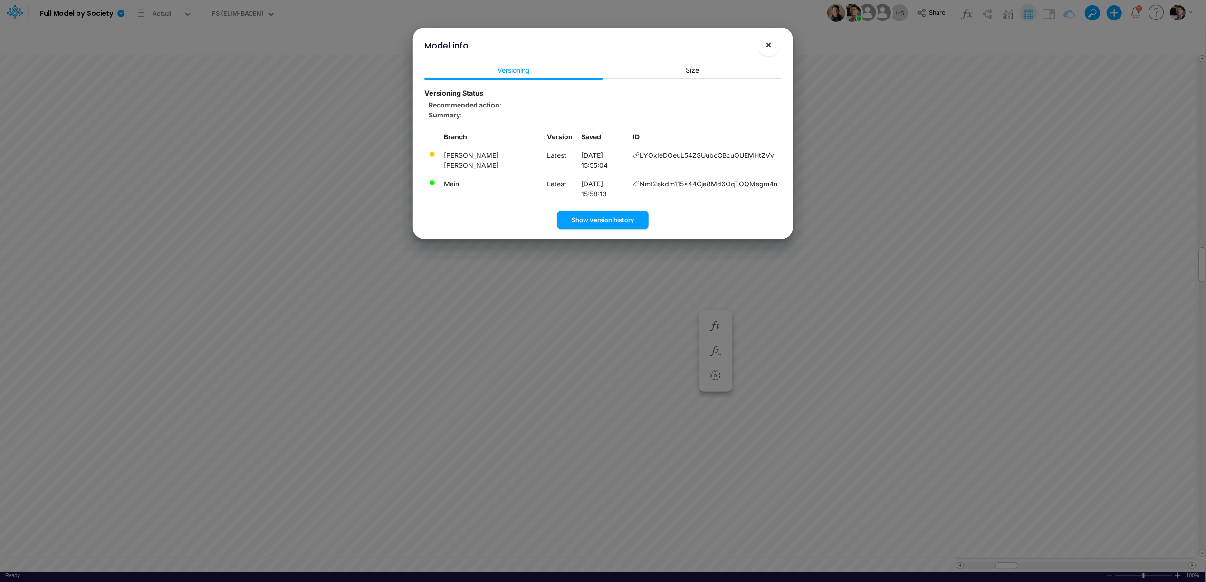
click at [775, 48] on button "×" at bounding box center [768, 44] width 23 height 23
